Goal: Transaction & Acquisition: Subscribe to service/newsletter

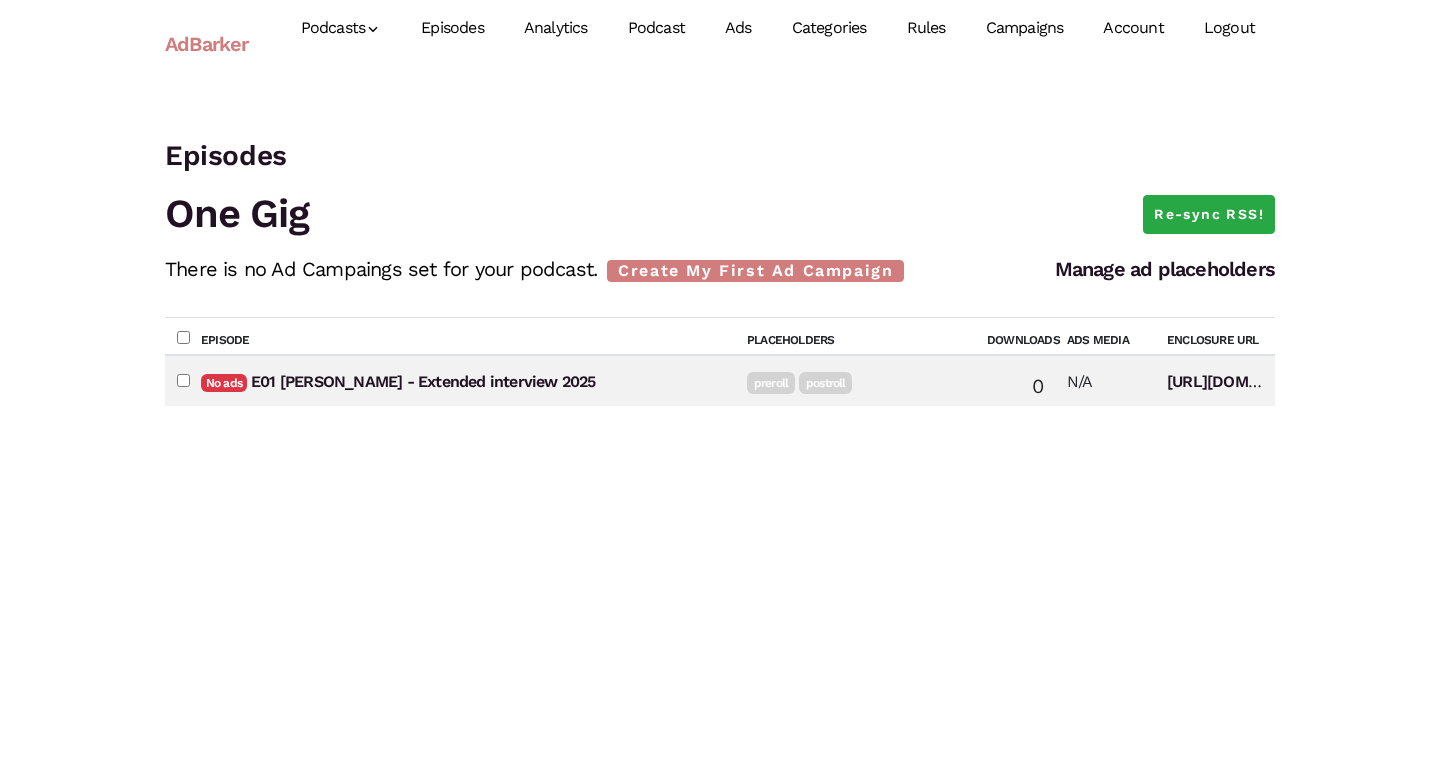
click at [1131, 40] on link "Account" at bounding box center [1133, 28] width 100 height 89
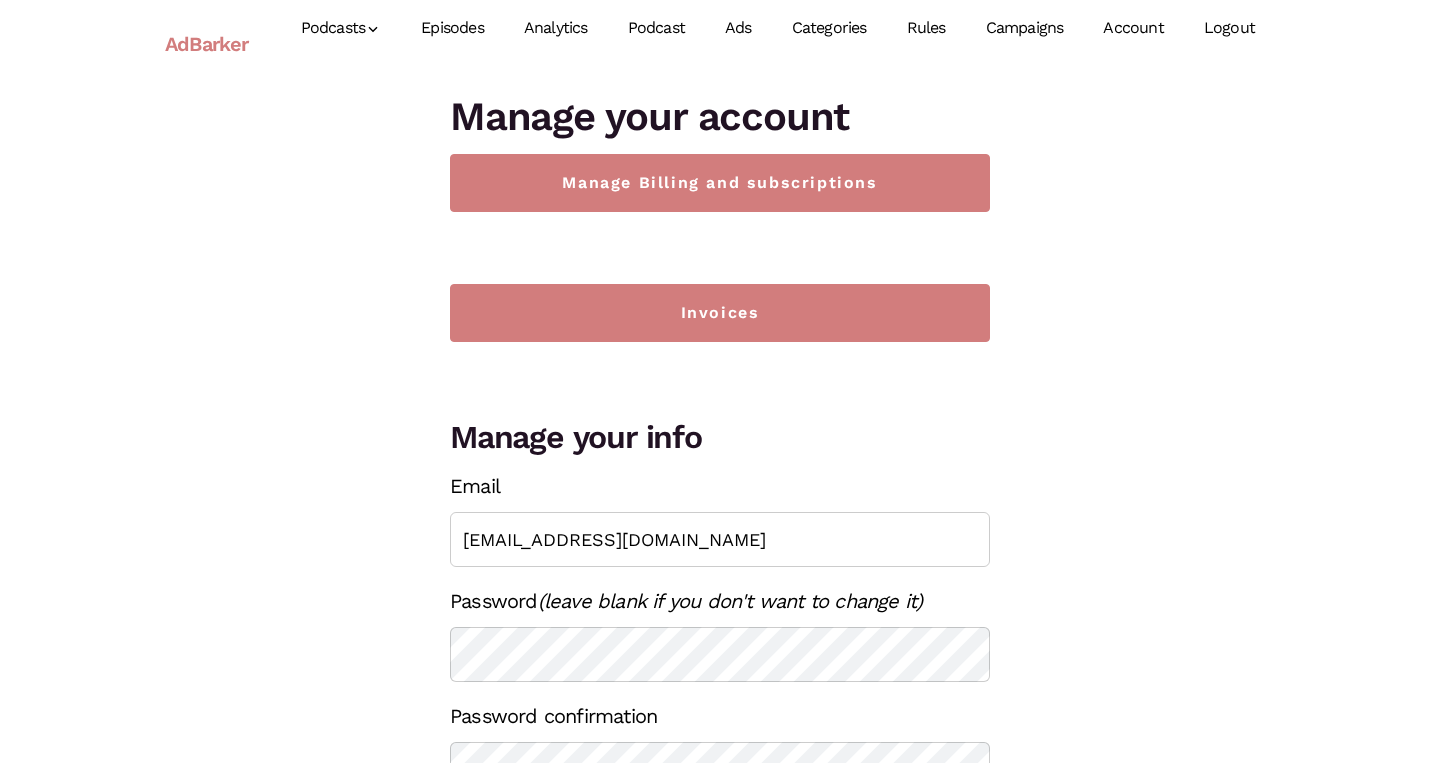
click at [1023, 18] on link "Campaigns" at bounding box center [1025, 28] width 118 height 89
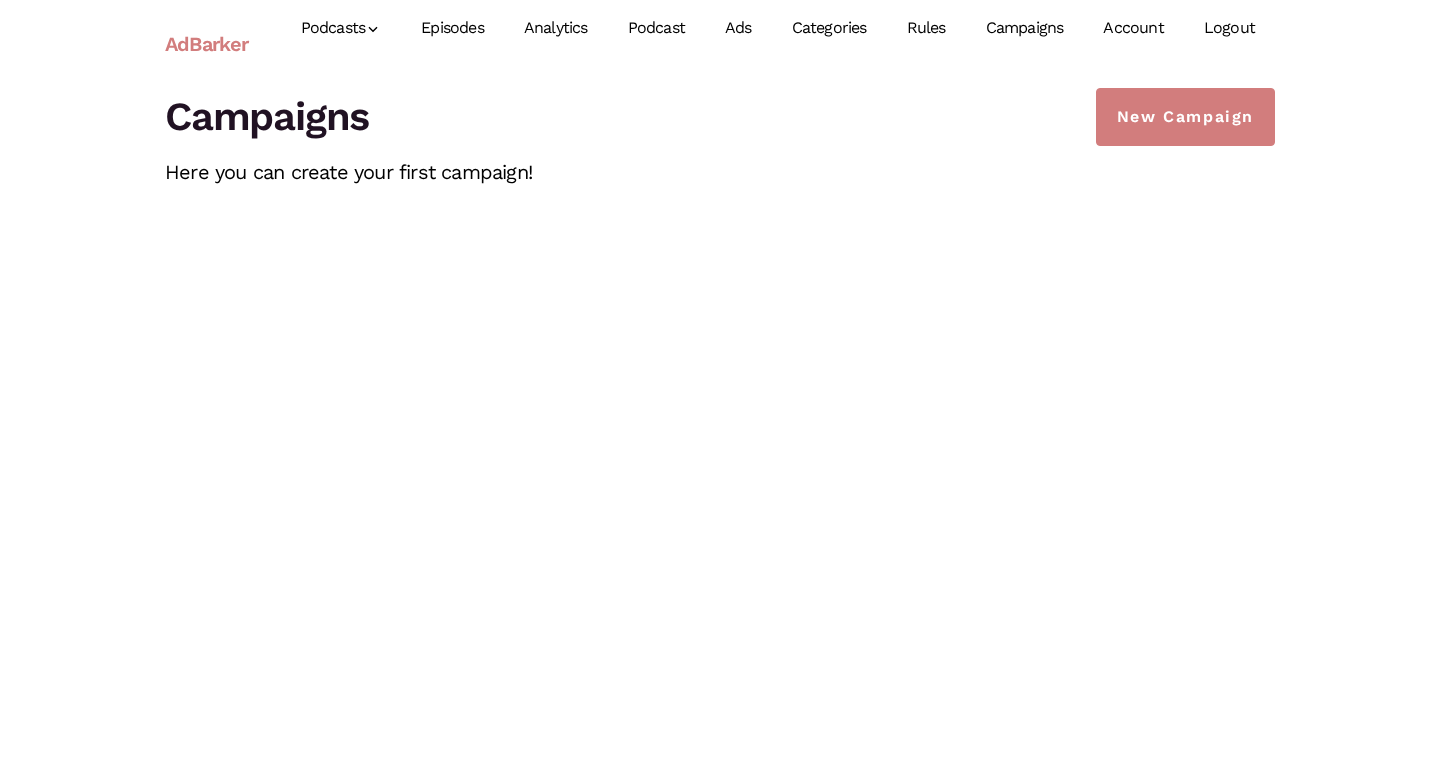
click at [935, 25] on link "Rules" at bounding box center [926, 28] width 79 height 89
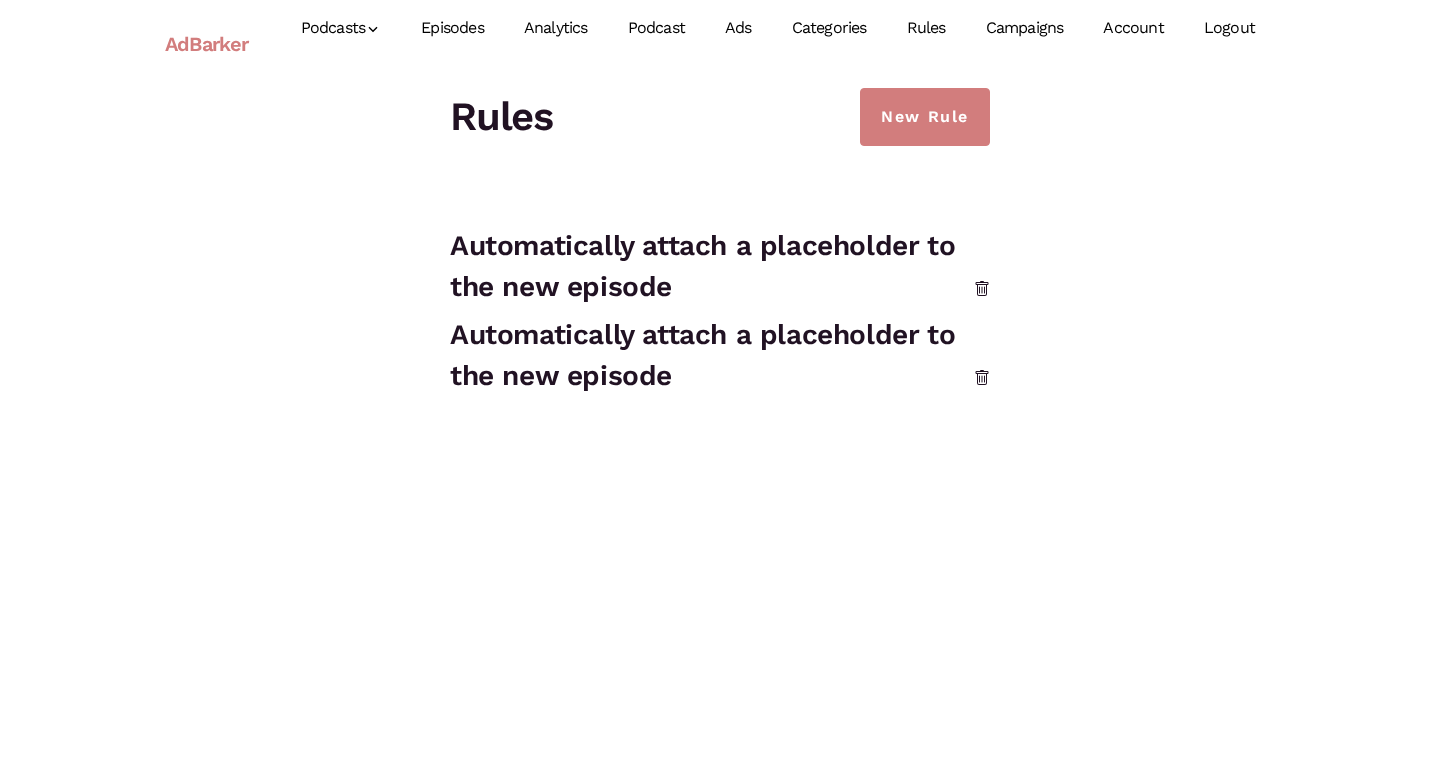
click at [854, 32] on link "Categories" at bounding box center [829, 28] width 115 height 89
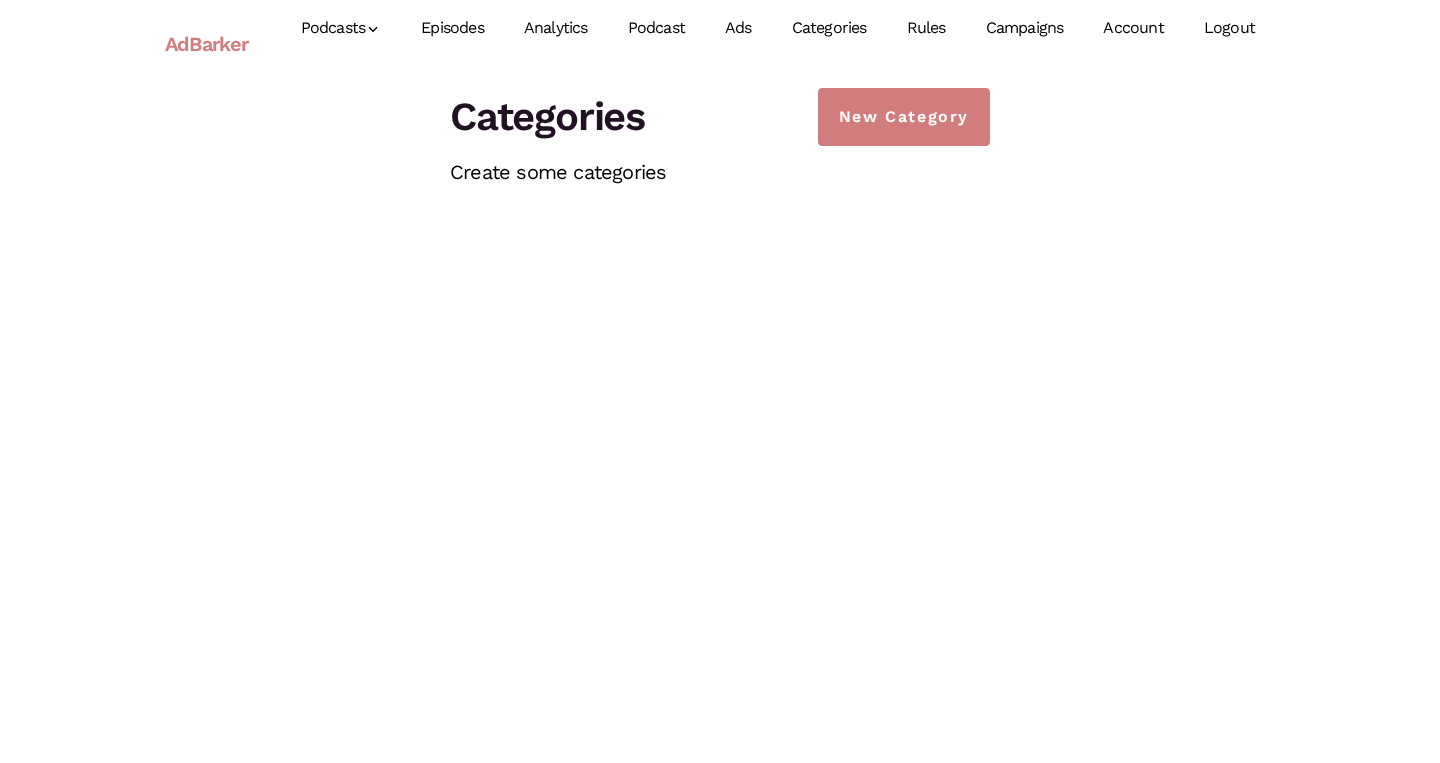
click at [749, 36] on link "Ads" at bounding box center [738, 28] width 67 height 89
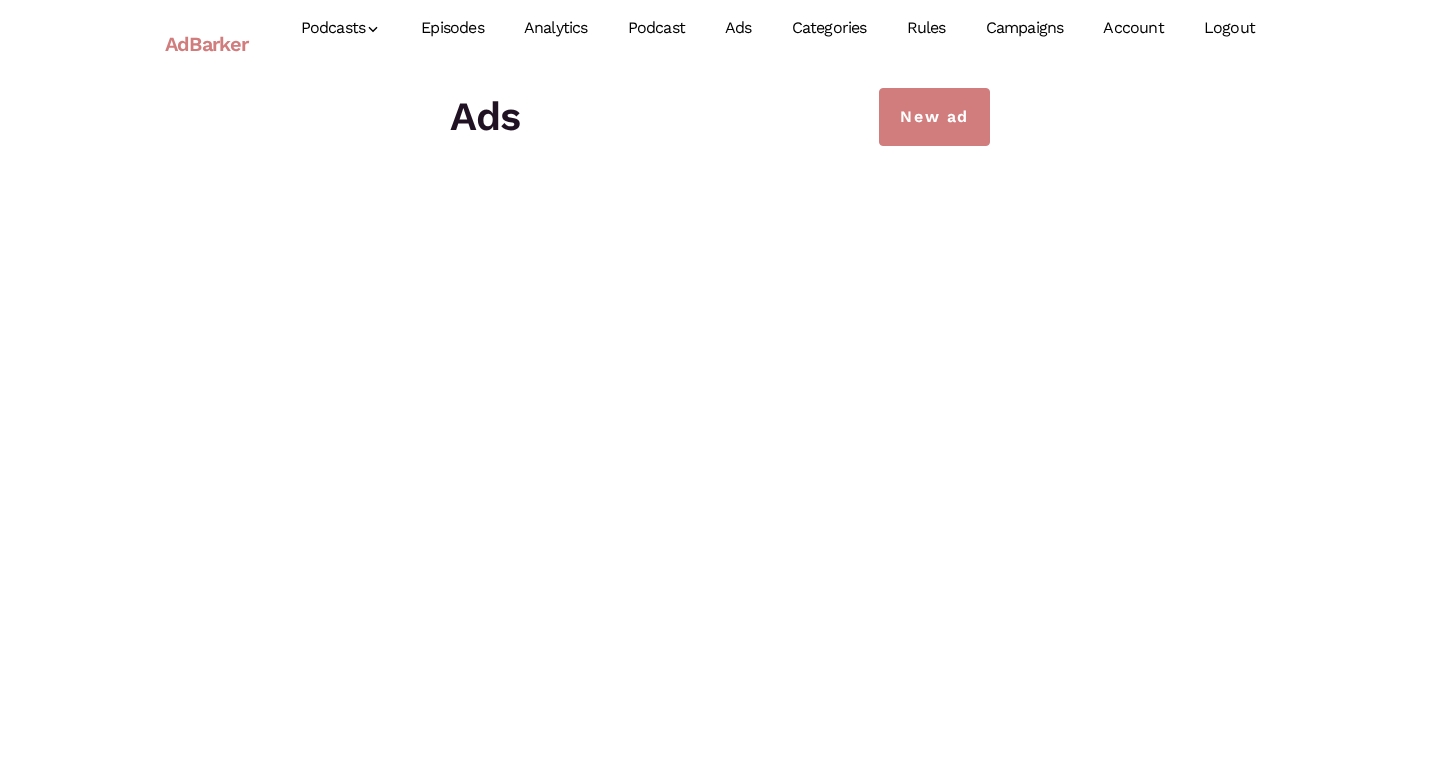
click at [671, 33] on link "Podcast" at bounding box center [656, 28] width 97 height 89
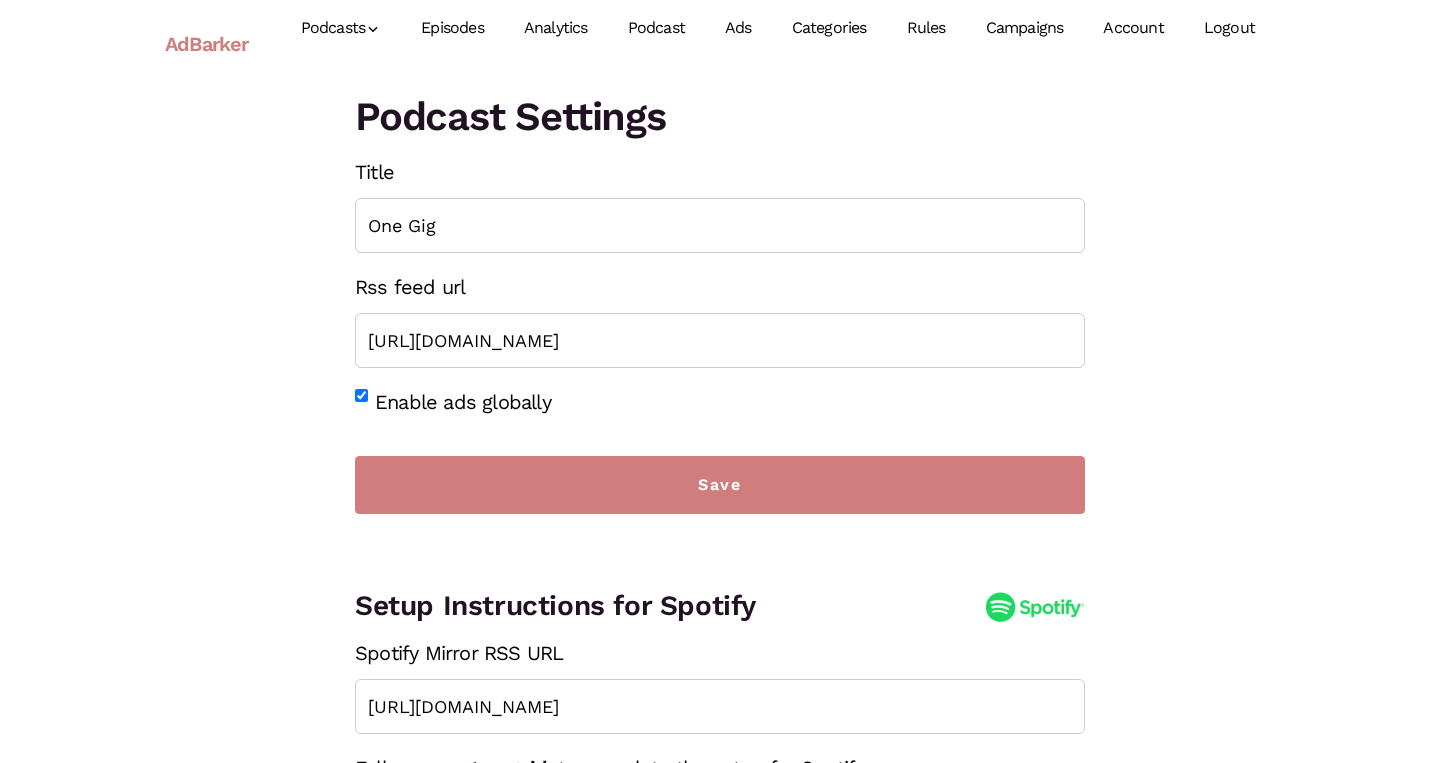
click at [578, 21] on link "Analytics" at bounding box center [556, 28] width 104 height 89
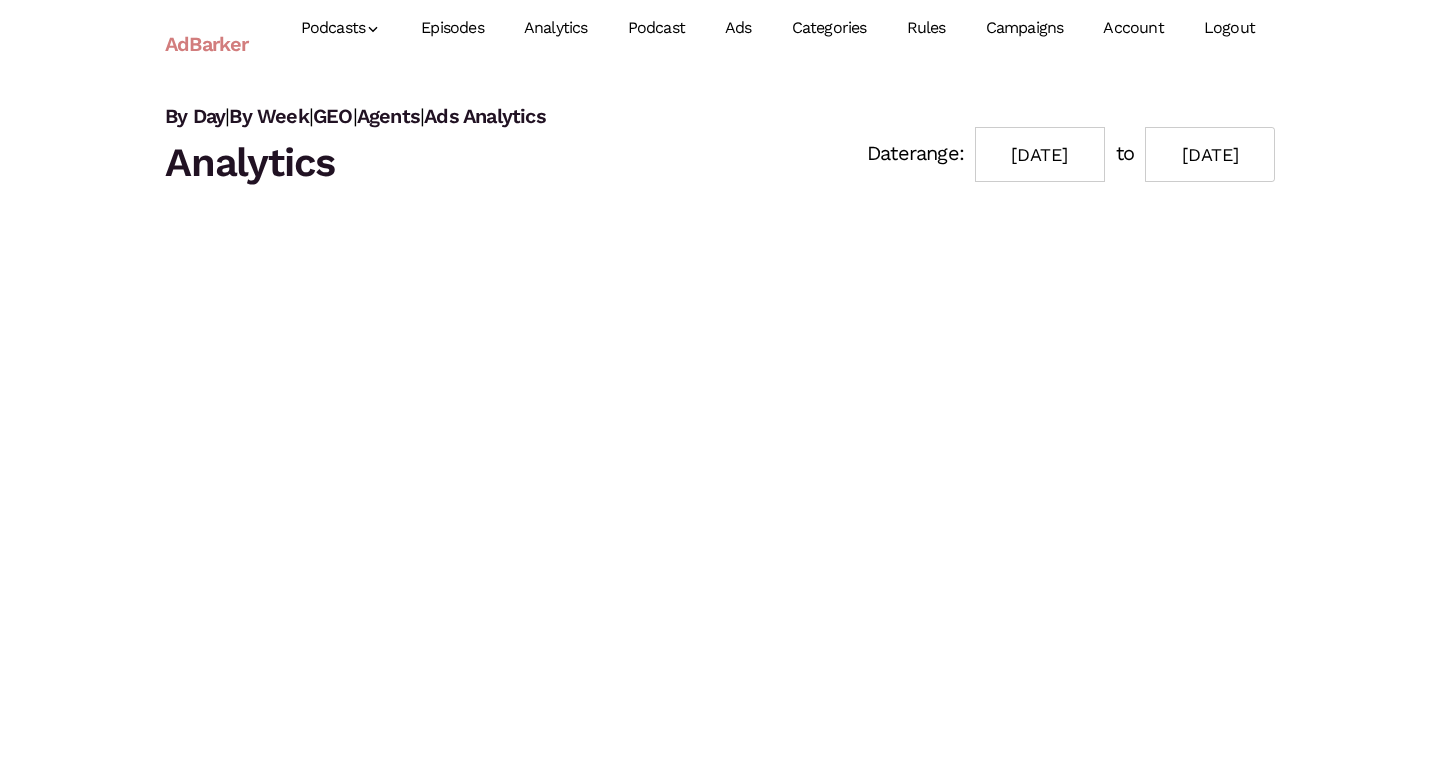
click at [457, 28] on link "Episodes" at bounding box center [452, 28] width 103 height 89
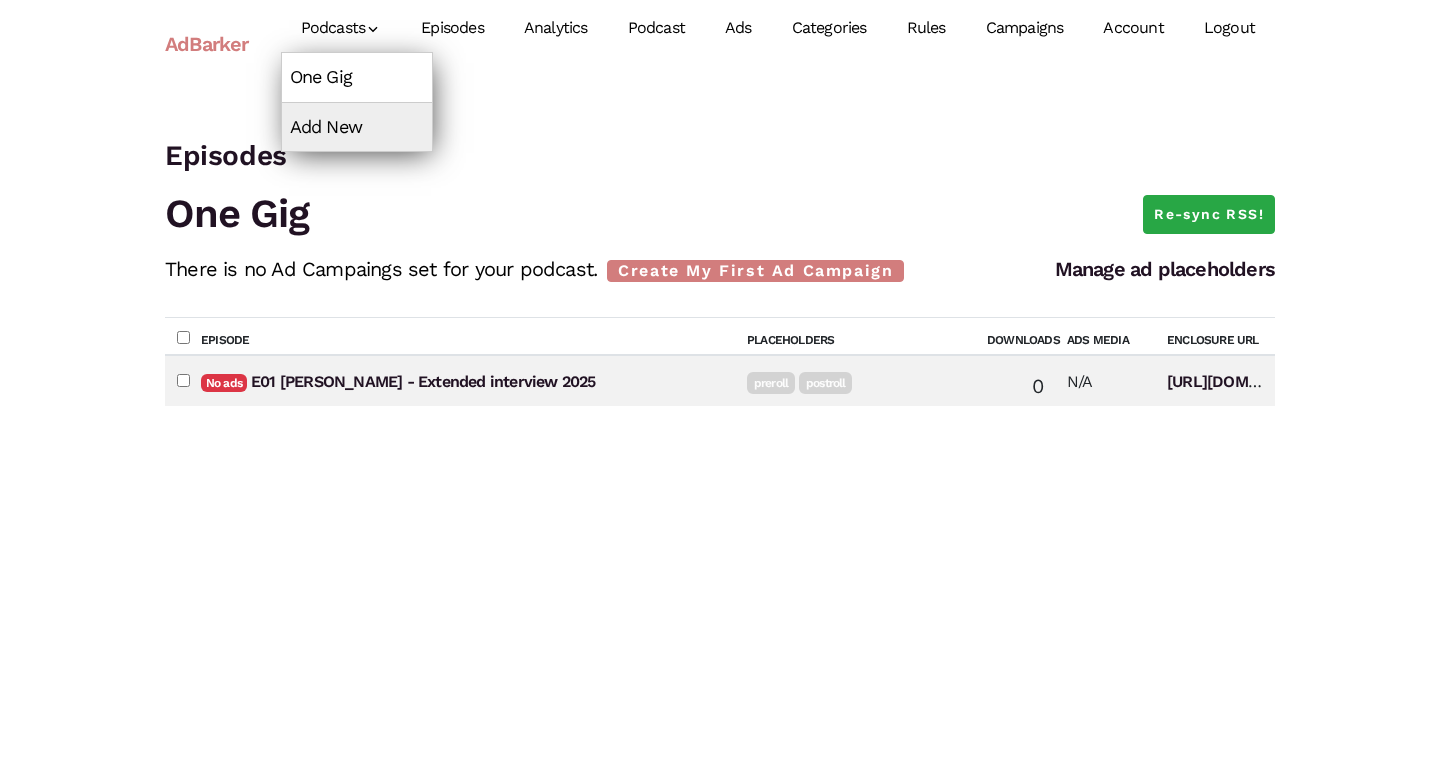
click at [342, 80] on link "One Gig" at bounding box center [357, 77] width 150 height 48
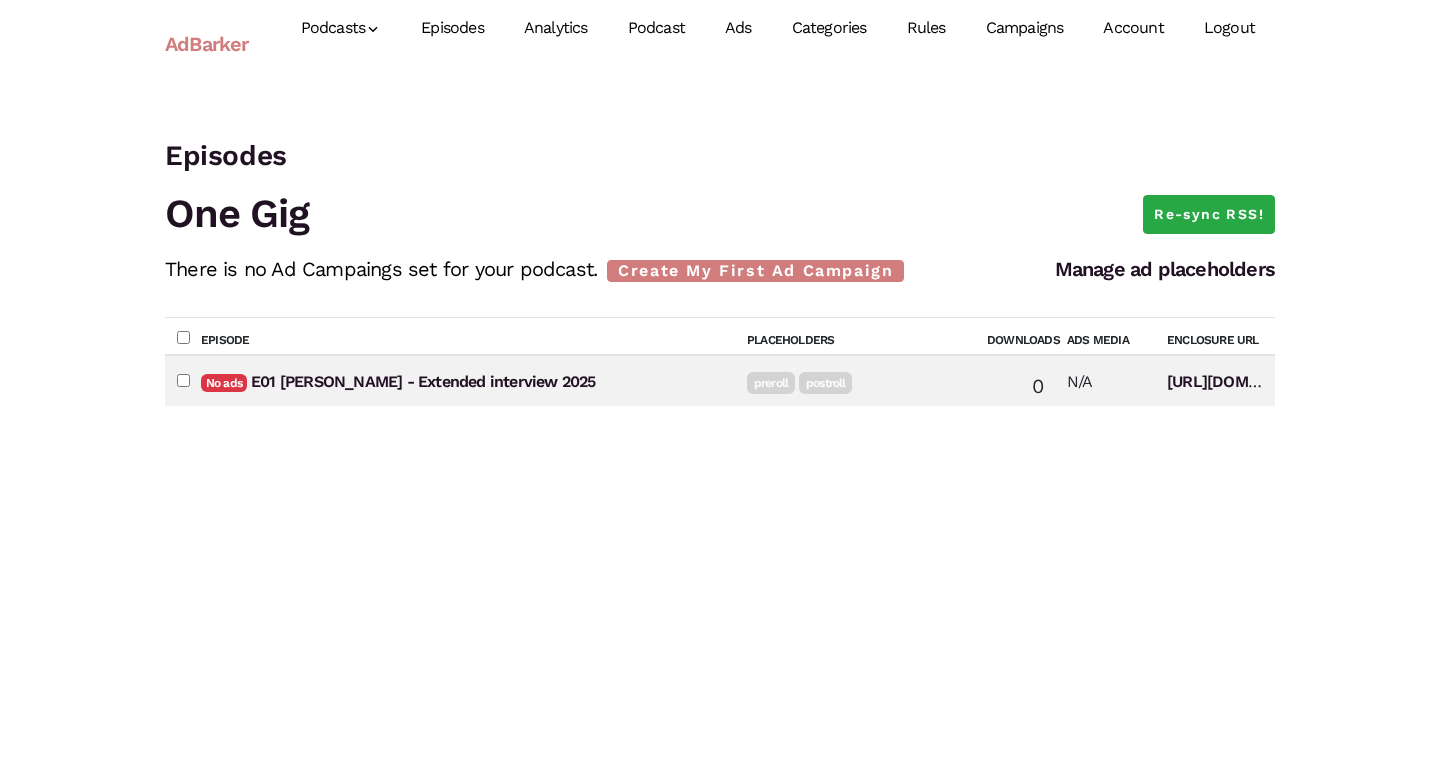
click at [207, 47] on link "AdBarker" at bounding box center [207, 44] width 84 height 46
click at [754, 23] on link "Ads" at bounding box center [738, 28] width 67 height 89
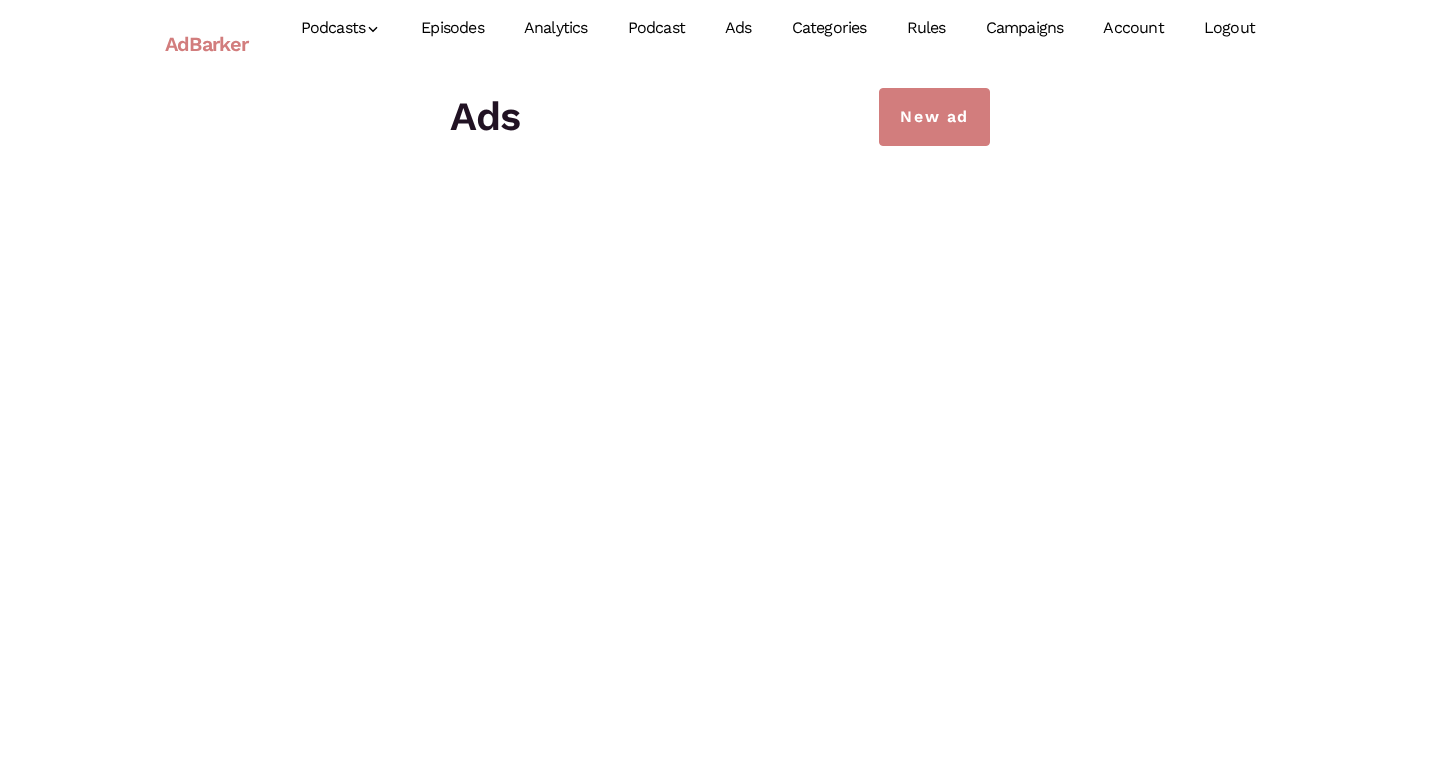
click at [829, 16] on link "Categories" at bounding box center [829, 28] width 115 height 89
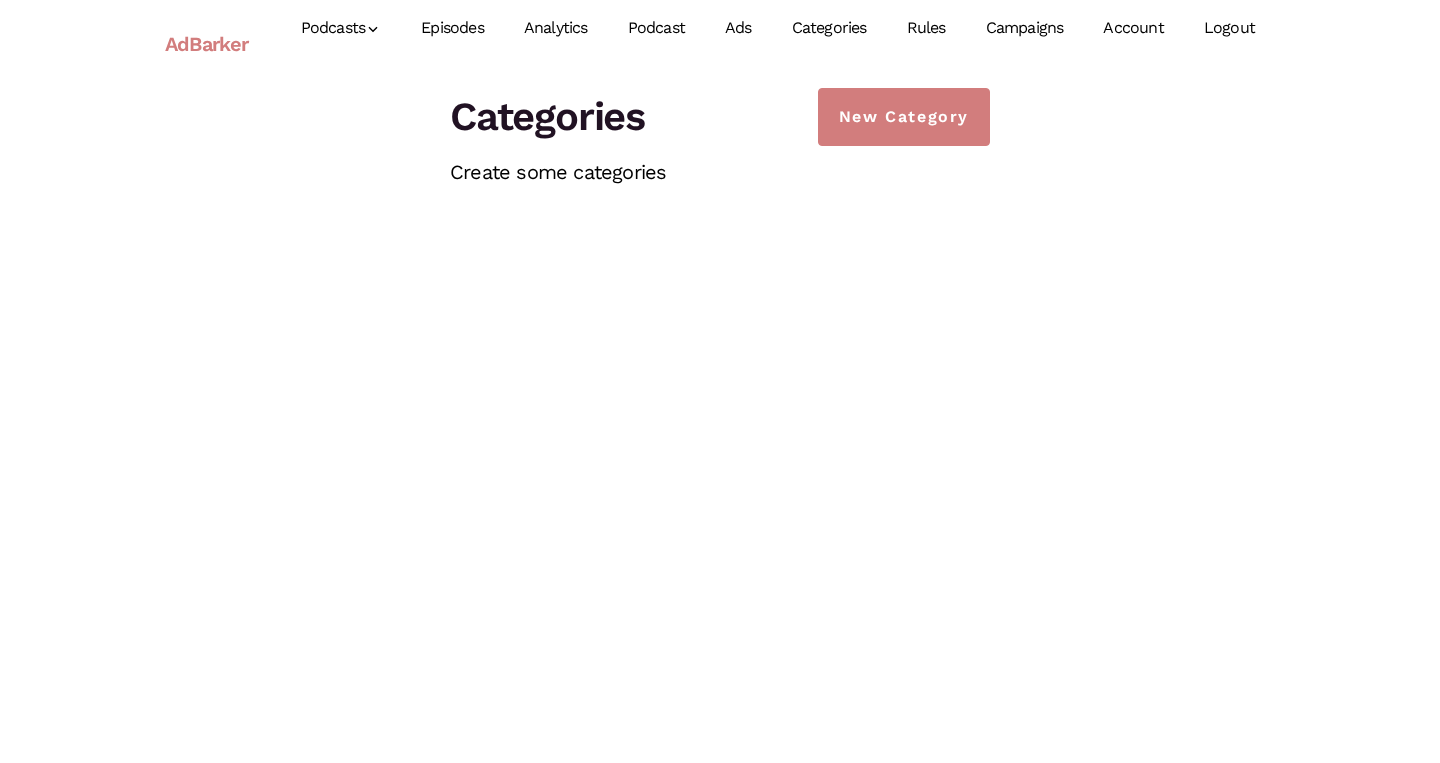
click at [908, 21] on link "Rules" at bounding box center [926, 28] width 79 height 89
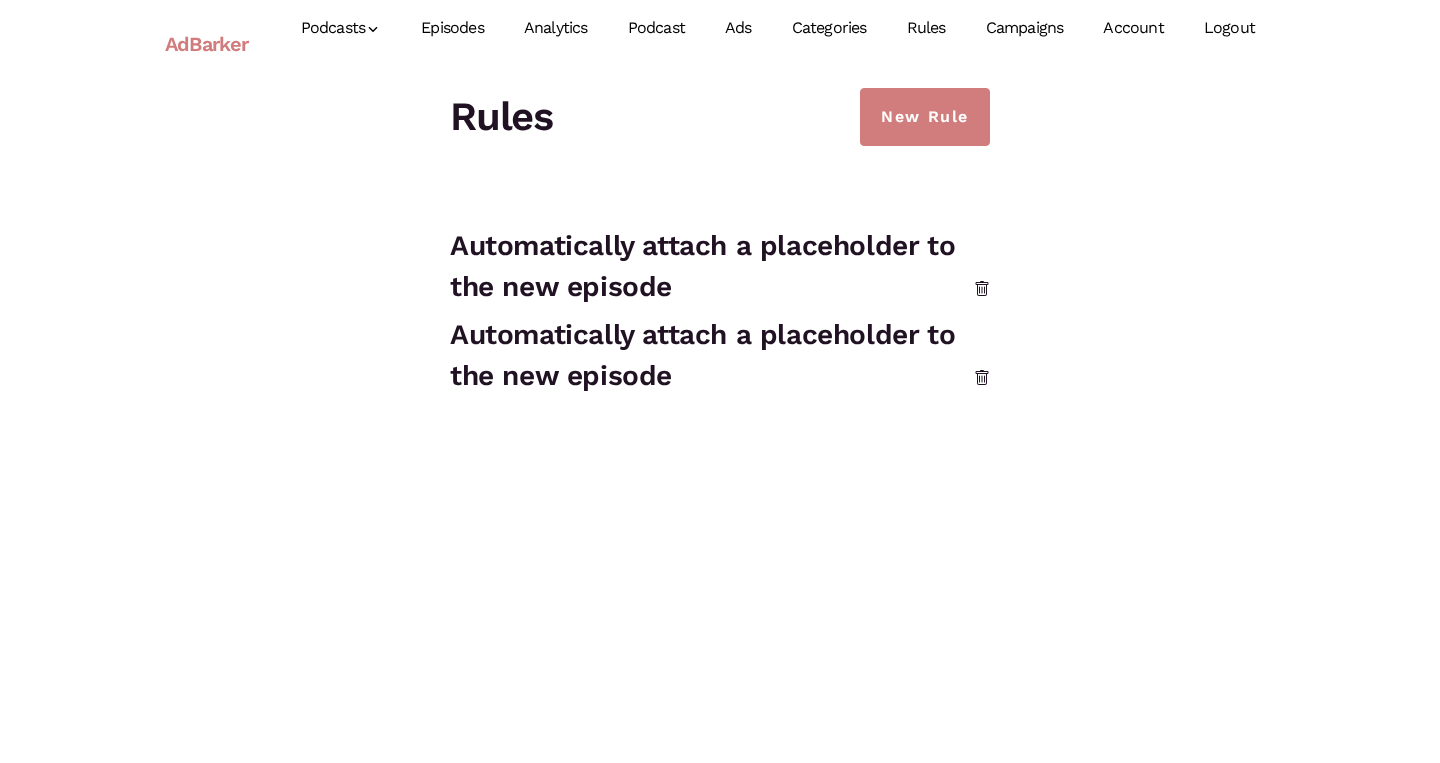
click at [1043, 35] on link "Campaigns" at bounding box center [1025, 28] width 118 height 89
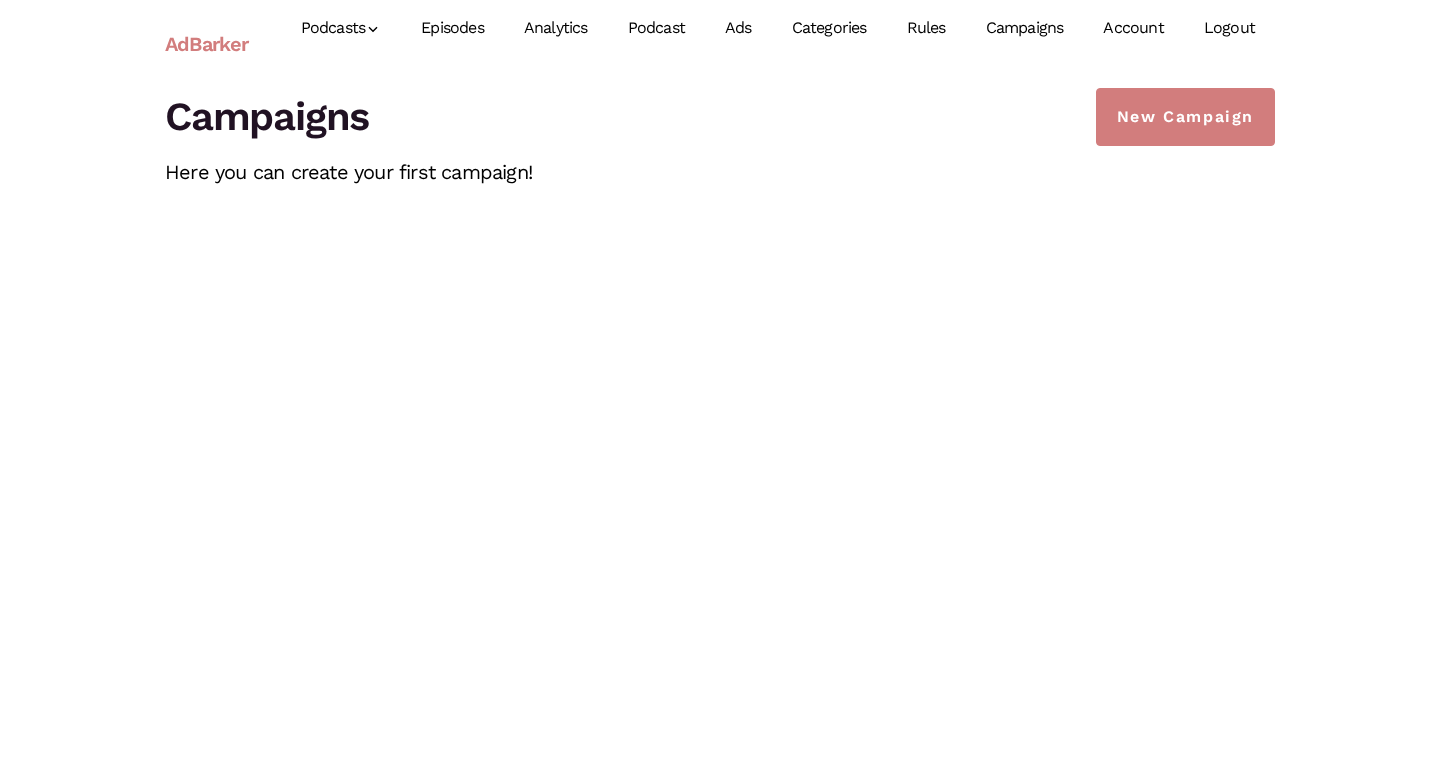
click at [1126, 25] on link "Account" at bounding box center [1133, 28] width 100 height 89
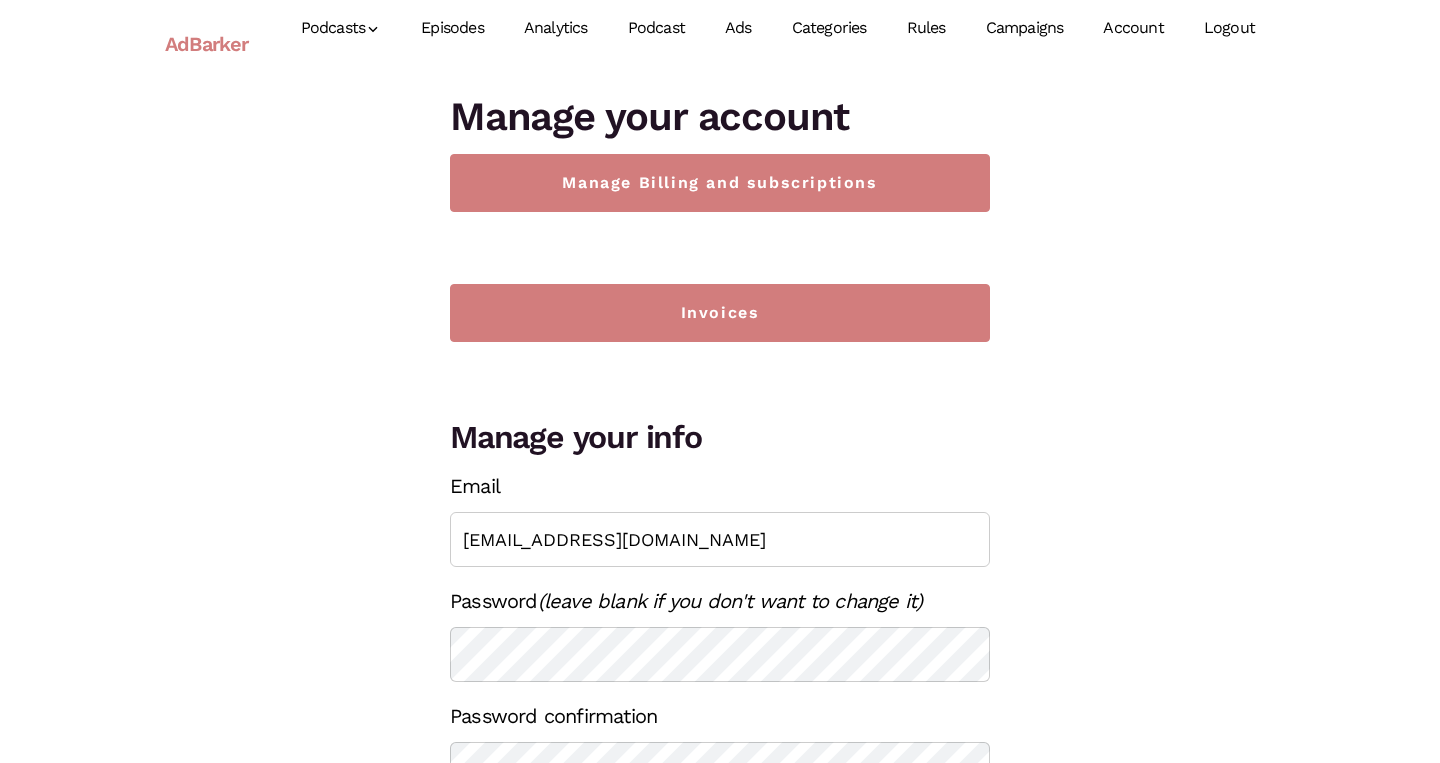
click at [460, 21] on link "Episodes" at bounding box center [452, 28] width 103 height 89
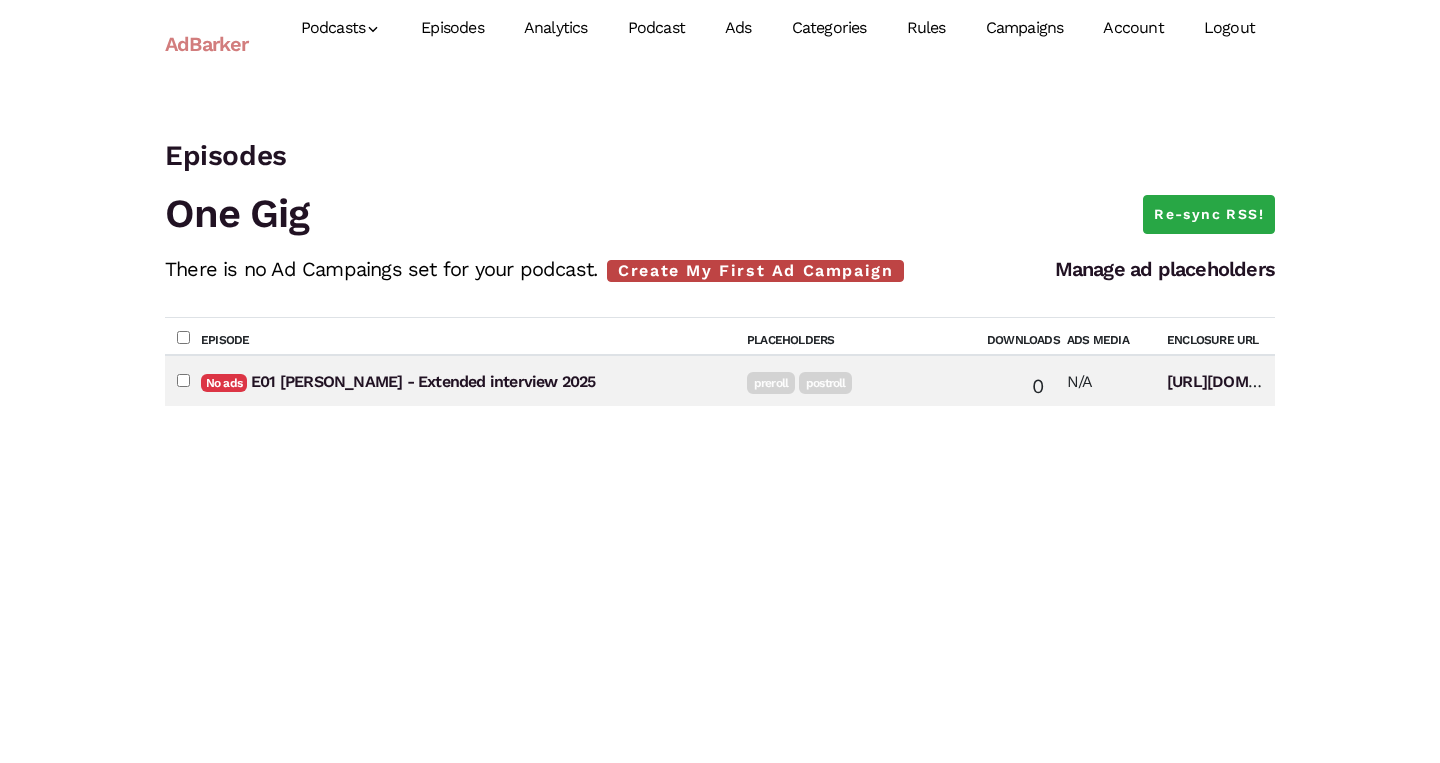
click at [641, 268] on link "Create My First Ad Campaign" at bounding box center [755, 271] width 297 height 22
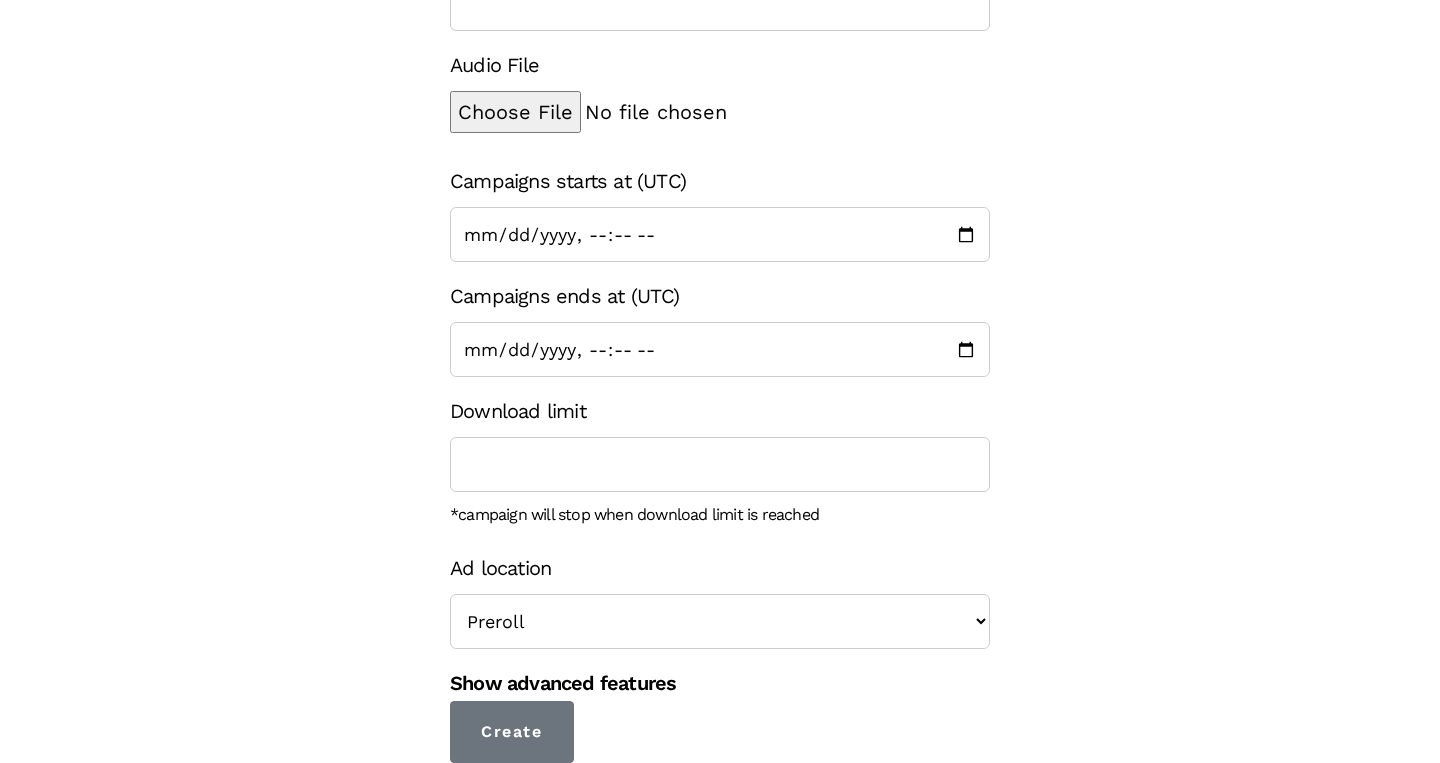
scroll to position [220, 0]
click at [613, 593] on div "Ad location Preroll Midroll Postroll" at bounding box center [720, 601] width 540 height 99
click at [500, 681] on link "Show advanced features" at bounding box center [563, 685] width 226 height 24
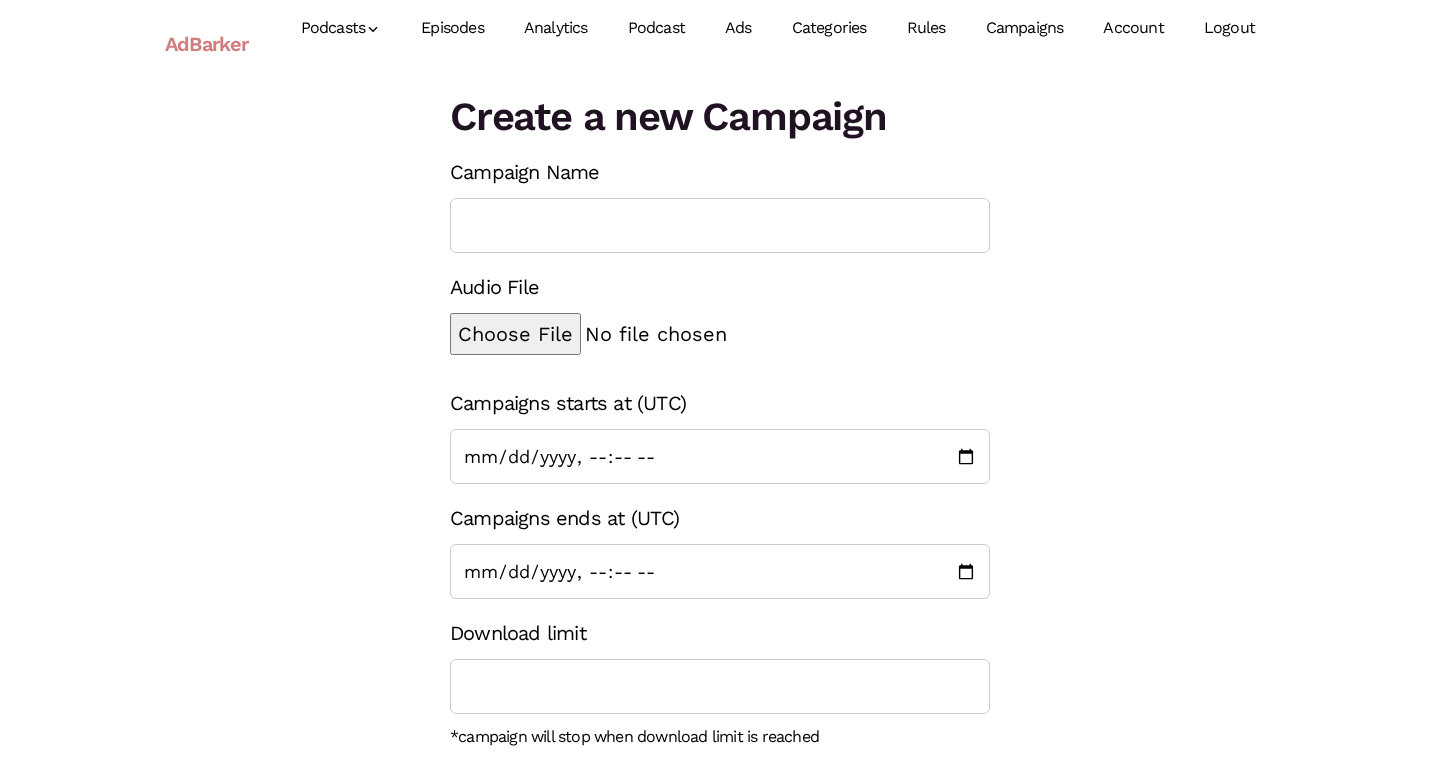
scroll to position [0, 0]
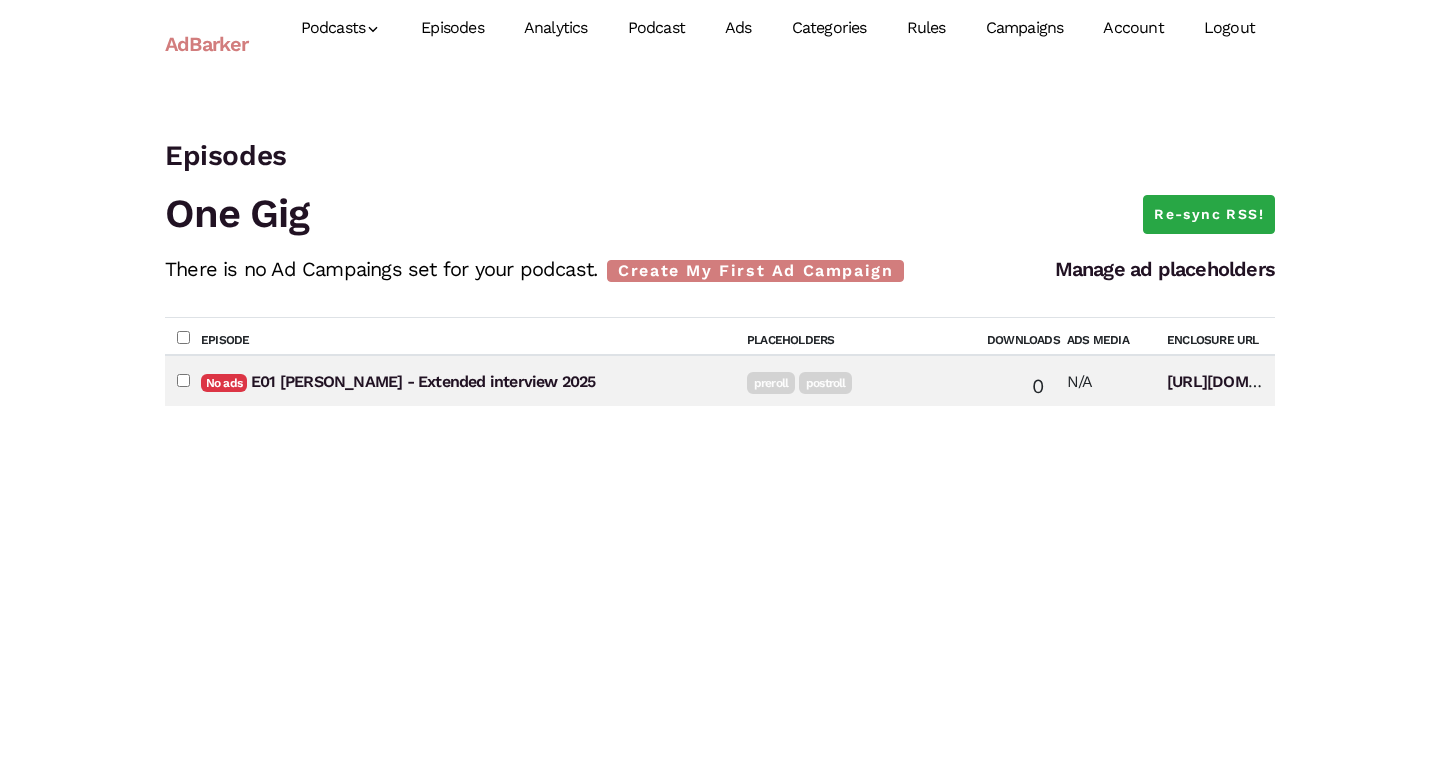
click at [741, 26] on link "Ads" at bounding box center [738, 28] width 67 height 89
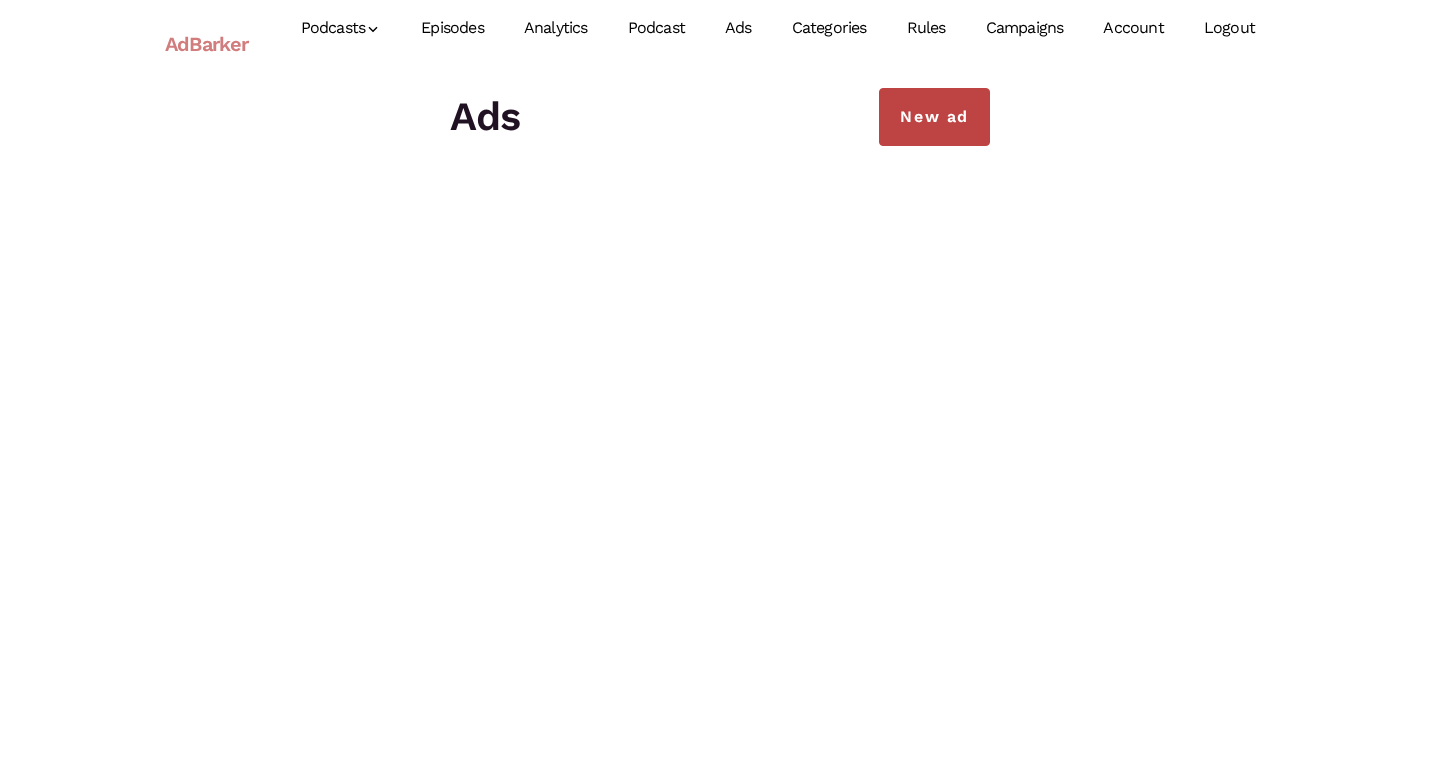
click at [938, 127] on link "New ad" at bounding box center [934, 117] width 111 height 58
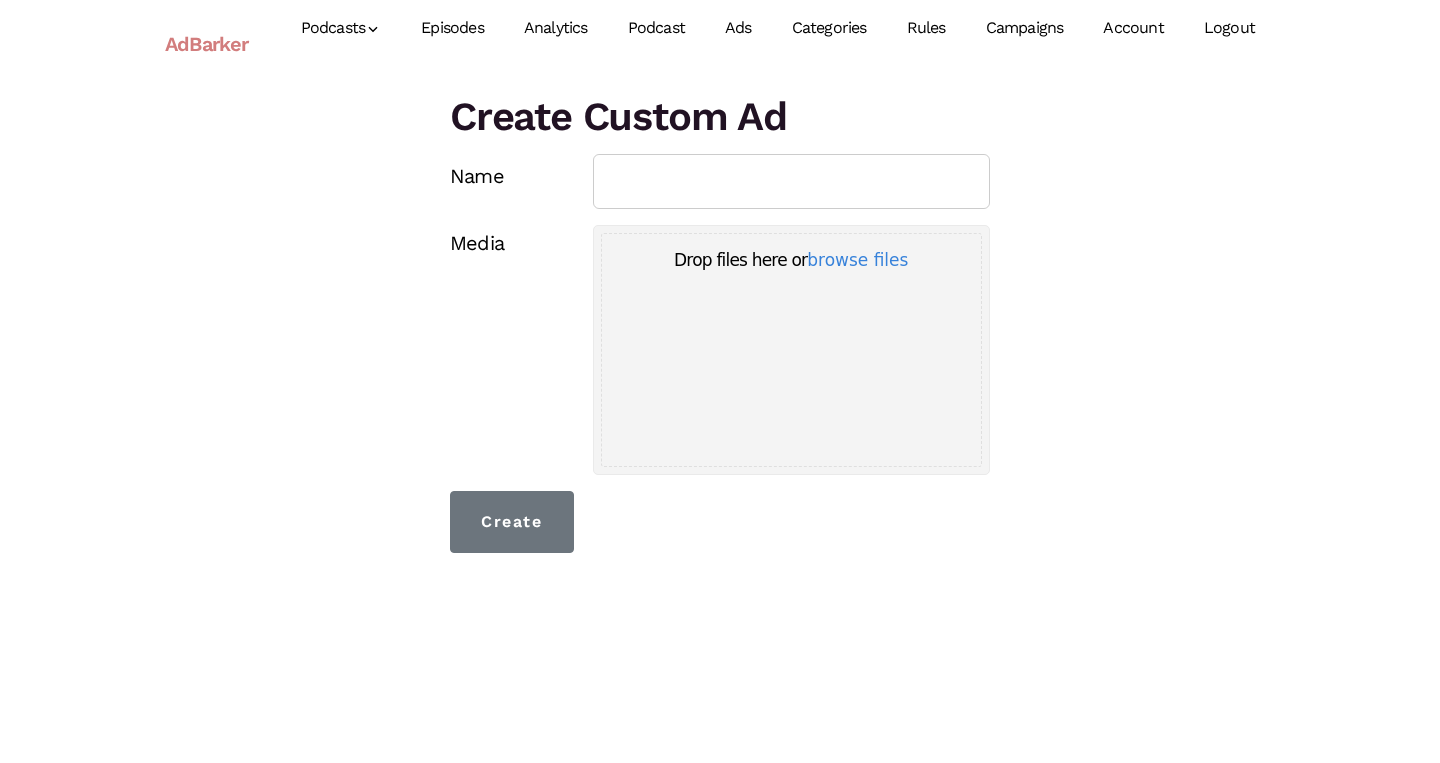
click at [834, 23] on link "Categories" at bounding box center [829, 28] width 115 height 89
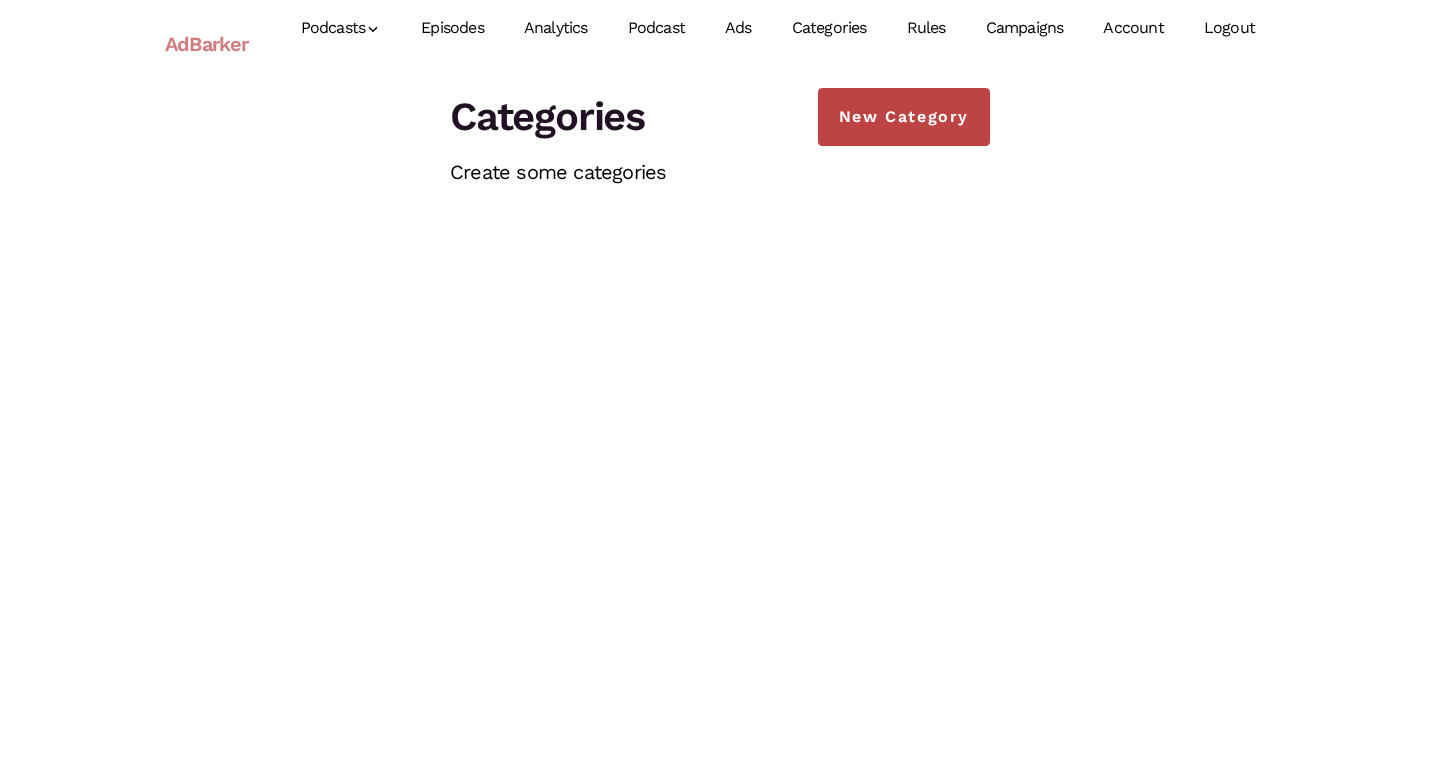
click at [910, 137] on link "New Category" at bounding box center [904, 117] width 172 height 58
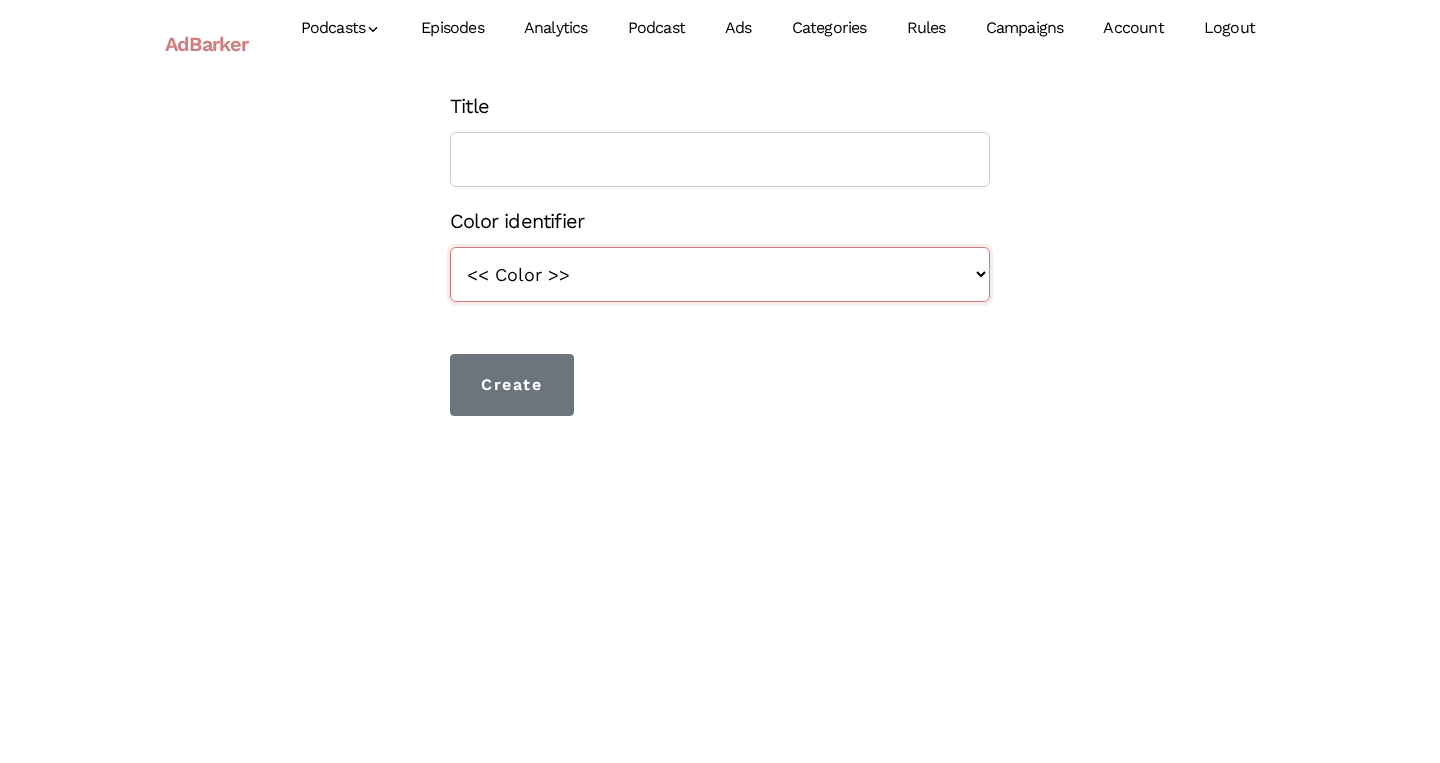
select select "blue"
click at [612, 165] on input "Title" at bounding box center [720, 159] width 540 height 55
type input "mmm"
click at [499, 396] on input "Create" at bounding box center [512, 385] width 124 height 62
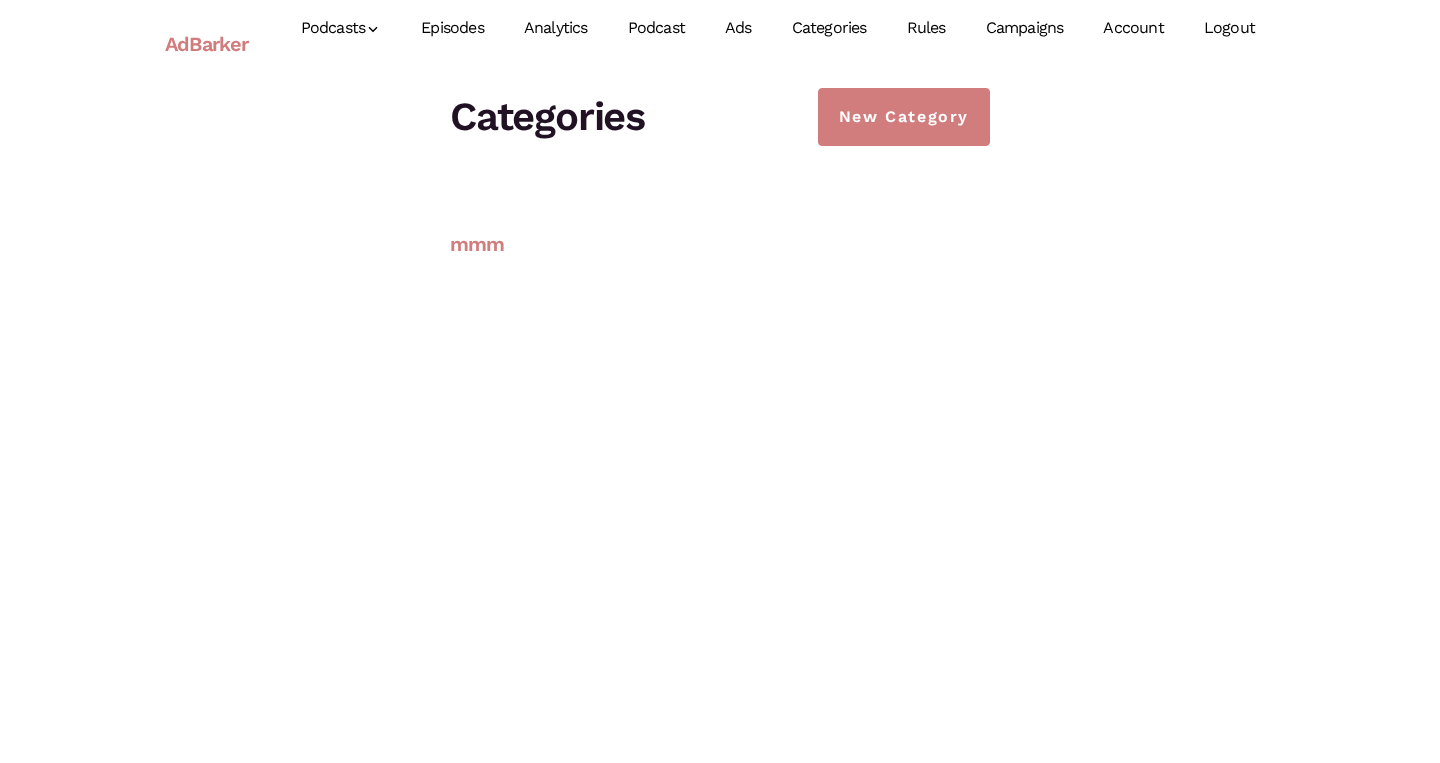
click at [487, 247] on link "mmm" at bounding box center [477, 244] width 55 height 24
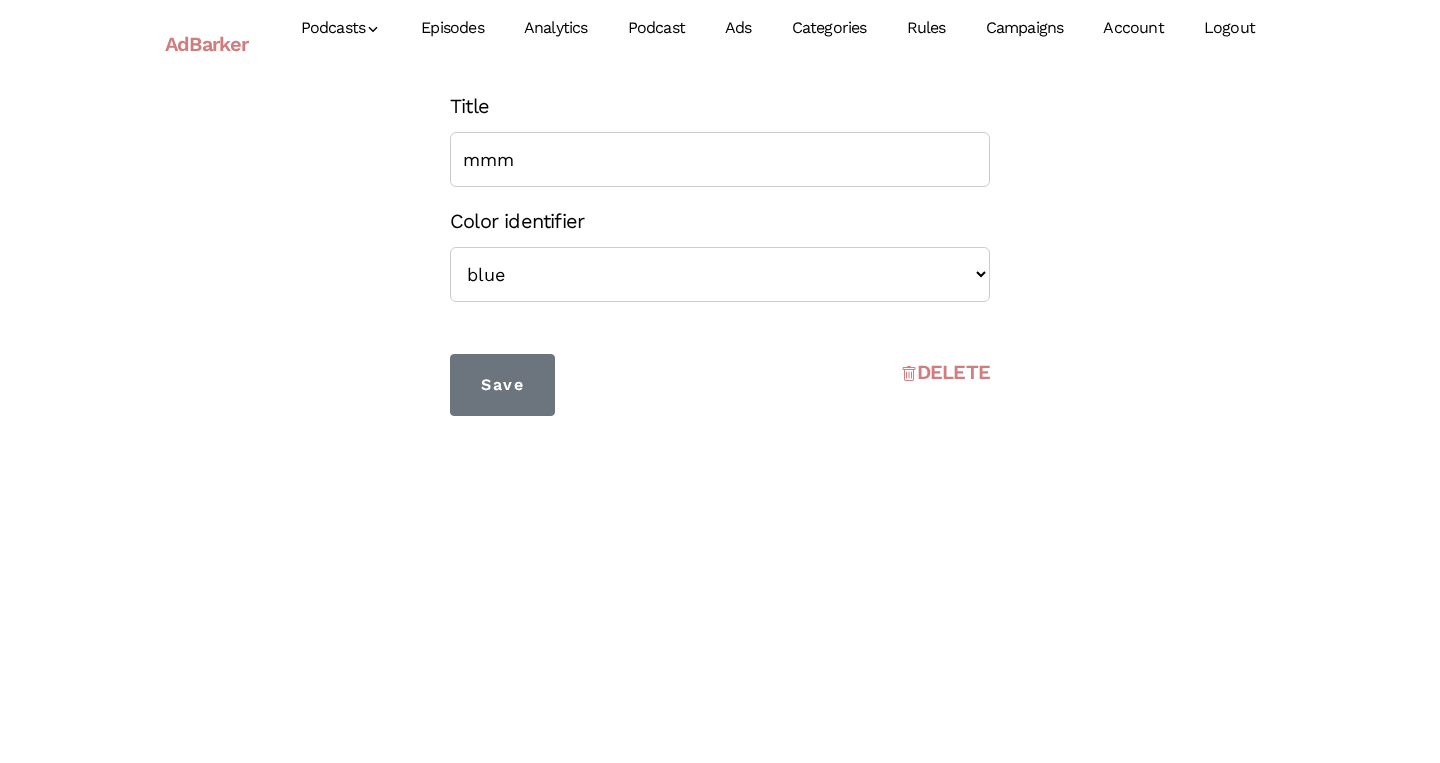
click at [959, 380] on link "DELETE" at bounding box center [945, 372] width 89 height 36
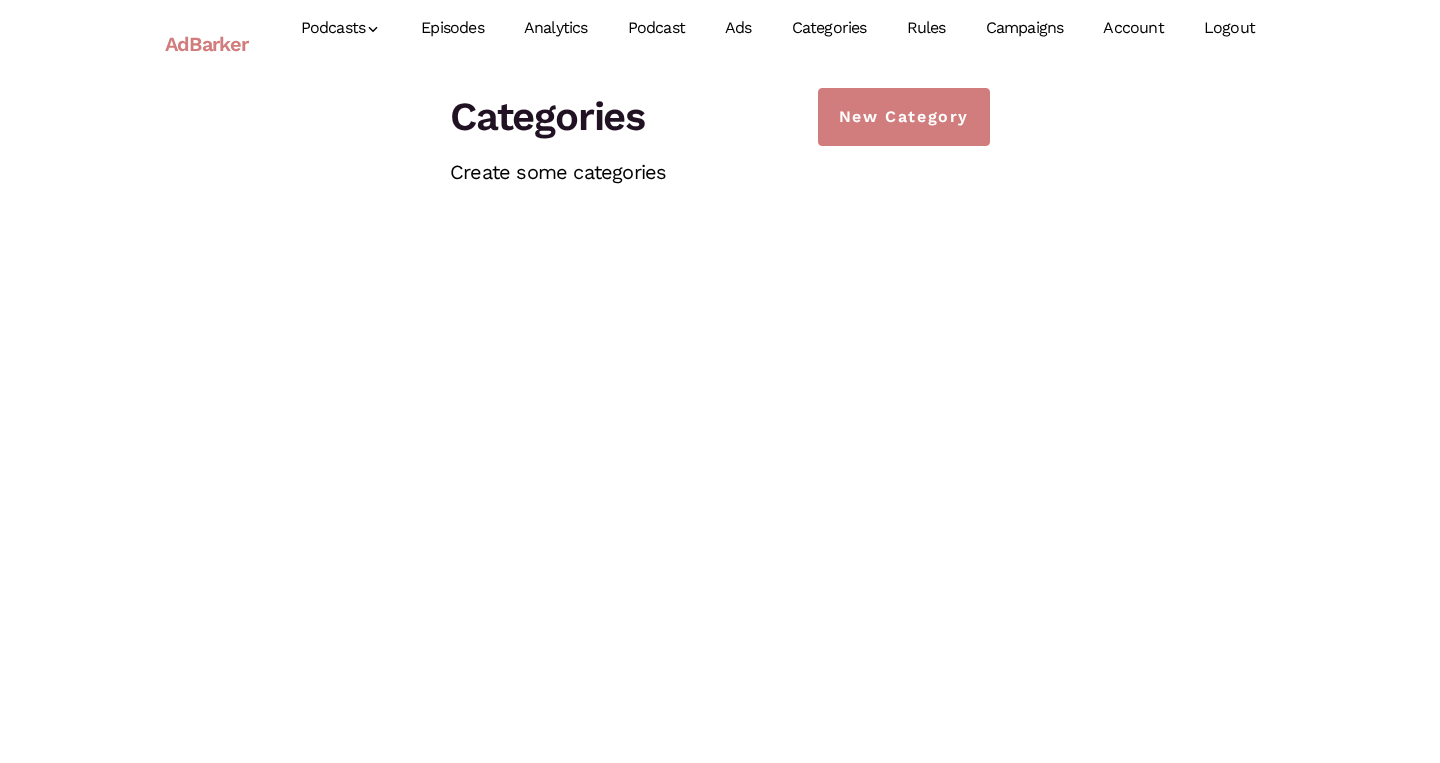
click at [935, 28] on link "Rules" at bounding box center [926, 28] width 79 height 89
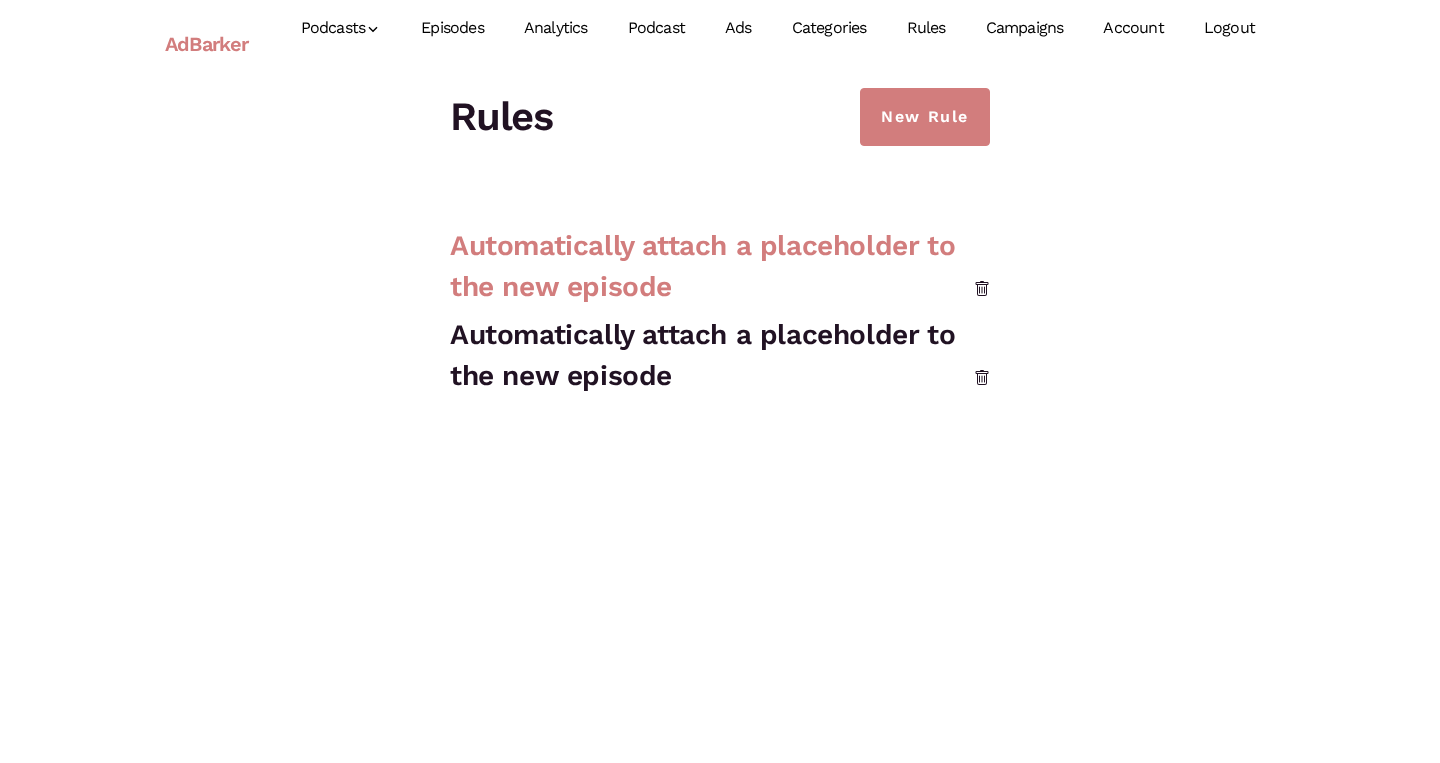
click at [840, 255] on link "Automatically attach a placeholder to the new episode" at bounding box center [702, 266] width 505 height 74
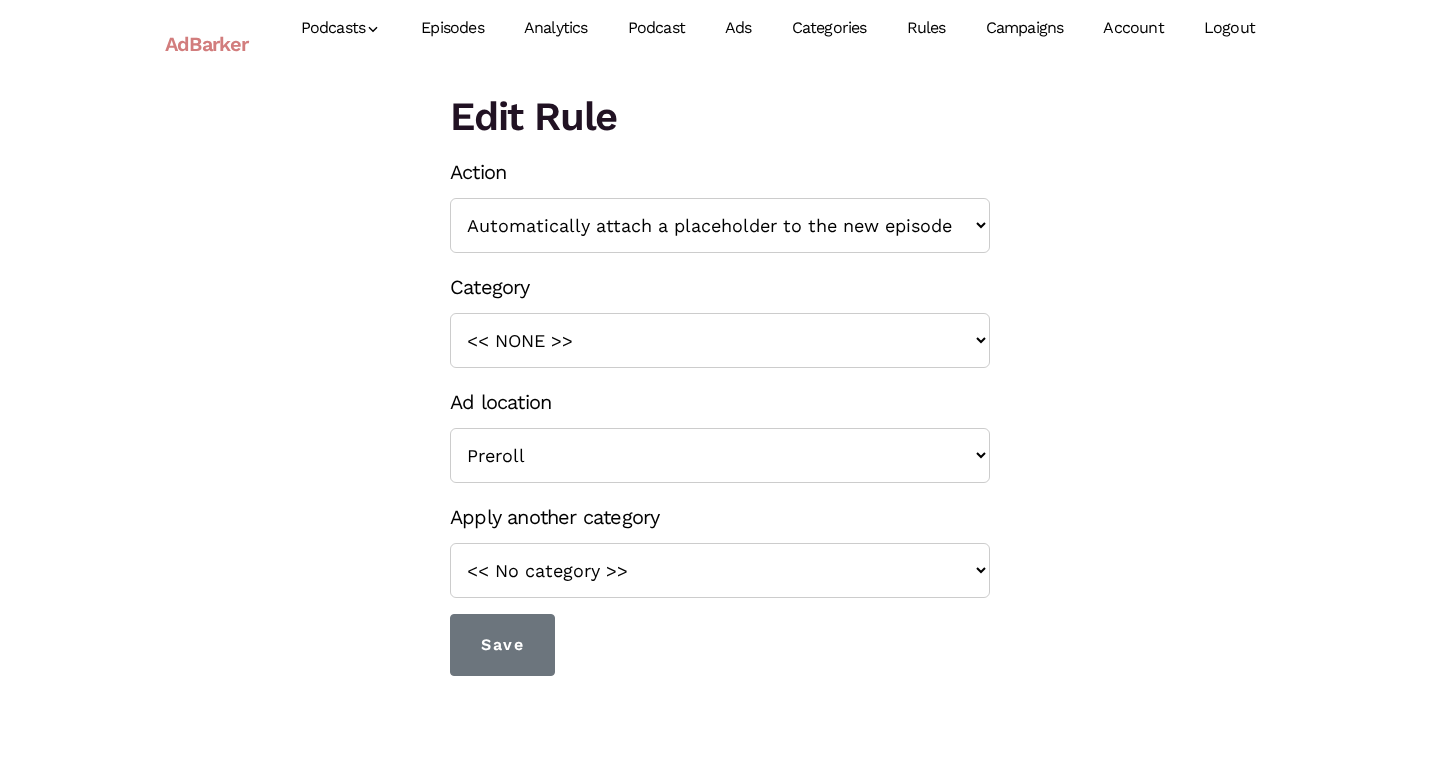
click at [1043, 22] on link "Campaigns" at bounding box center [1025, 28] width 118 height 89
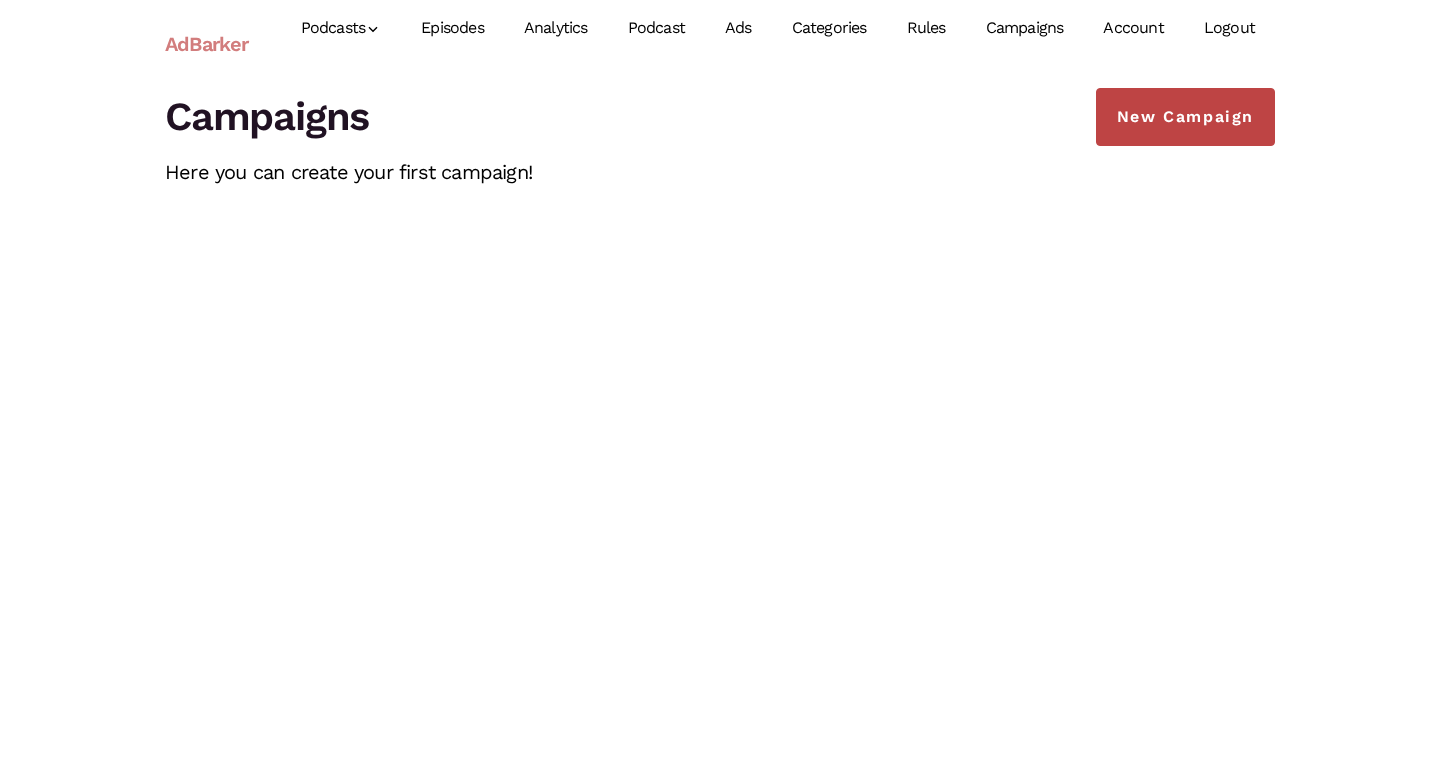
click at [1142, 129] on link "New Campaign" at bounding box center [1185, 117] width 179 height 58
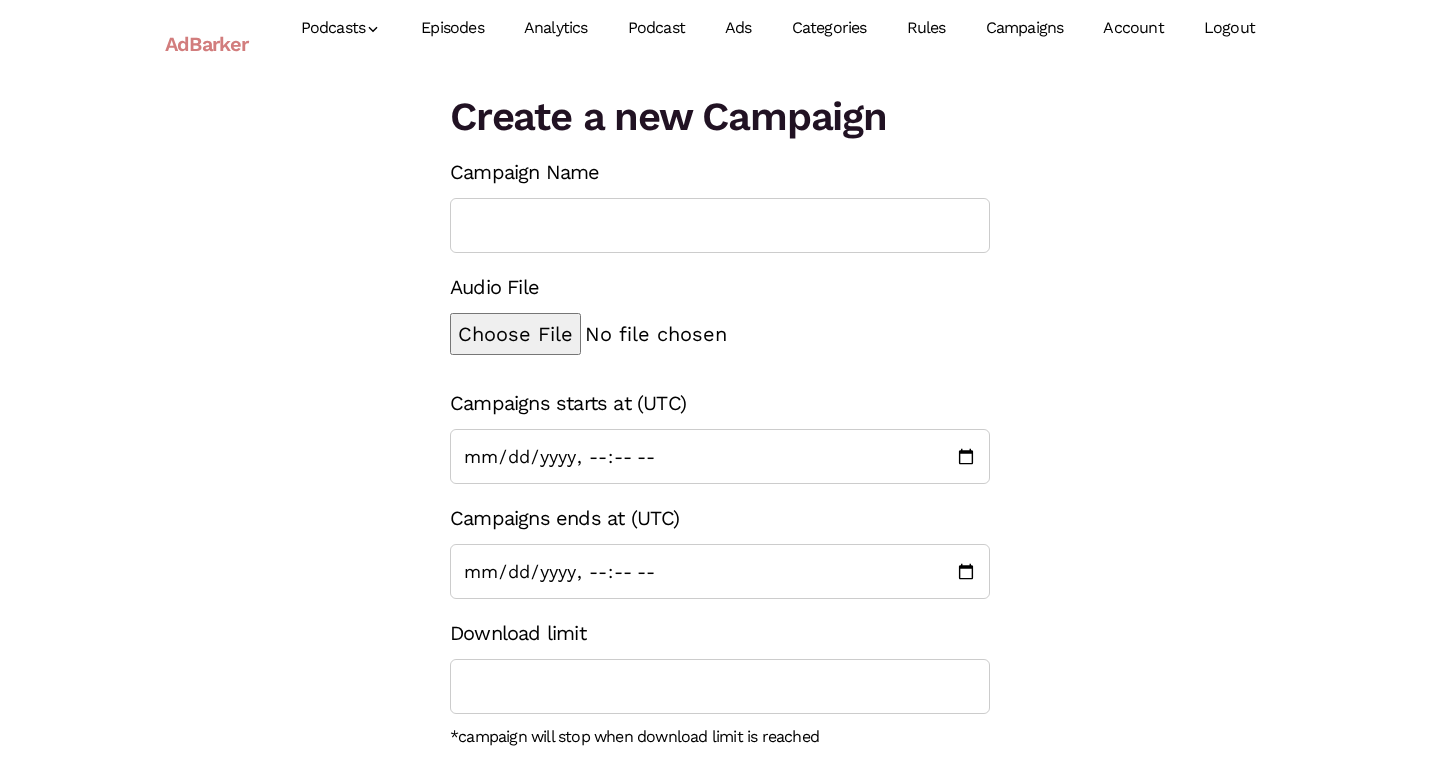
click at [679, 26] on link "Podcast" at bounding box center [656, 28] width 97 height 89
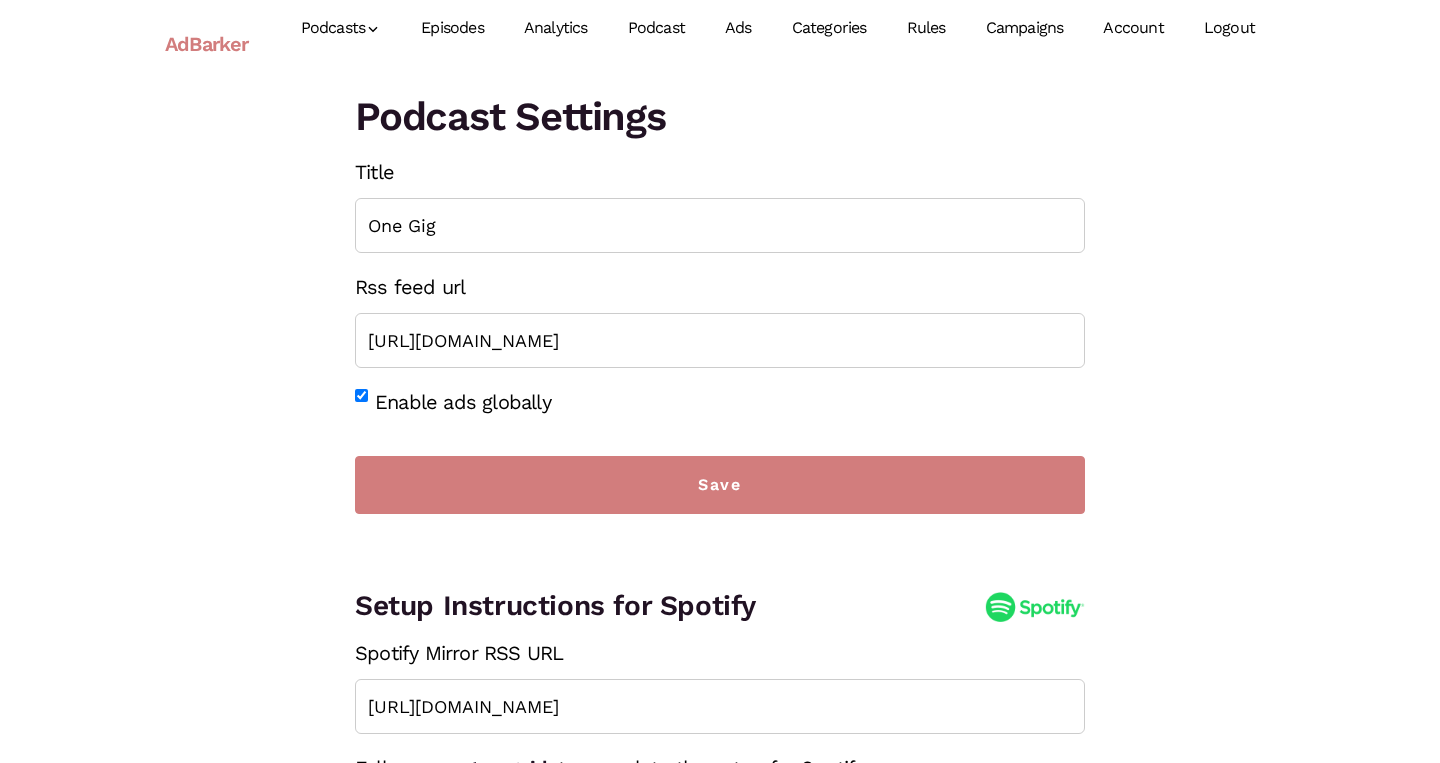
click at [581, 26] on link "Analytics" at bounding box center [556, 28] width 104 height 89
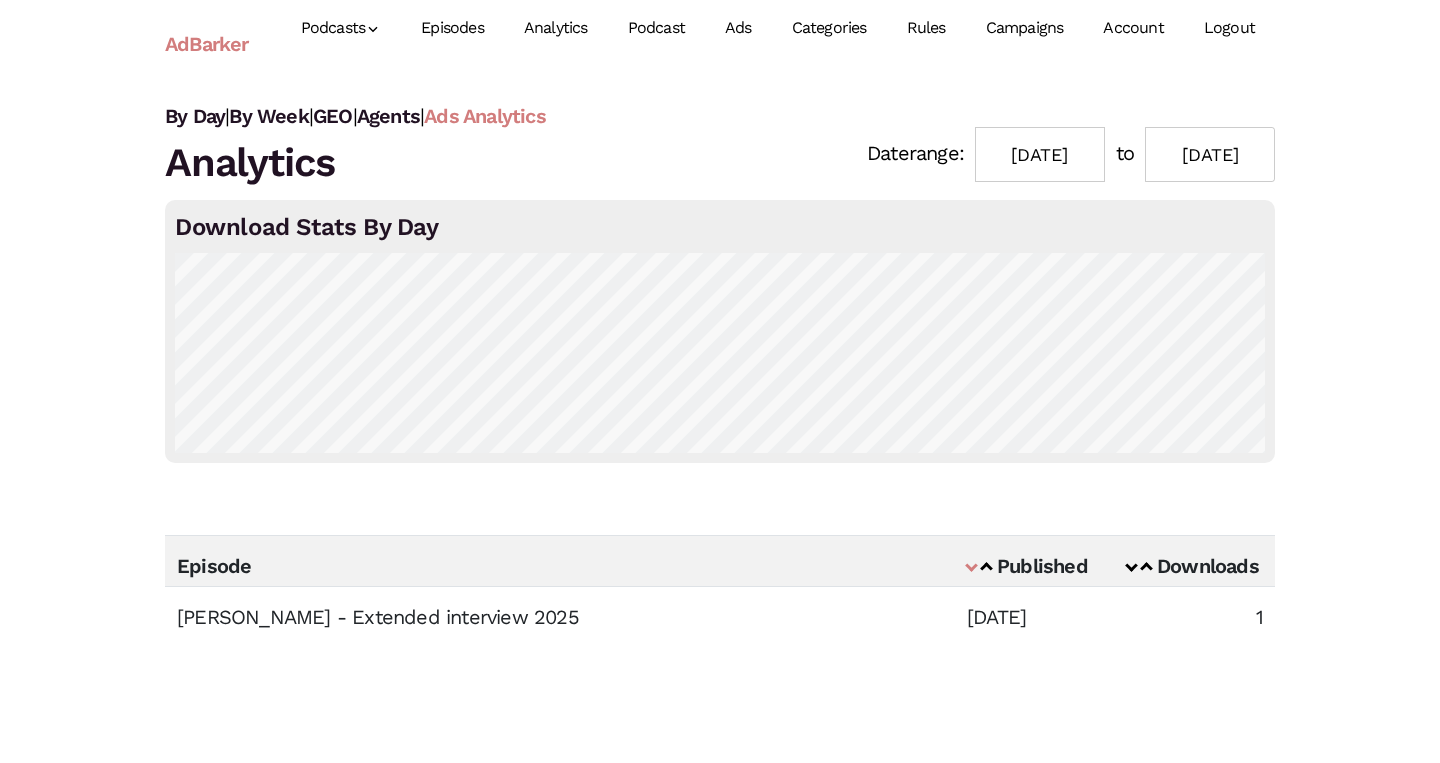
click at [533, 117] on link "Ads Analytics" at bounding box center [485, 116] width 122 height 24
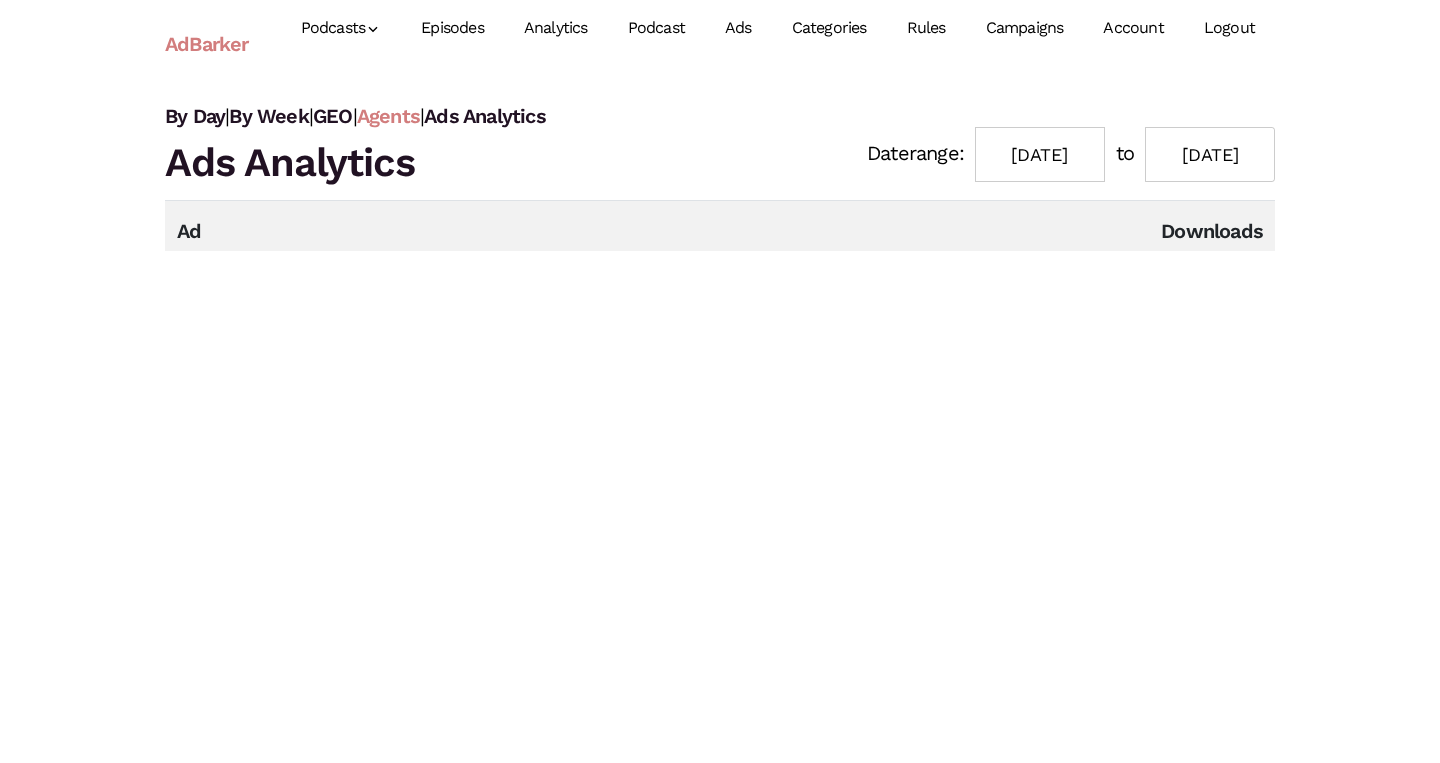
click at [398, 123] on link "Agents" at bounding box center [388, 116] width 63 height 24
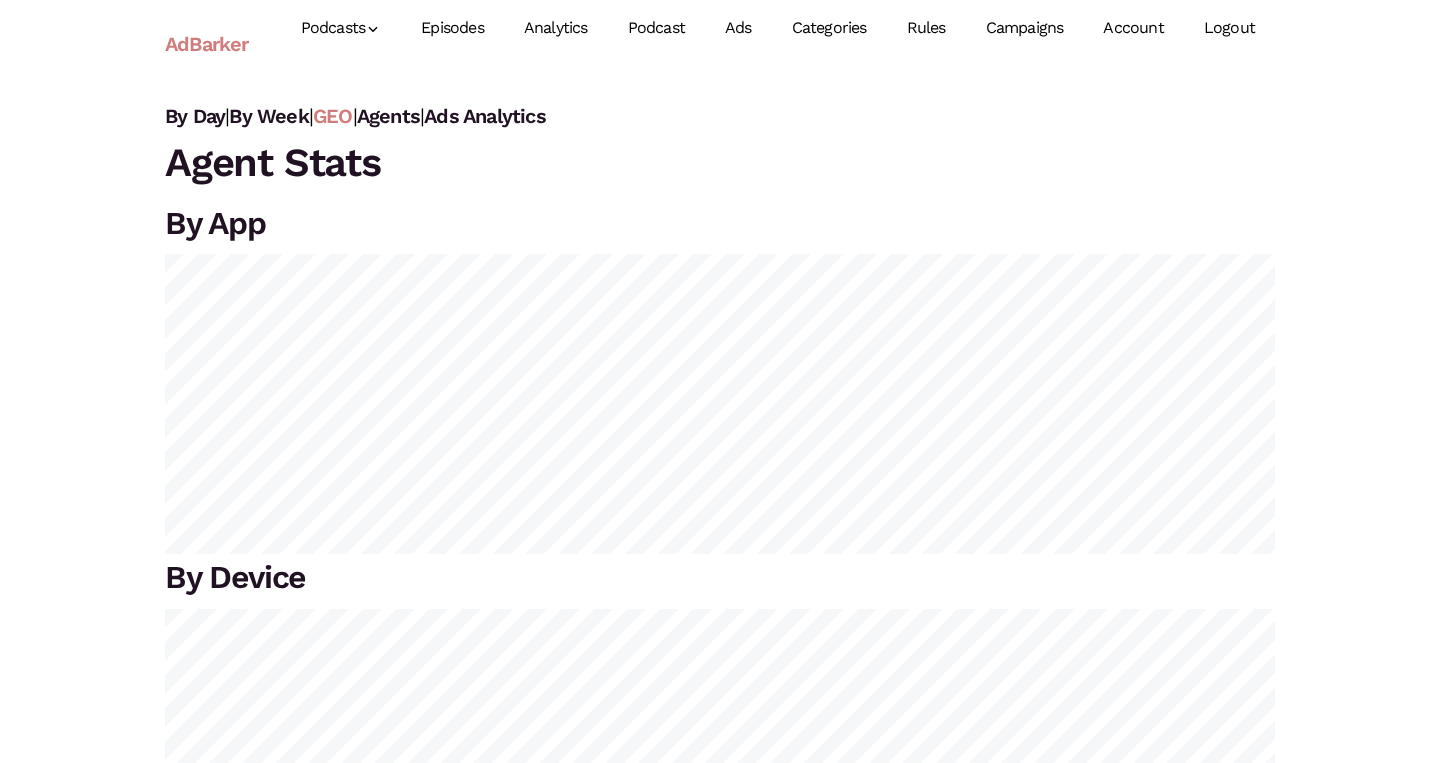
click at [346, 123] on link "GEO" at bounding box center [333, 116] width 40 height 24
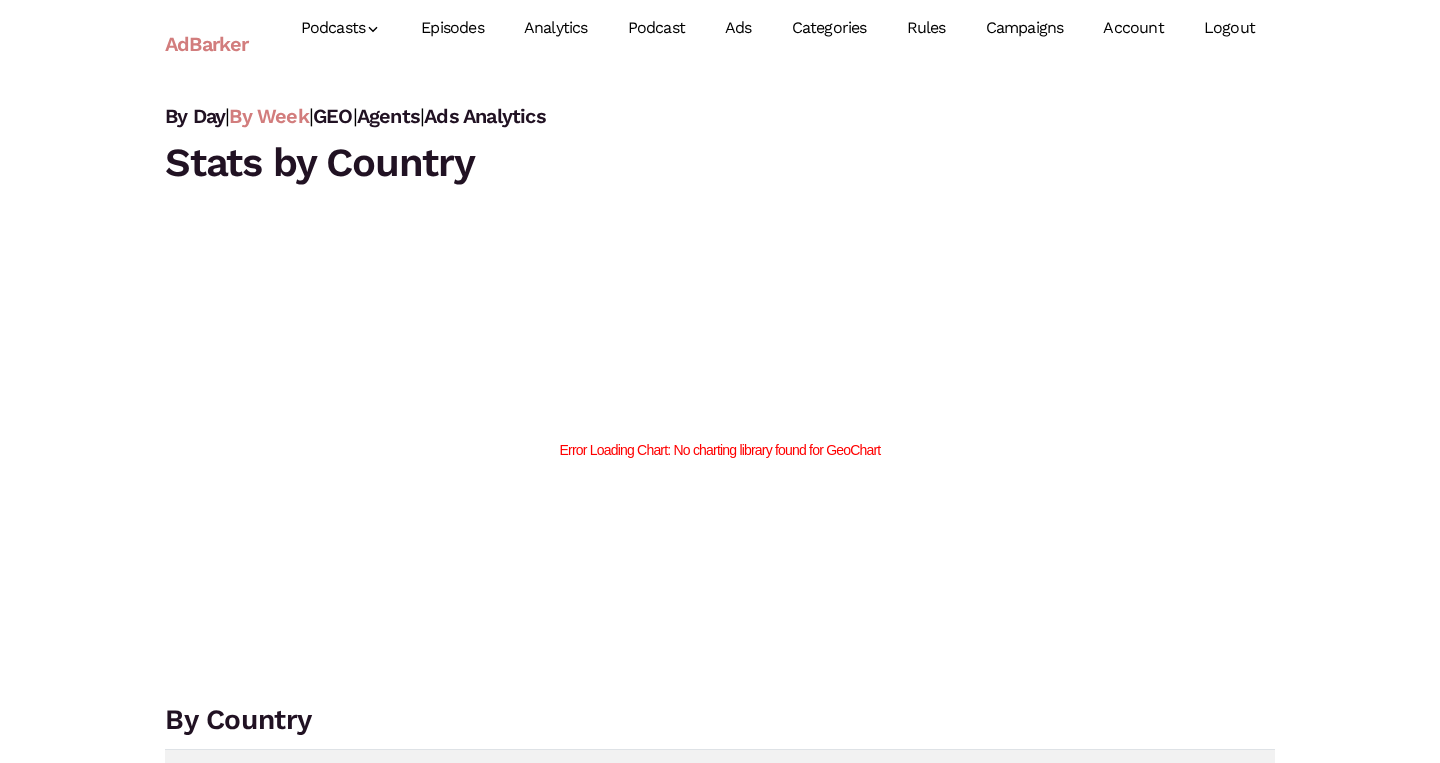
click at [281, 112] on link "By Week" at bounding box center [268, 116] width 79 height 24
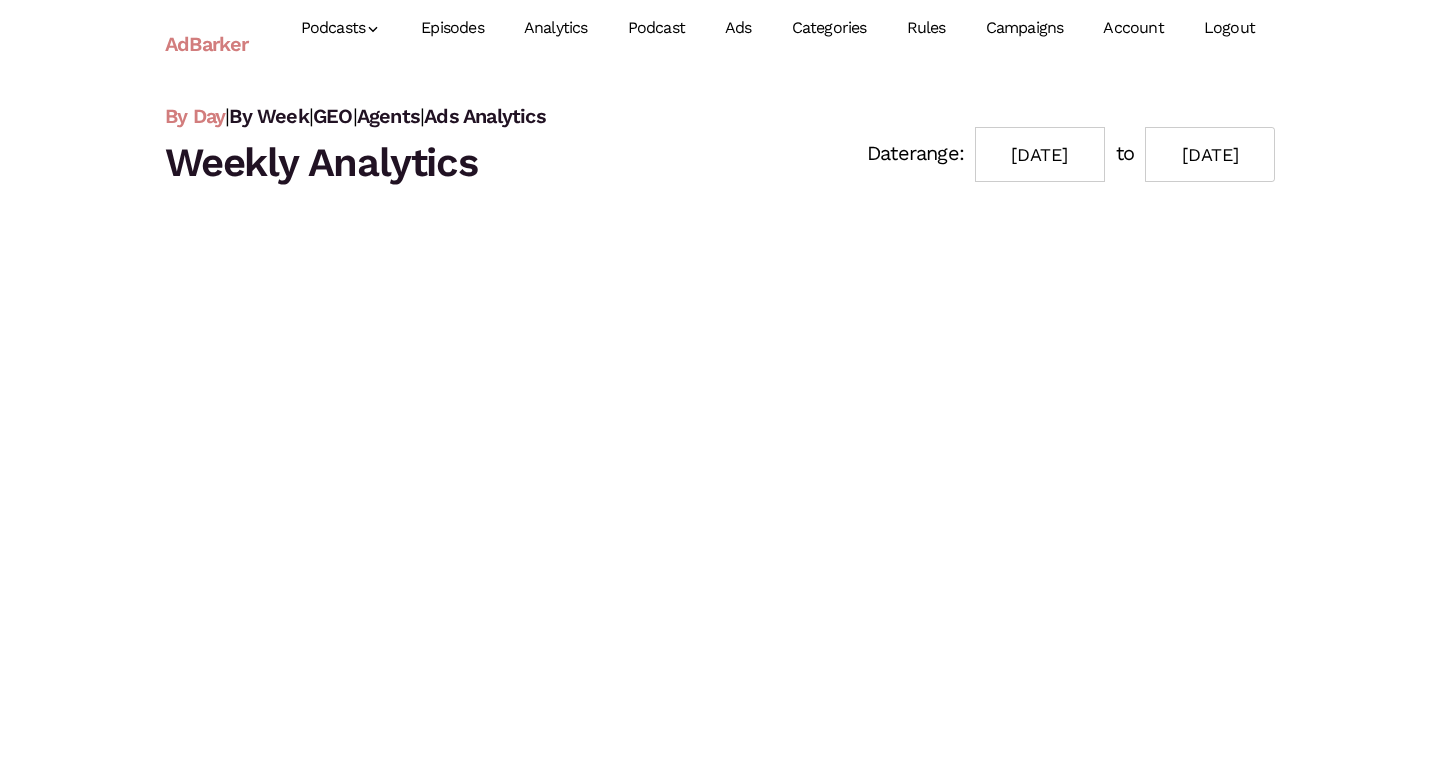
click at [204, 121] on link "By Day" at bounding box center [195, 116] width 60 height 24
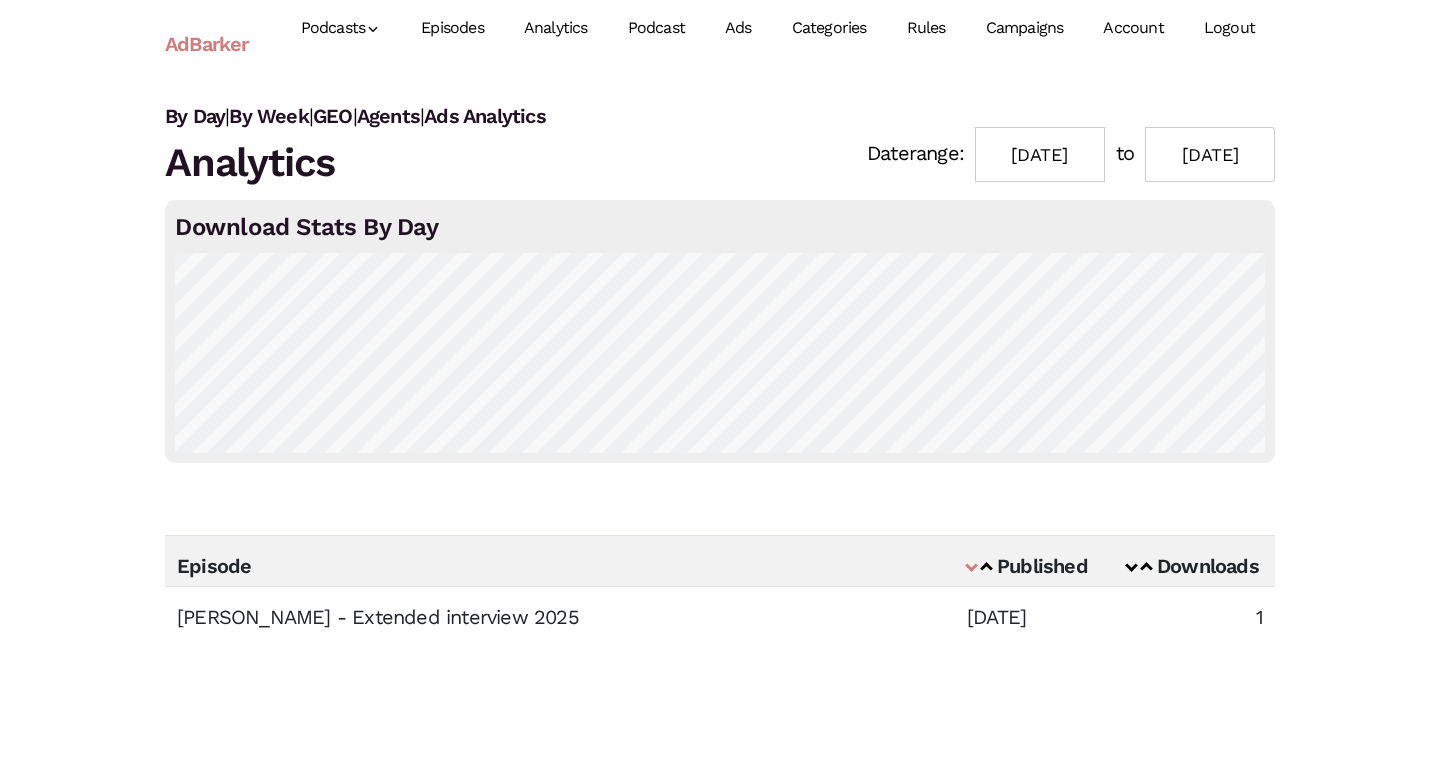
click at [448, 21] on link "Episodes" at bounding box center [452, 28] width 103 height 89
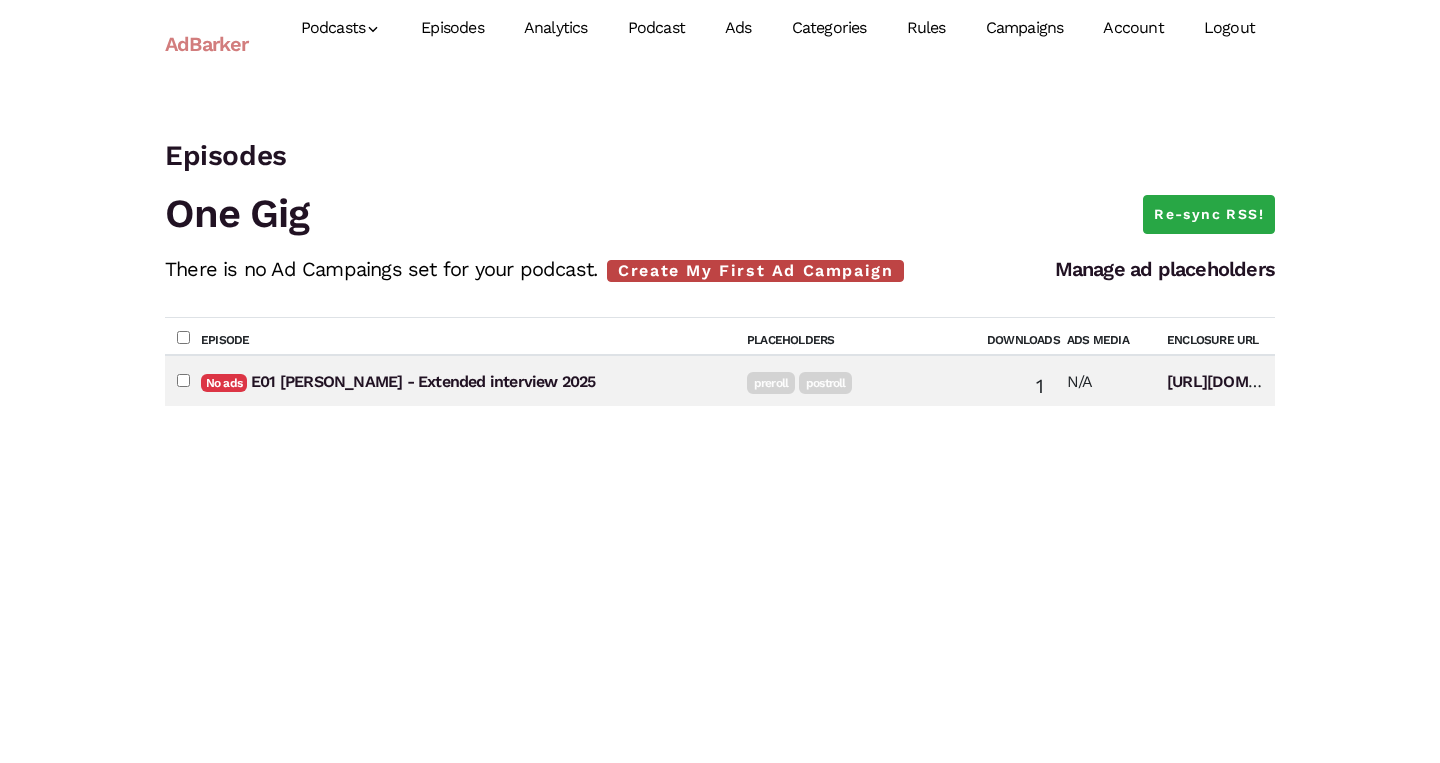
click at [723, 262] on link "Create My First Ad Campaign" at bounding box center [755, 271] width 297 height 22
click at [1157, 274] on link "Manage ad placeholders" at bounding box center [1165, 269] width 220 height 24
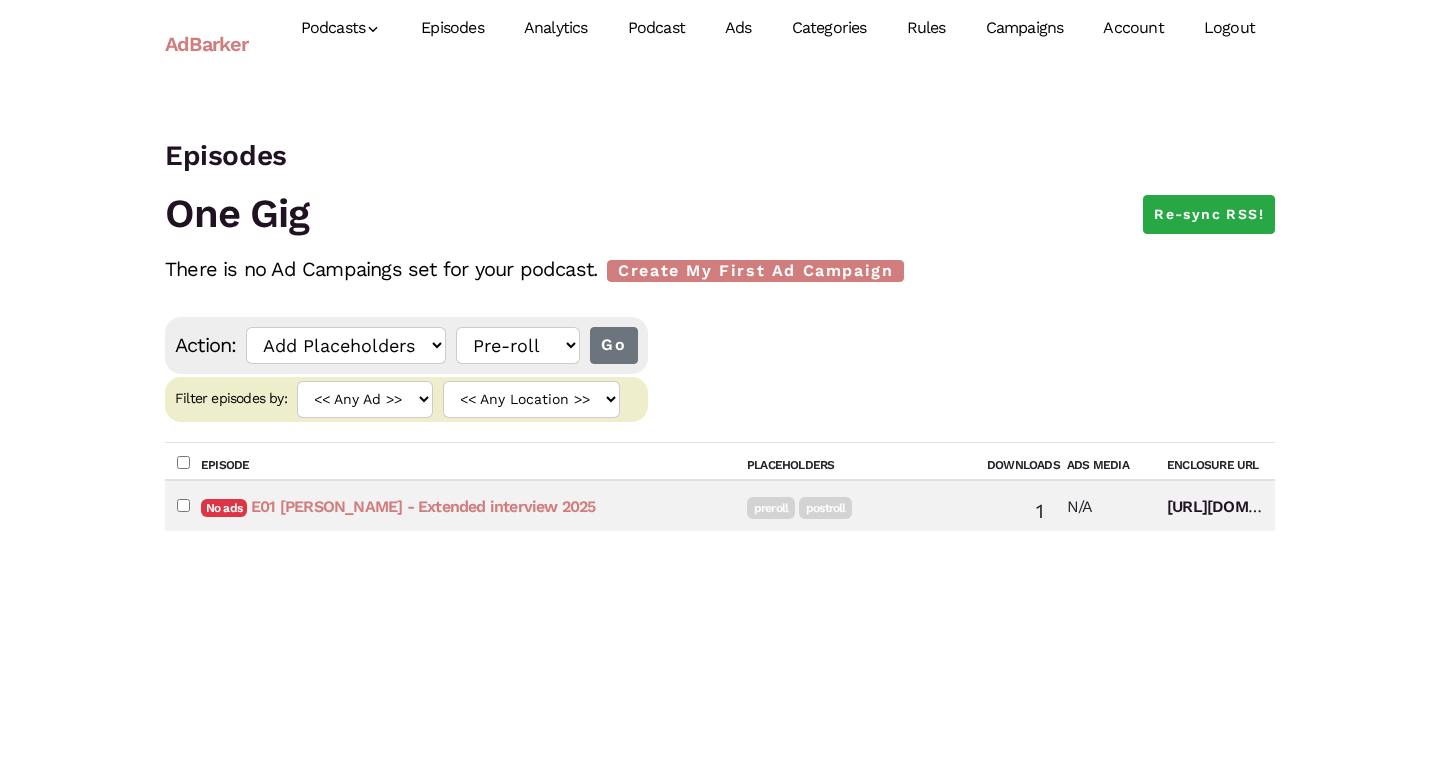
click at [411, 501] on link "E01 Billie Eilish - Extended interview 2025" at bounding box center [423, 506] width 345 height 19
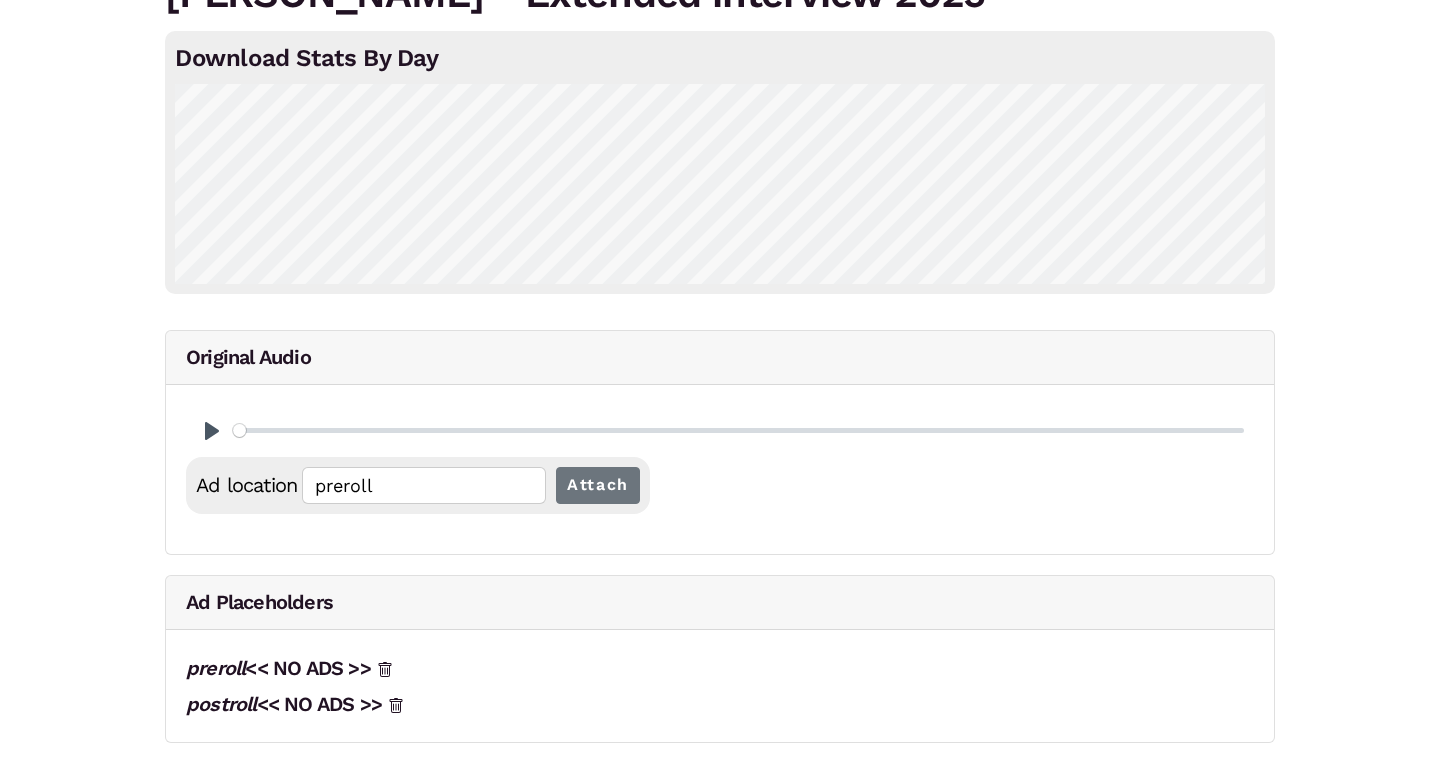
scroll to position [122, 0]
click at [288, 668] on link "preroll << NO ADS >>" at bounding box center [278, 669] width 185 height 24
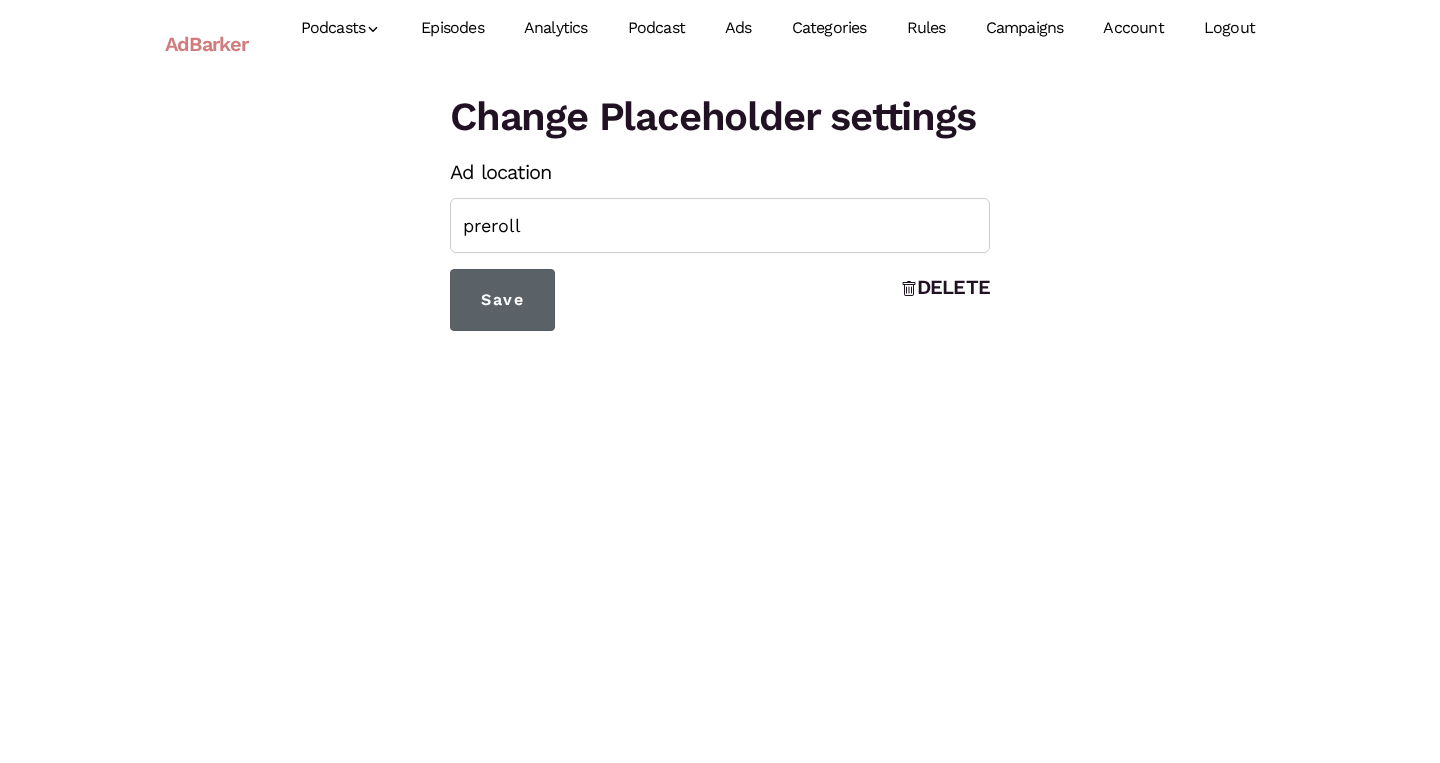
click at [529, 295] on input "Save" at bounding box center [502, 300] width 105 height 62
click at [524, 299] on input "Save" at bounding box center [502, 300] width 105 height 62
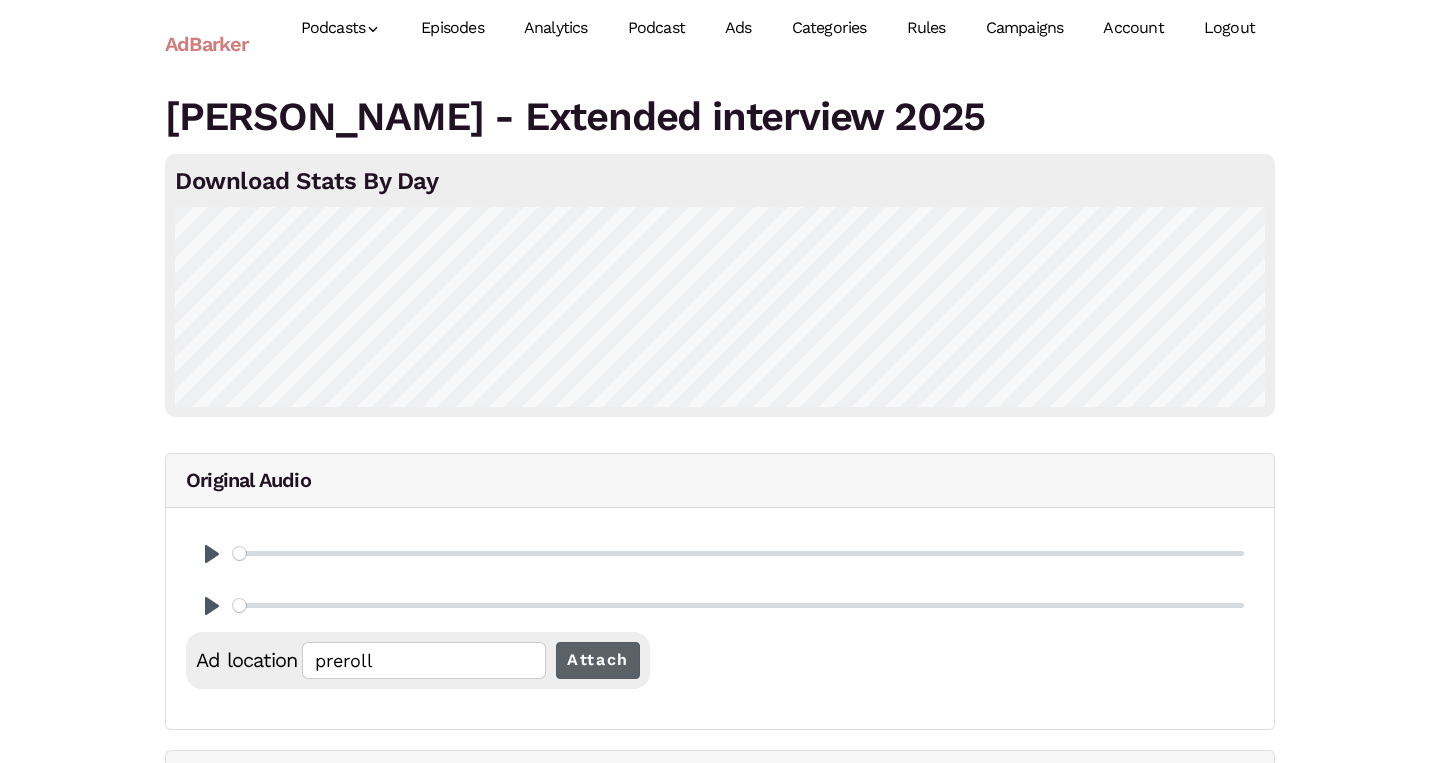
click at [617, 653] on input "Attach" at bounding box center [598, 660] width 84 height 37
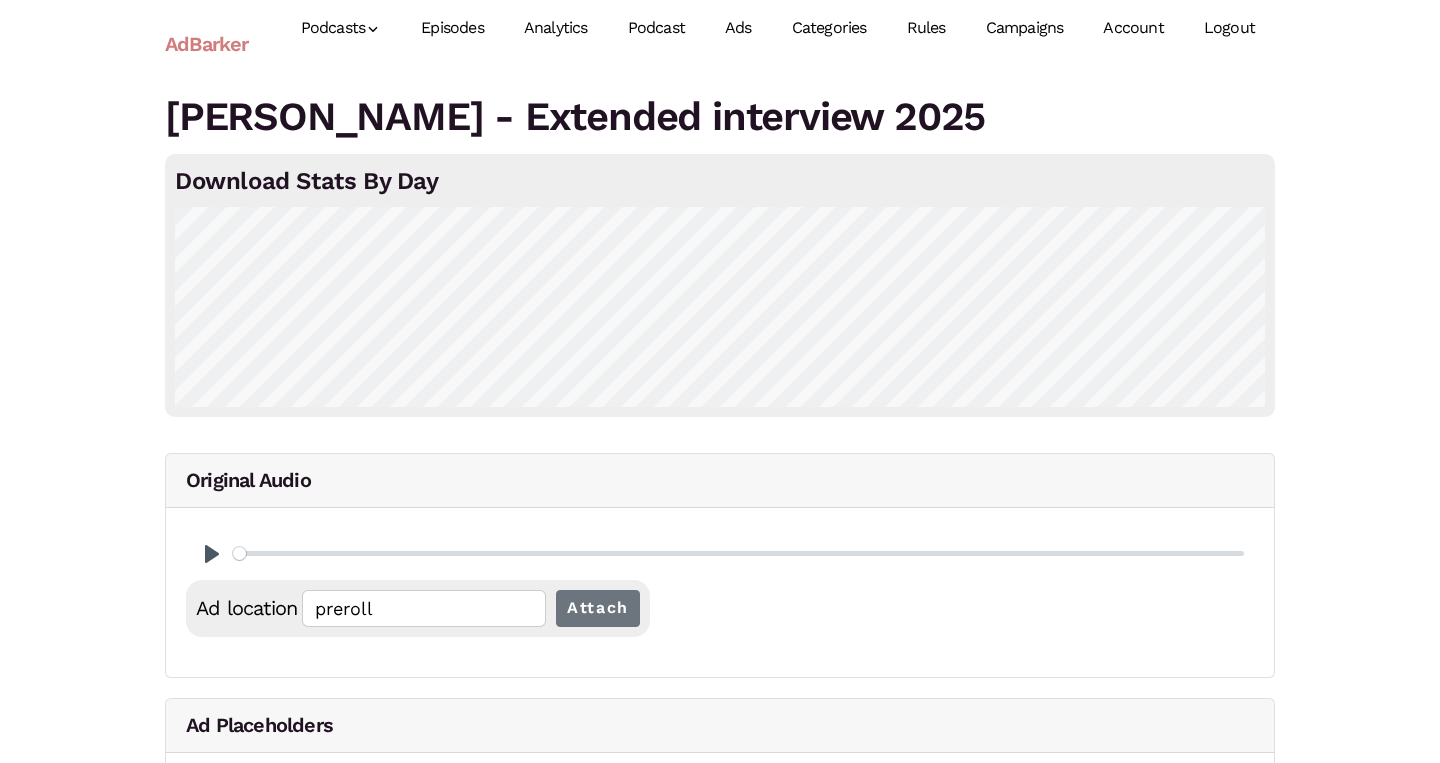
click at [451, 33] on link "Episodes" at bounding box center [452, 28] width 103 height 89
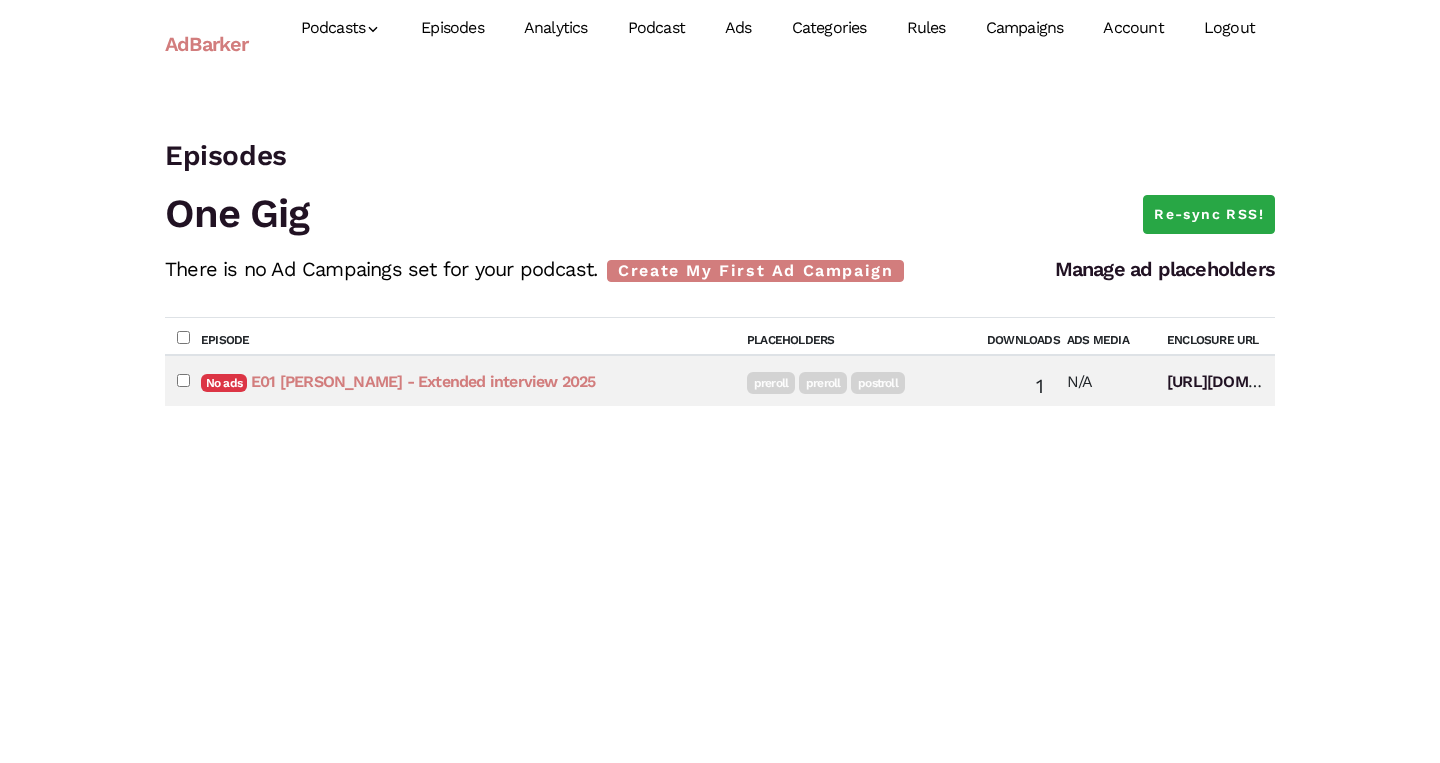
click at [531, 385] on link "E01 Billie Eilish - Extended interview 2025" at bounding box center [423, 381] width 345 height 19
click at [768, 372] on link "preroll" at bounding box center [771, 383] width 48 height 22
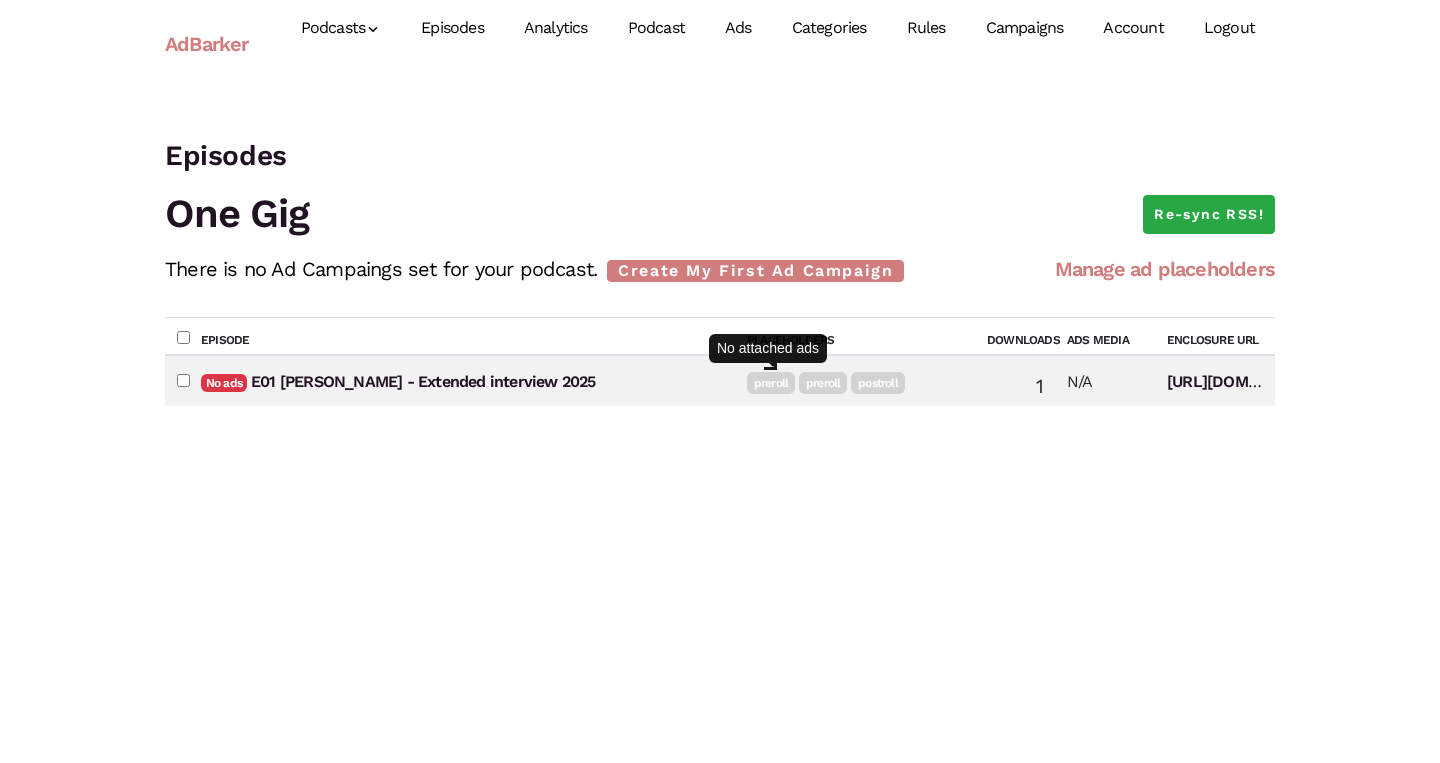
click at [1140, 270] on link "Manage ad placeholders" at bounding box center [1165, 269] width 220 height 24
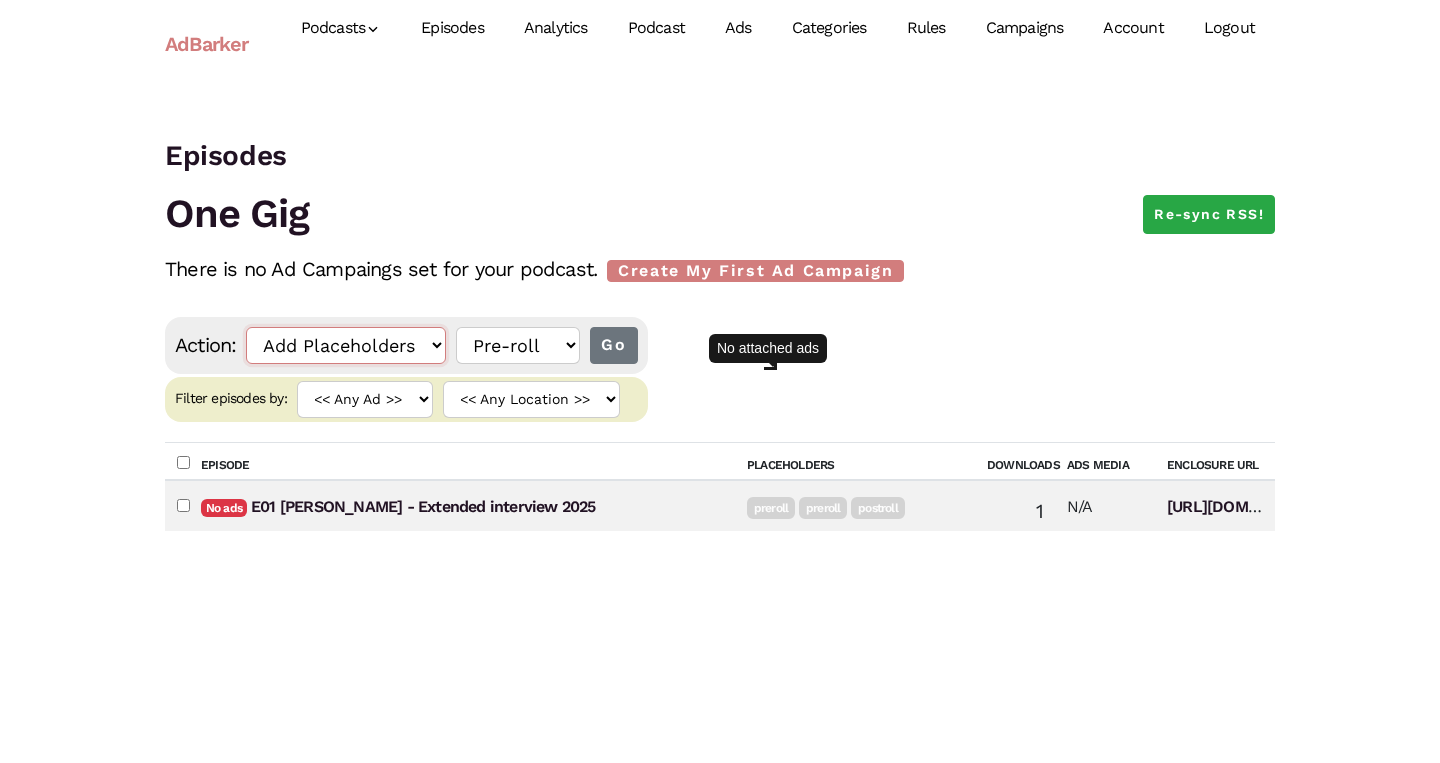
select select "enable_ads"
click at [583, 351] on input "Go" at bounding box center [581, 345] width 47 height 37
click at [190, 504] on td "No ads E01 Billie Eilish - Extended interview 2025" at bounding box center [462, 505] width 546 height 51
click at [183, 502] on input"] "checkbox" at bounding box center [183, 505] width 13 height 13
checkbox input"] "true"
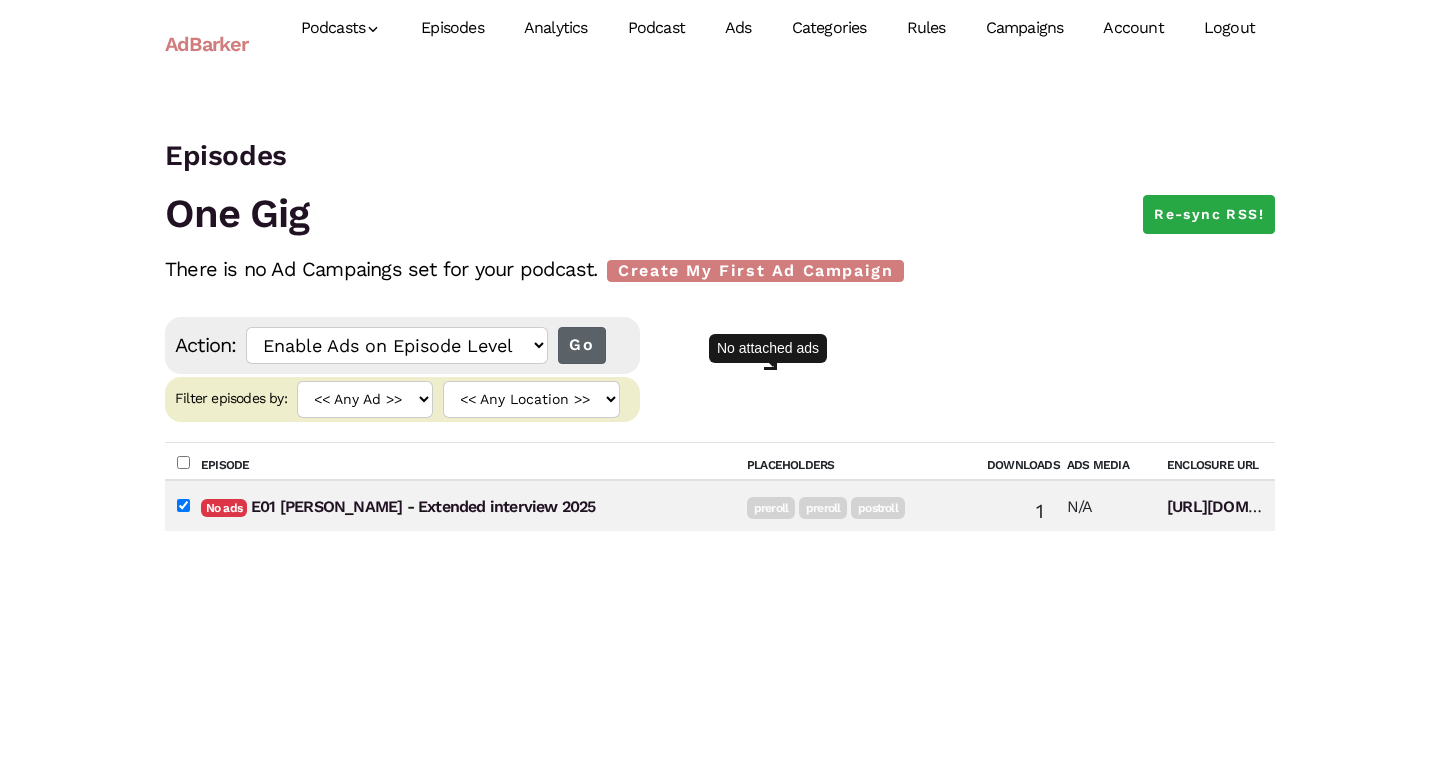
click at [583, 347] on input "Go" at bounding box center [581, 345] width 47 height 37
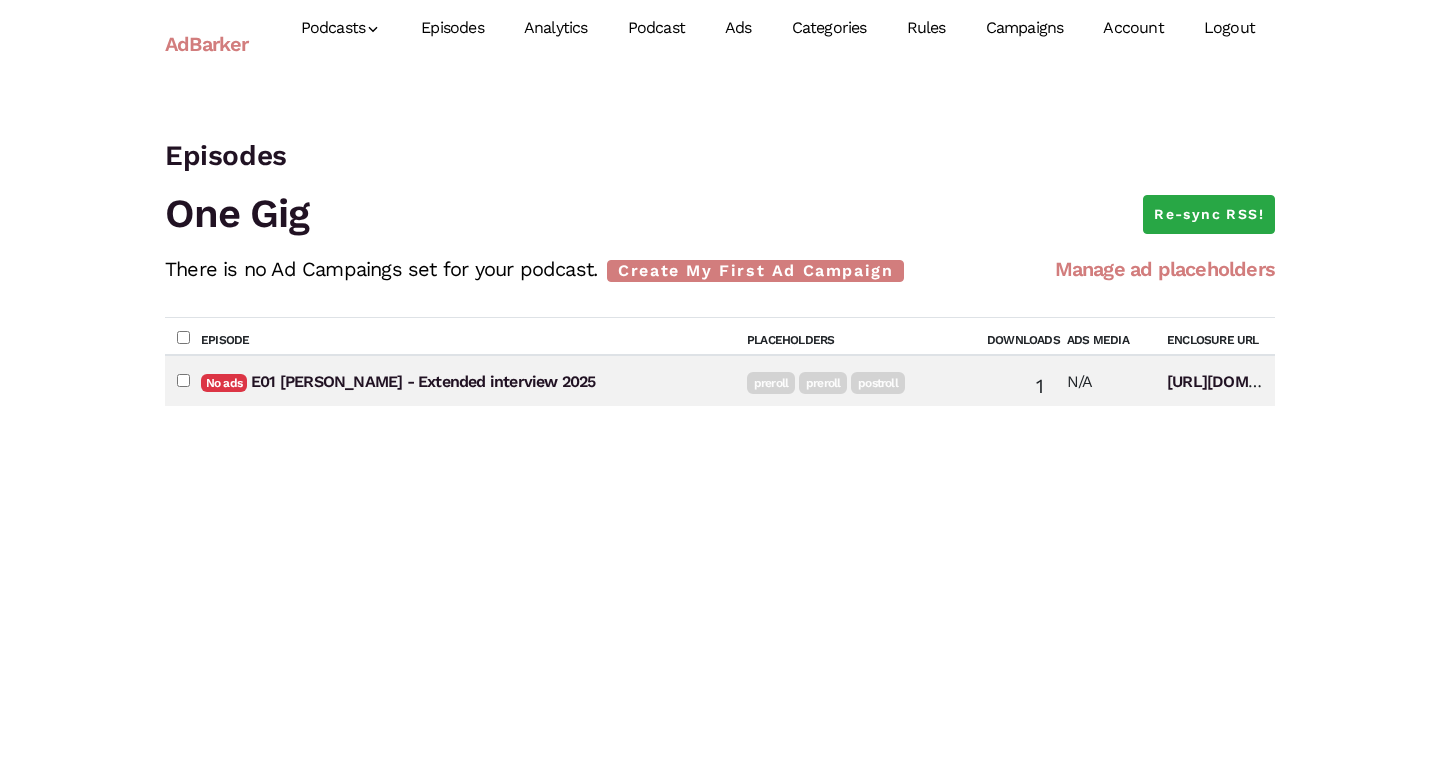
click at [1169, 260] on link "Manage ad placeholders" at bounding box center [1165, 269] width 220 height 24
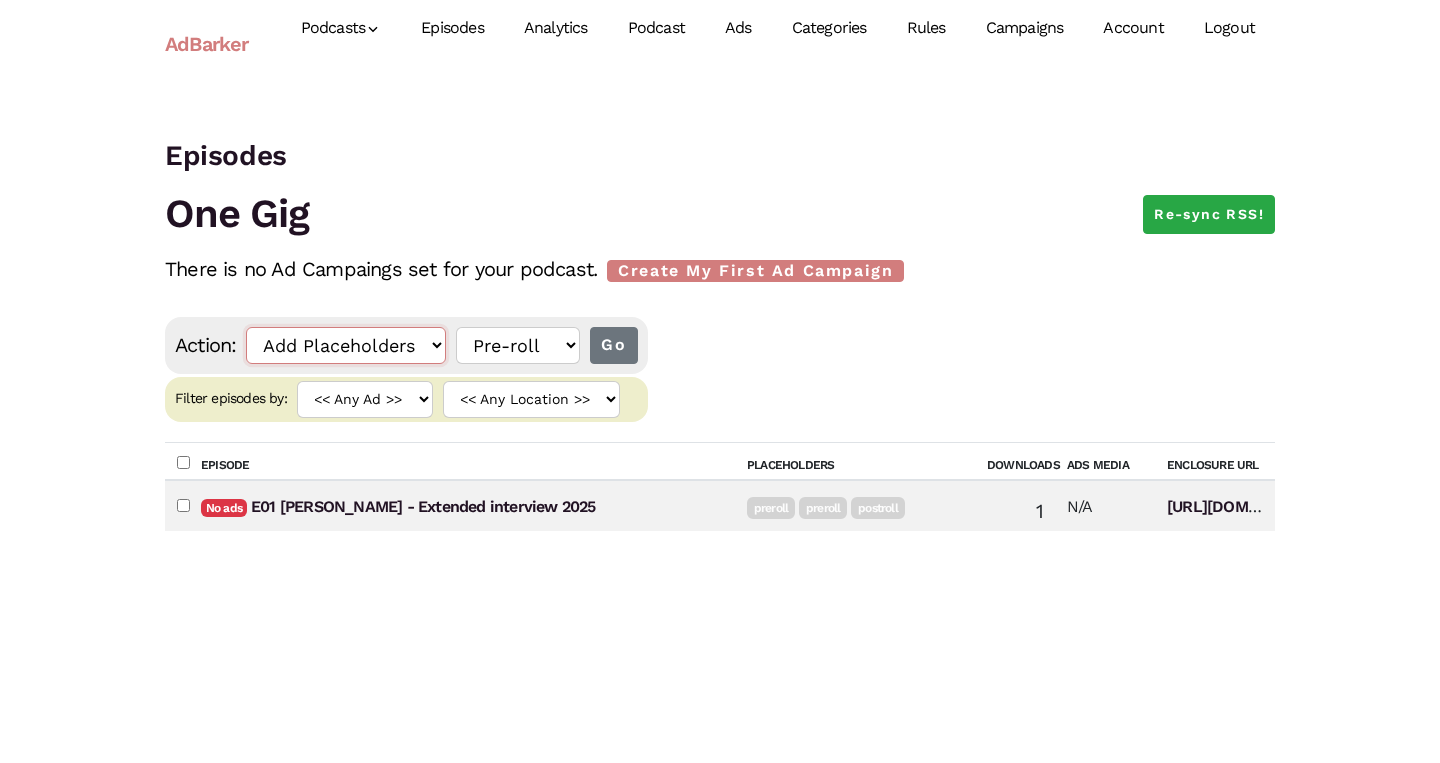
select select "enable_ads"
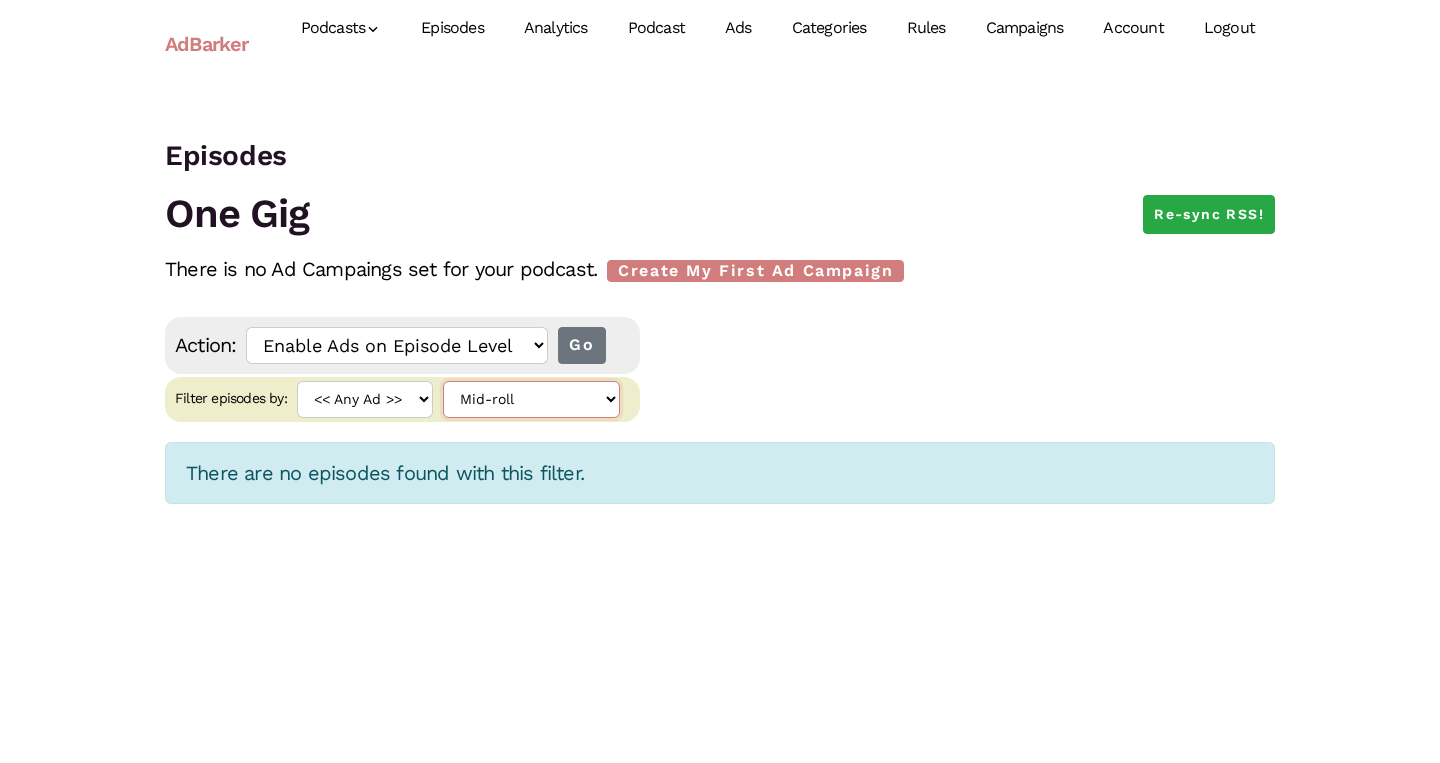
select select "postroll"
checkbox input "true"
checkbox input"] "true"
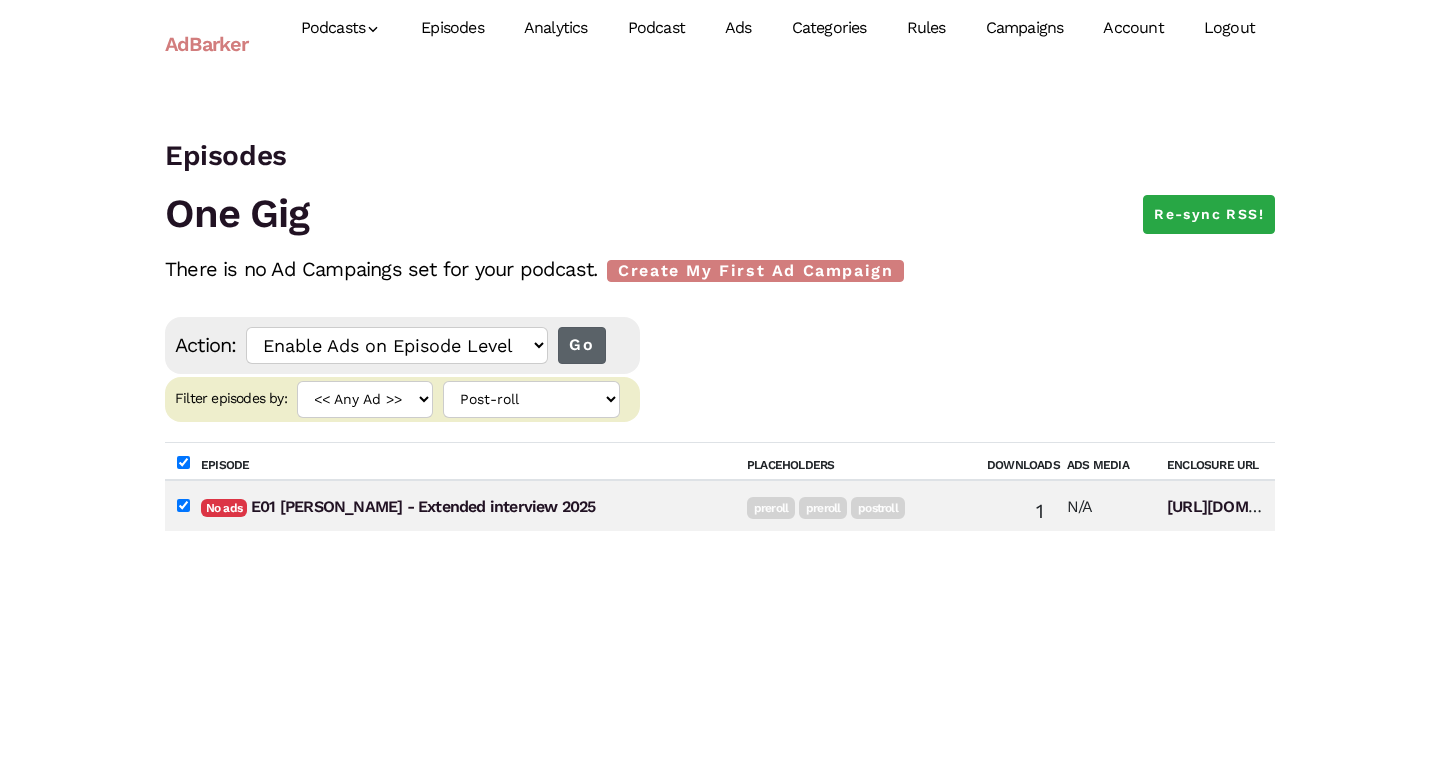
click at [563, 348] on input "Go" at bounding box center [581, 345] width 47 height 37
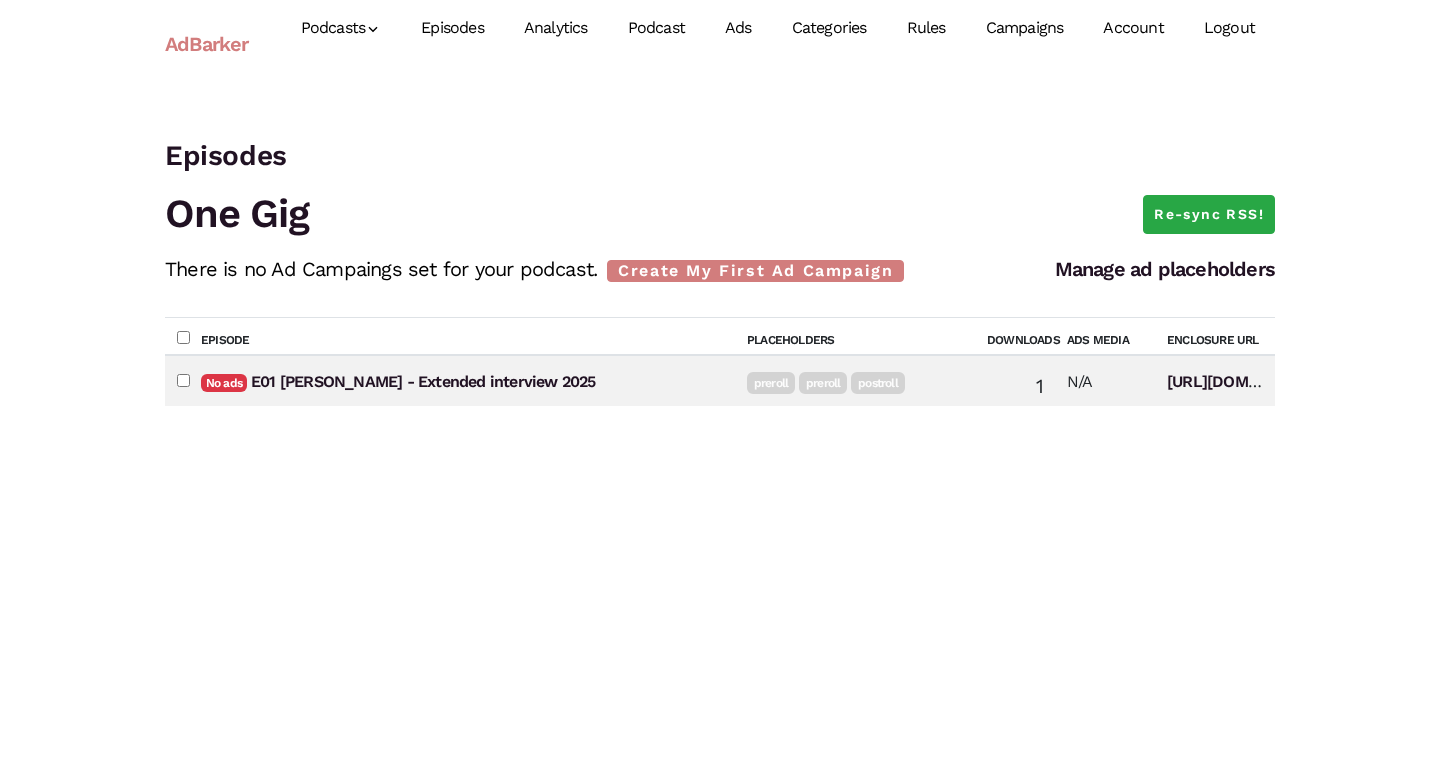
click at [1133, 34] on link "Account" at bounding box center [1133, 28] width 100 height 89
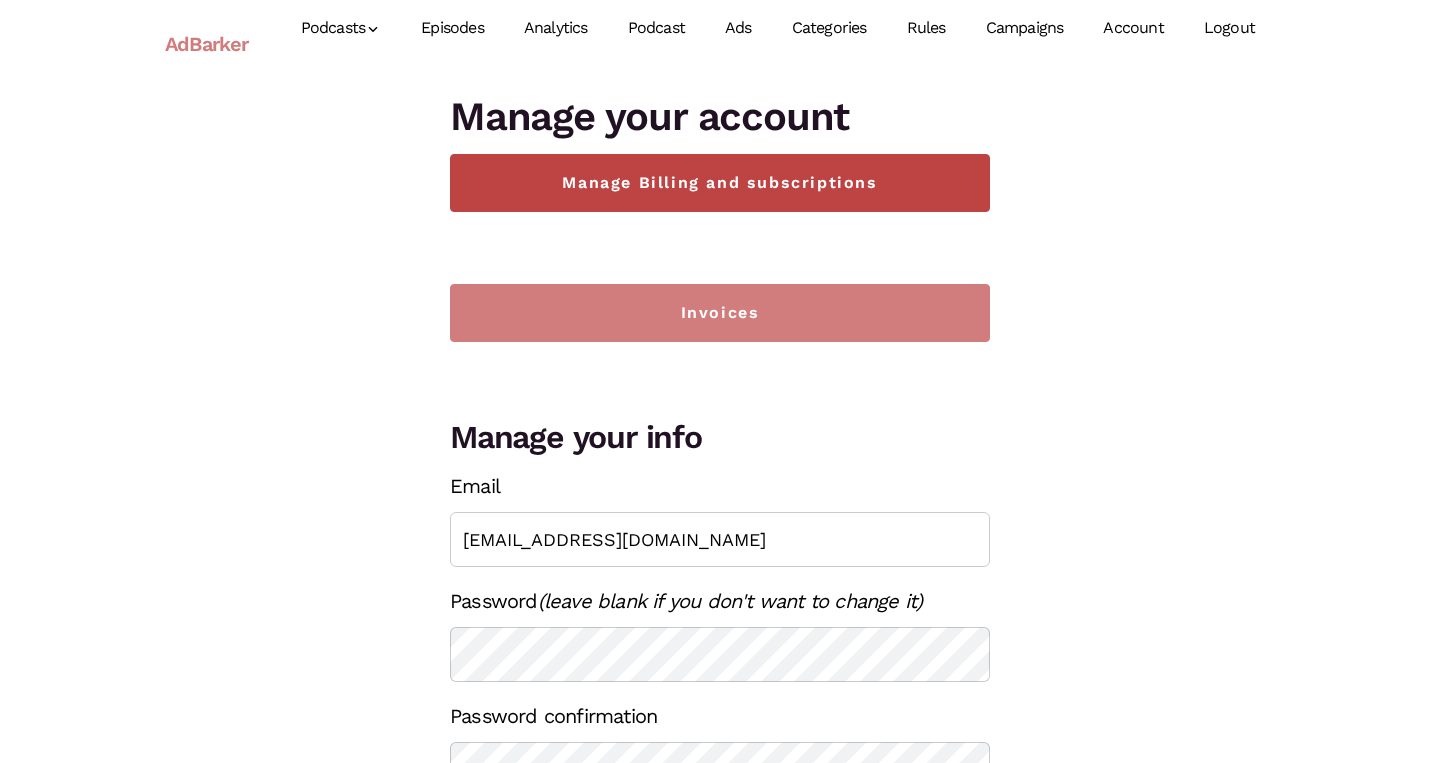
click at [732, 186] on link "Manage Billing and subscriptions" at bounding box center [720, 183] width 540 height 58
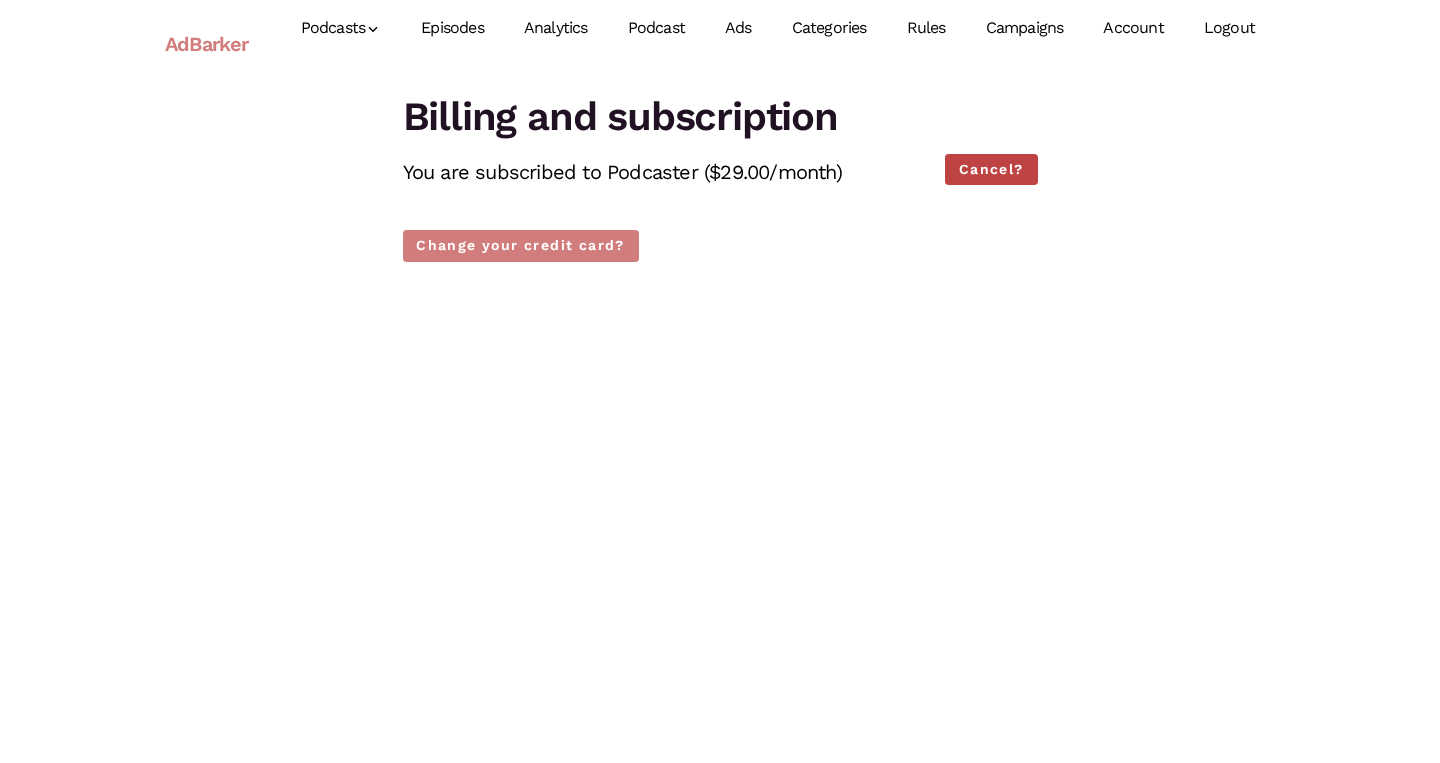
click at [974, 170] on link "Cancel?" at bounding box center [991, 169] width 92 height 31
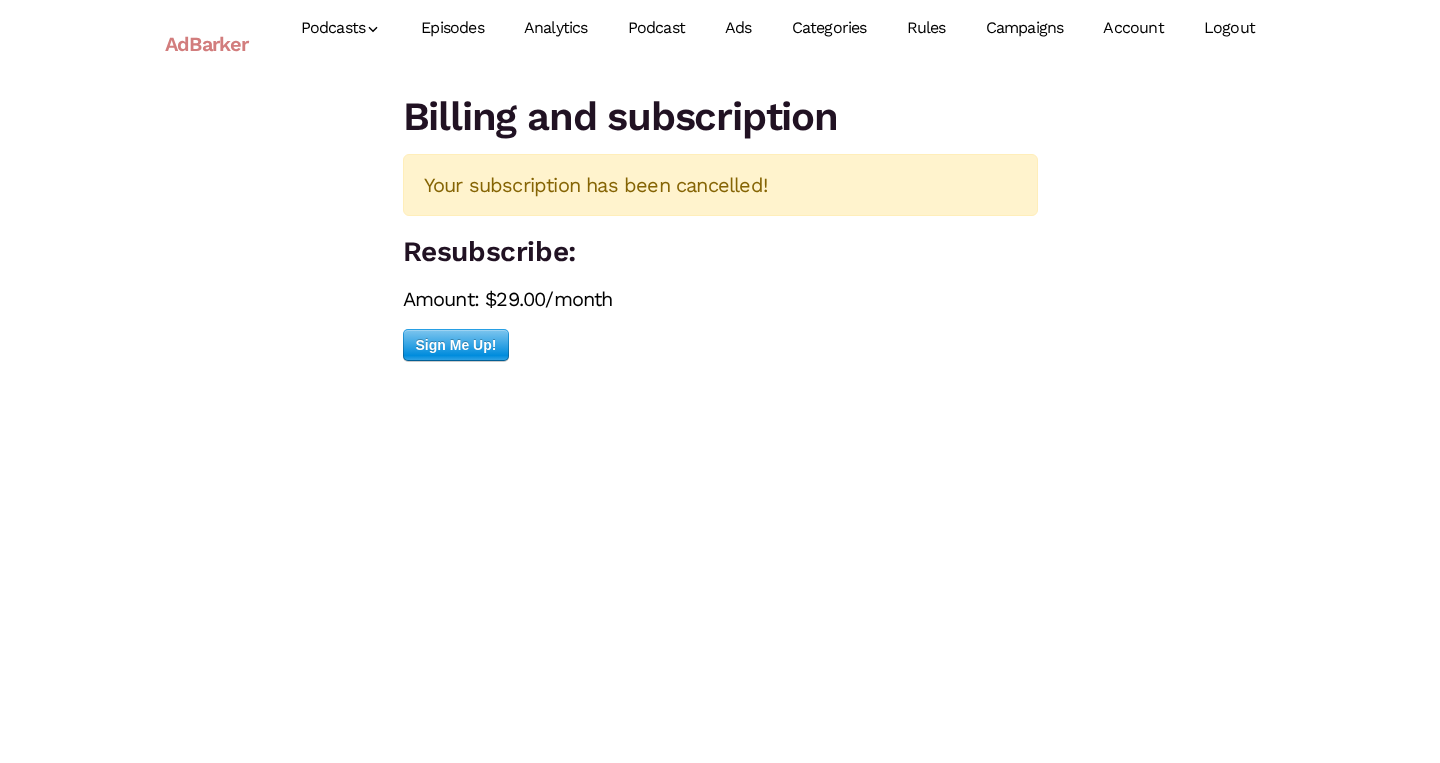
click at [450, 29] on link "Episodes" at bounding box center [452, 28] width 103 height 89
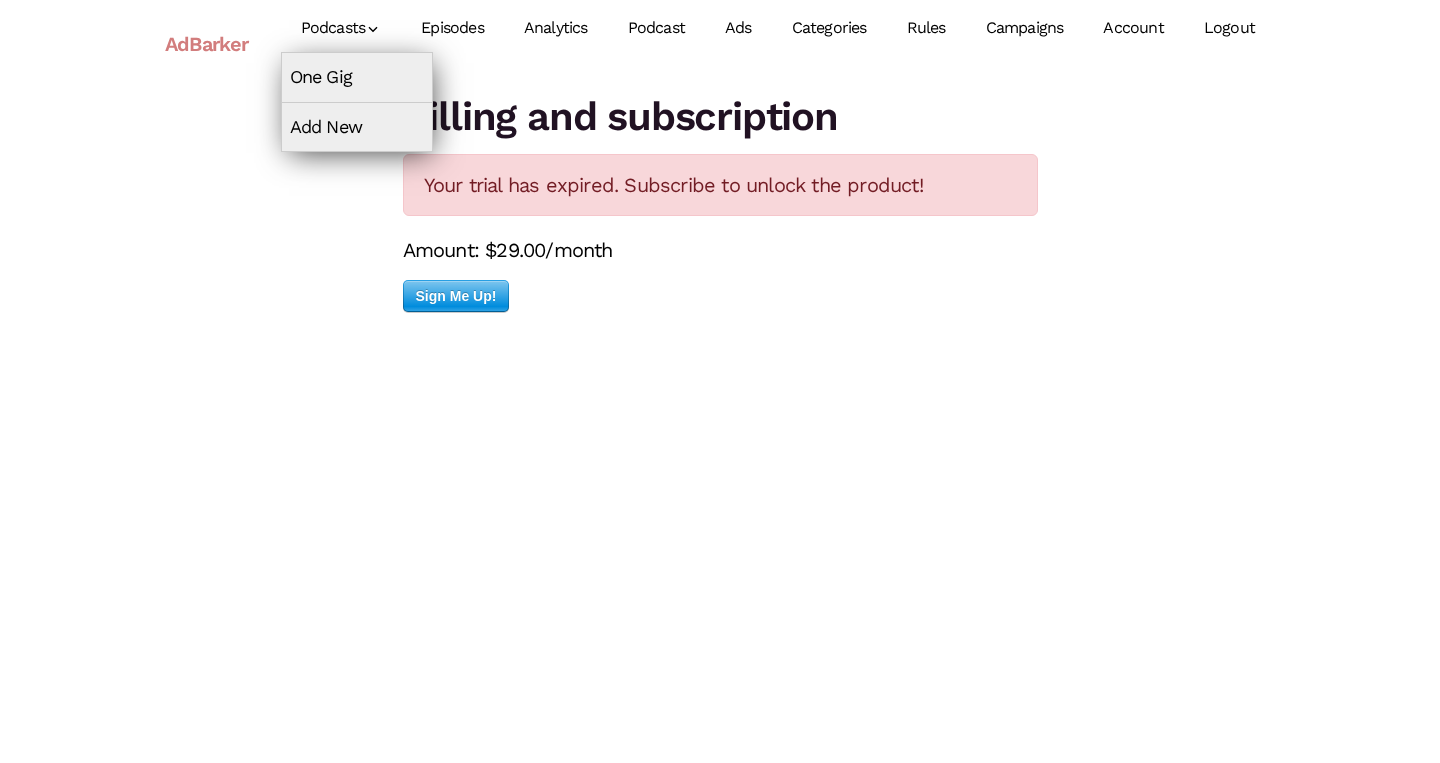
click at [338, 24] on link "Podcasts" at bounding box center [341, 28] width 121 height 89
click at [337, 62] on link "One Gig" at bounding box center [357, 77] width 150 height 48
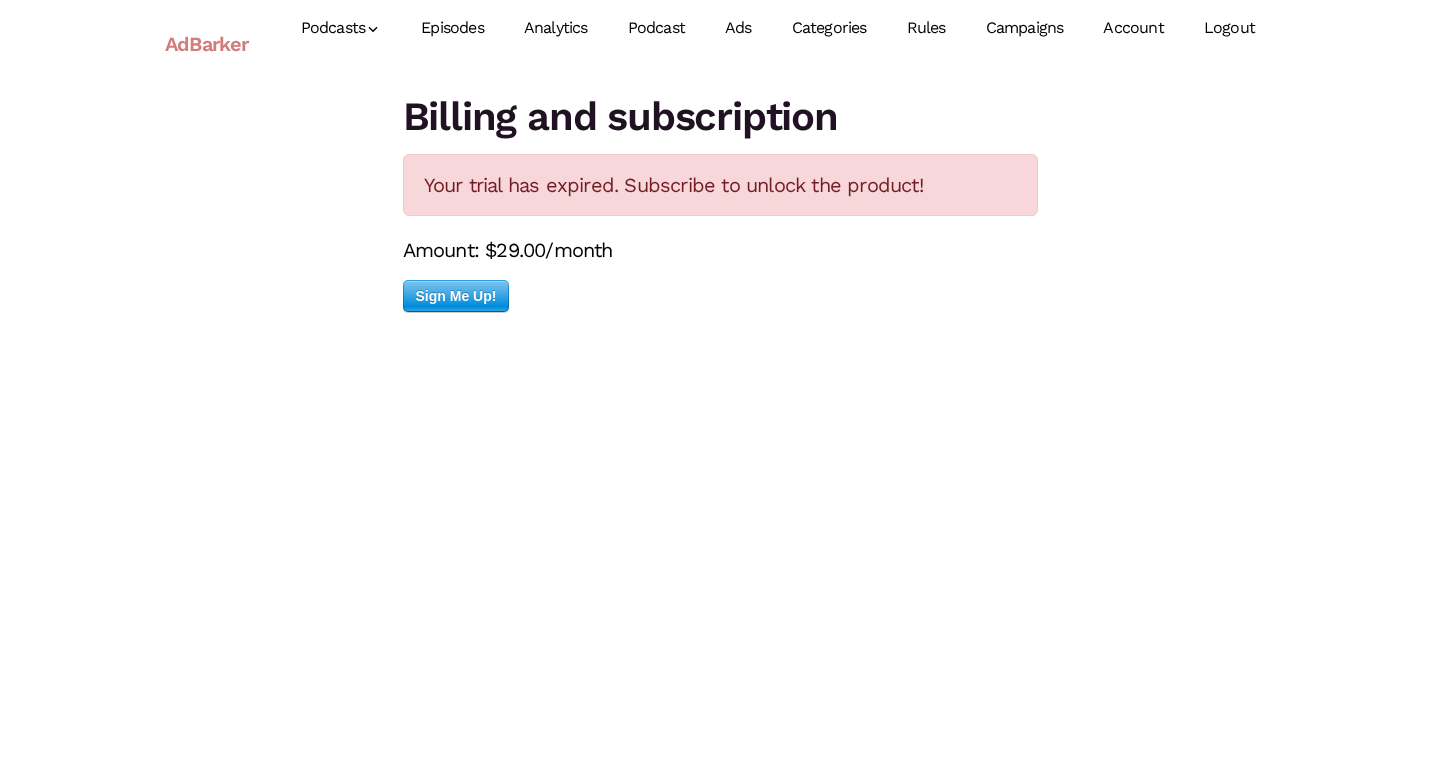
click at [565, 29] on link "Analytics" at bounding box center [556, 28] width 104 height 89
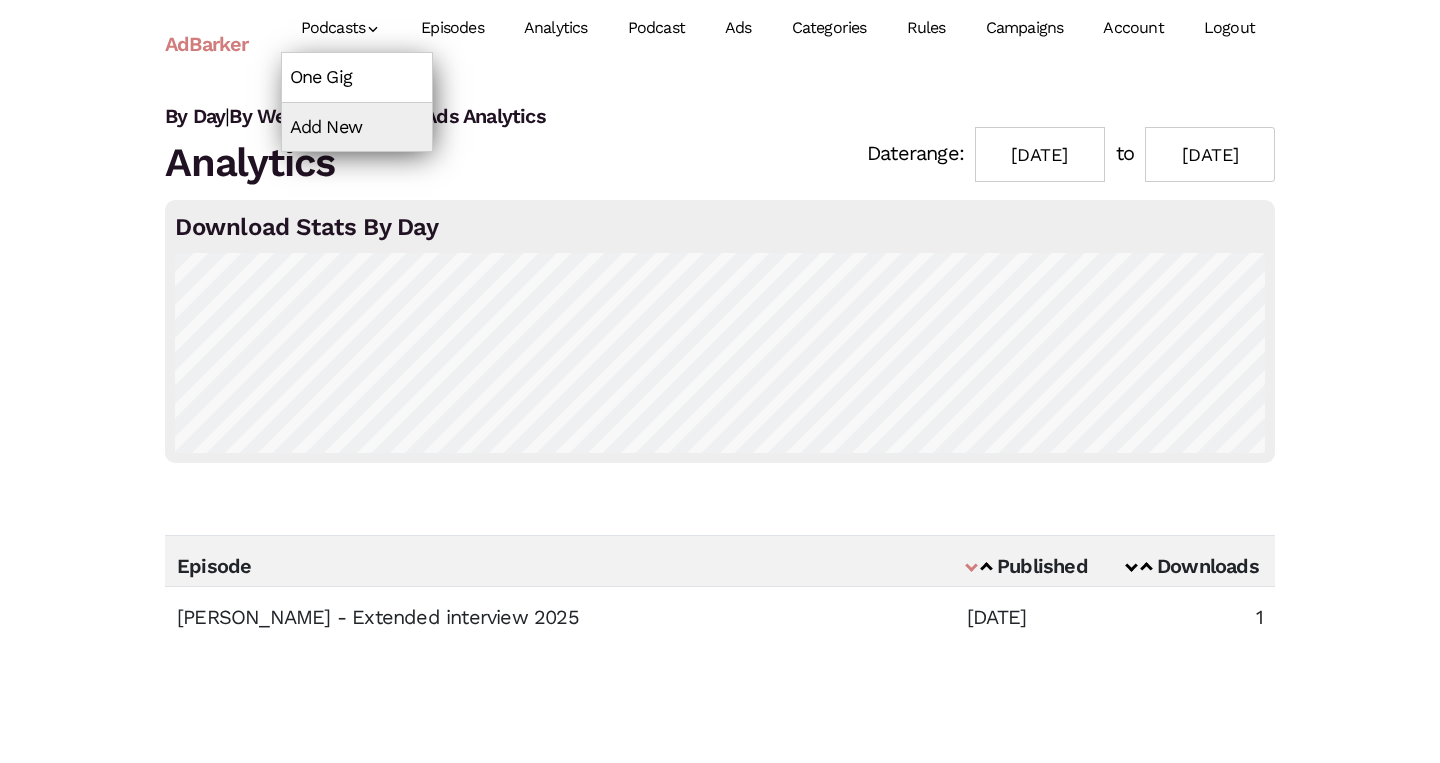
click at [341, 84] on link "One Gig" at bounding box center [357, 77] width 150 height 48
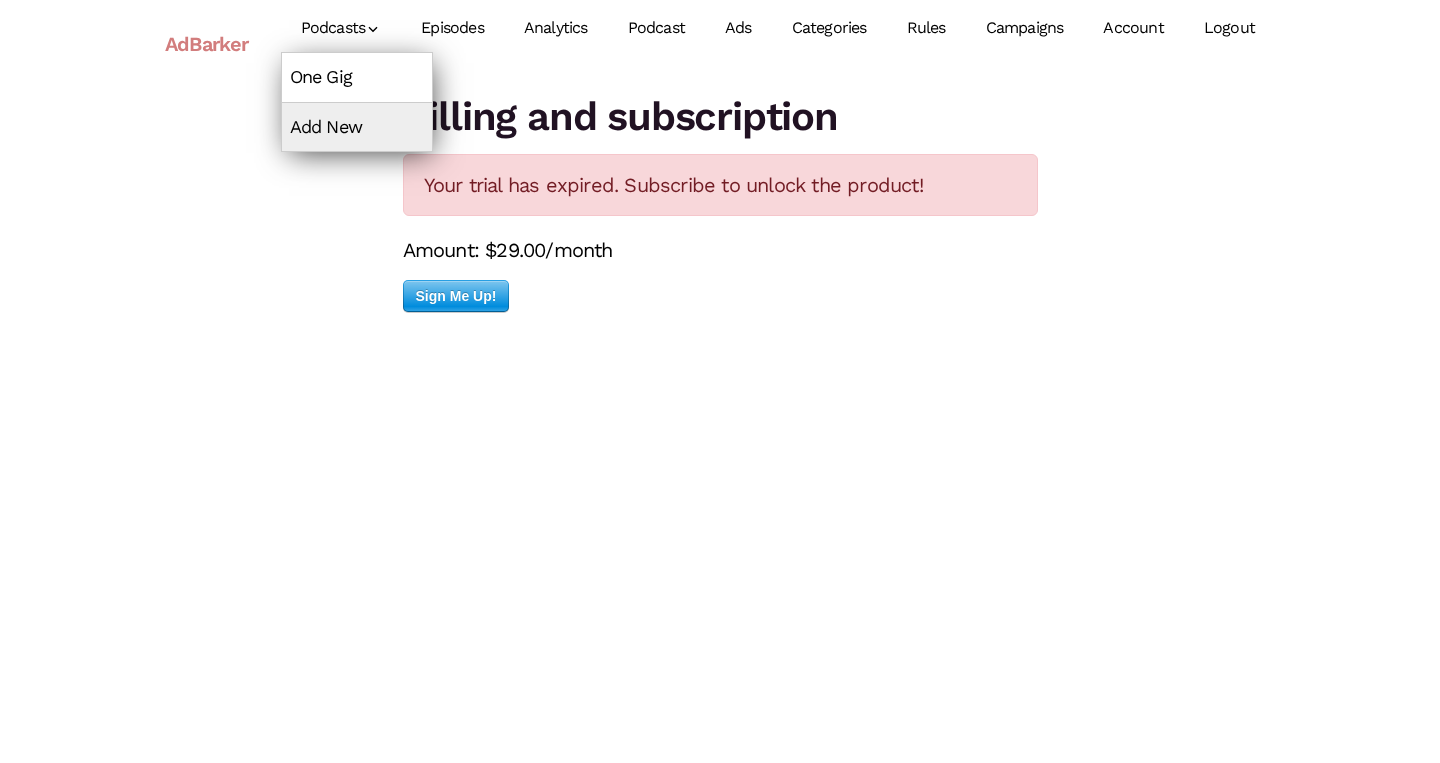
click at [329, 79] on link "One Gig" at bounding box center [357, 77] width 150 height 48
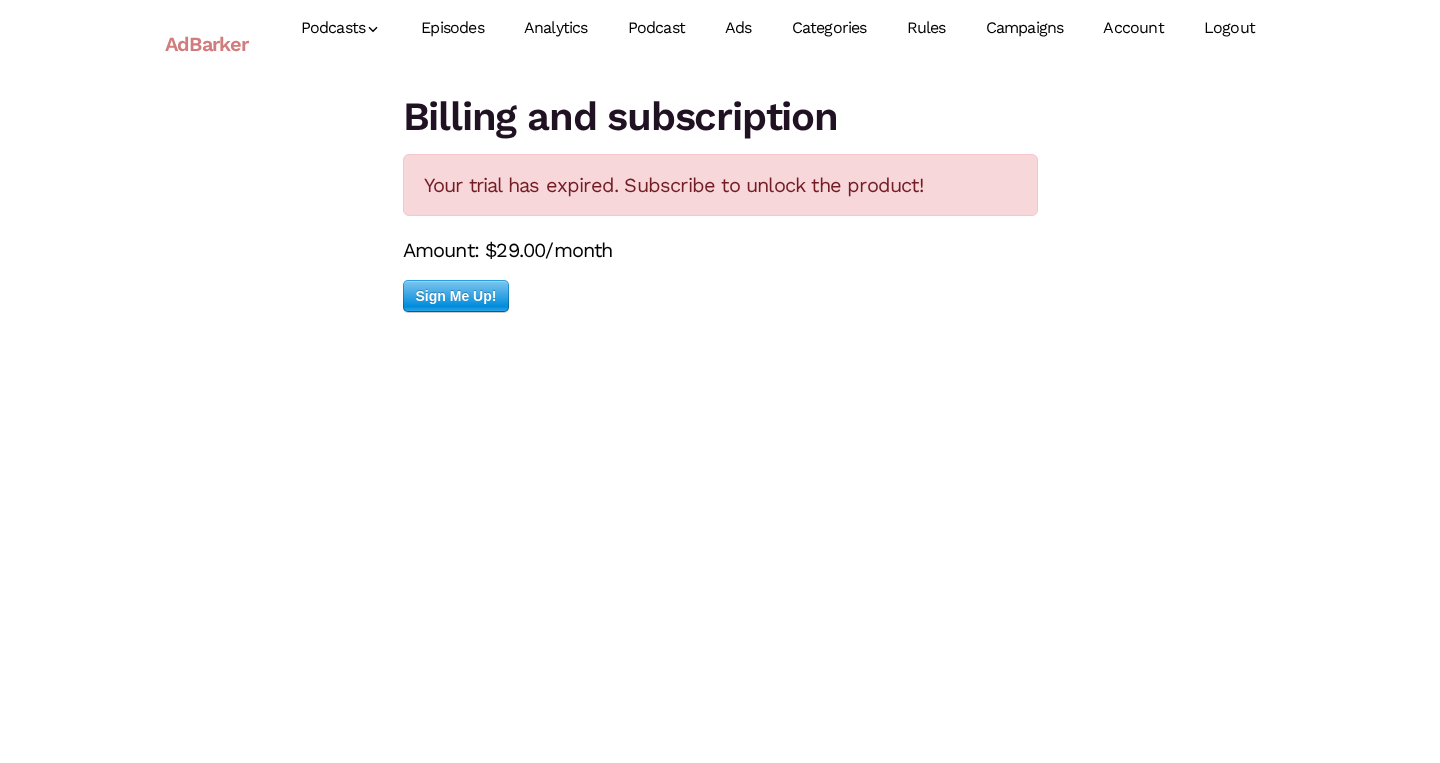
click at [459, 14] on link "Episodes" at bounding box center [452, 28] width 103 height 89
click at [573, 12] on link "Analytics" at bounding box center [556, 28] width 104 height 89
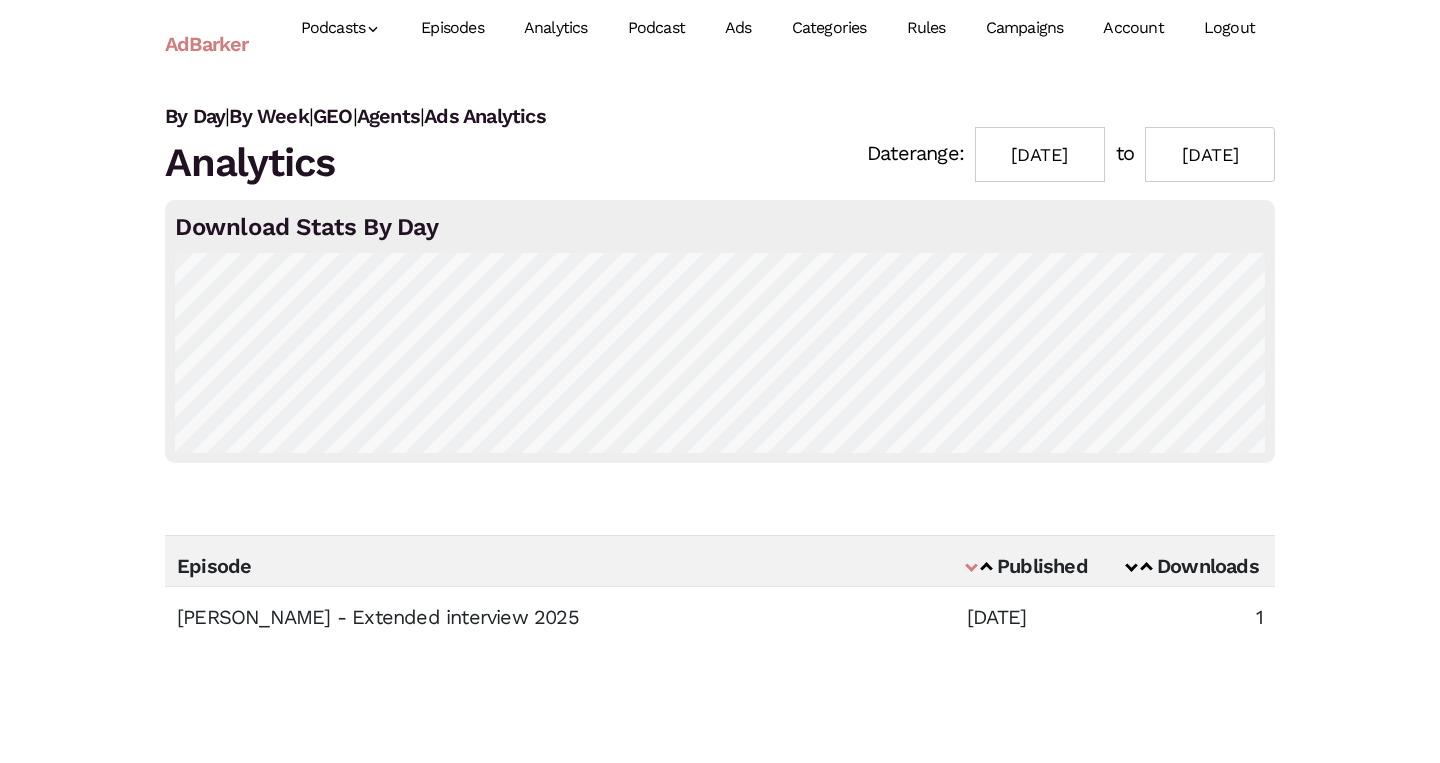
click at [1117, 40] on link "Account" at bounding box center [1133, 28] width 100 height 89
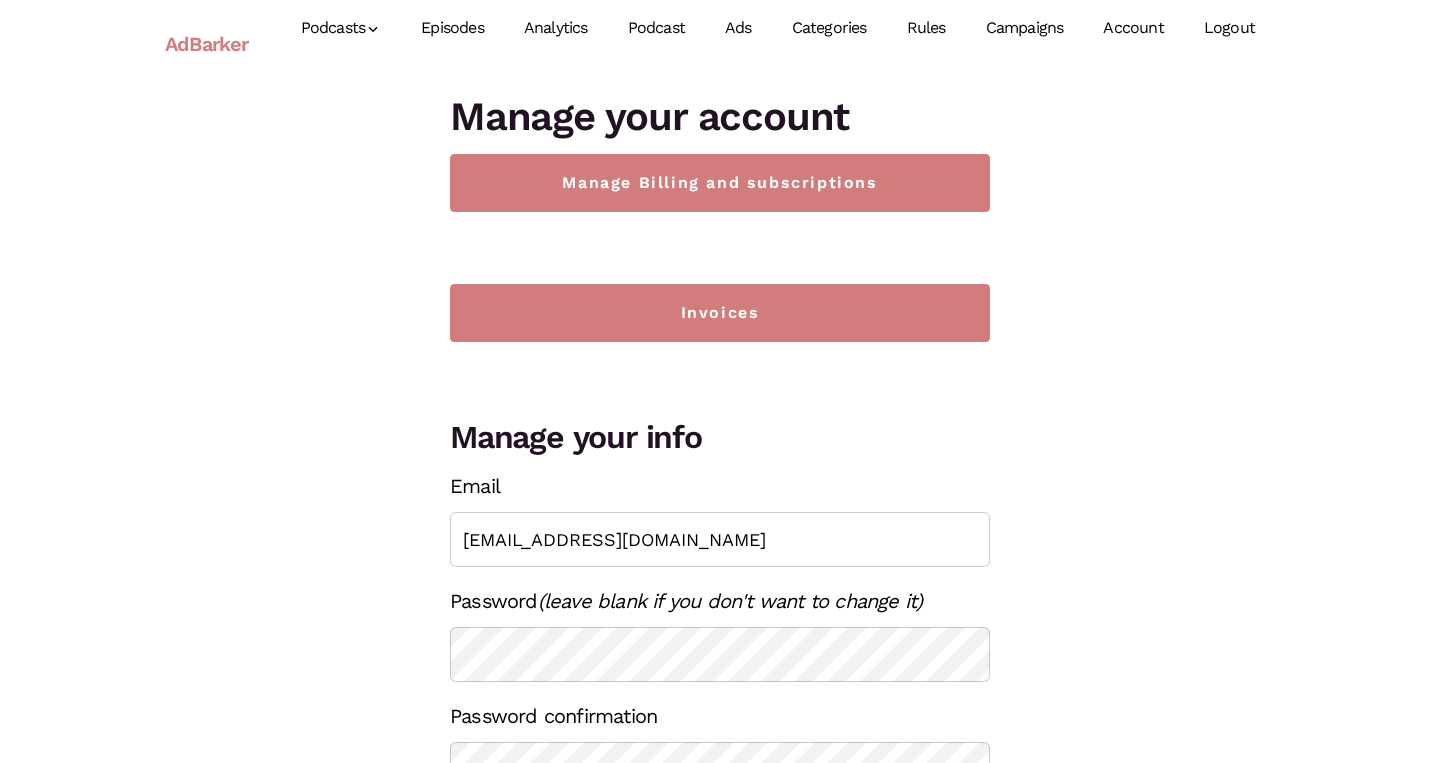
click at [1000, 33] on link "Campaigns" at bounding box center [1025, 28] width 118 height 89
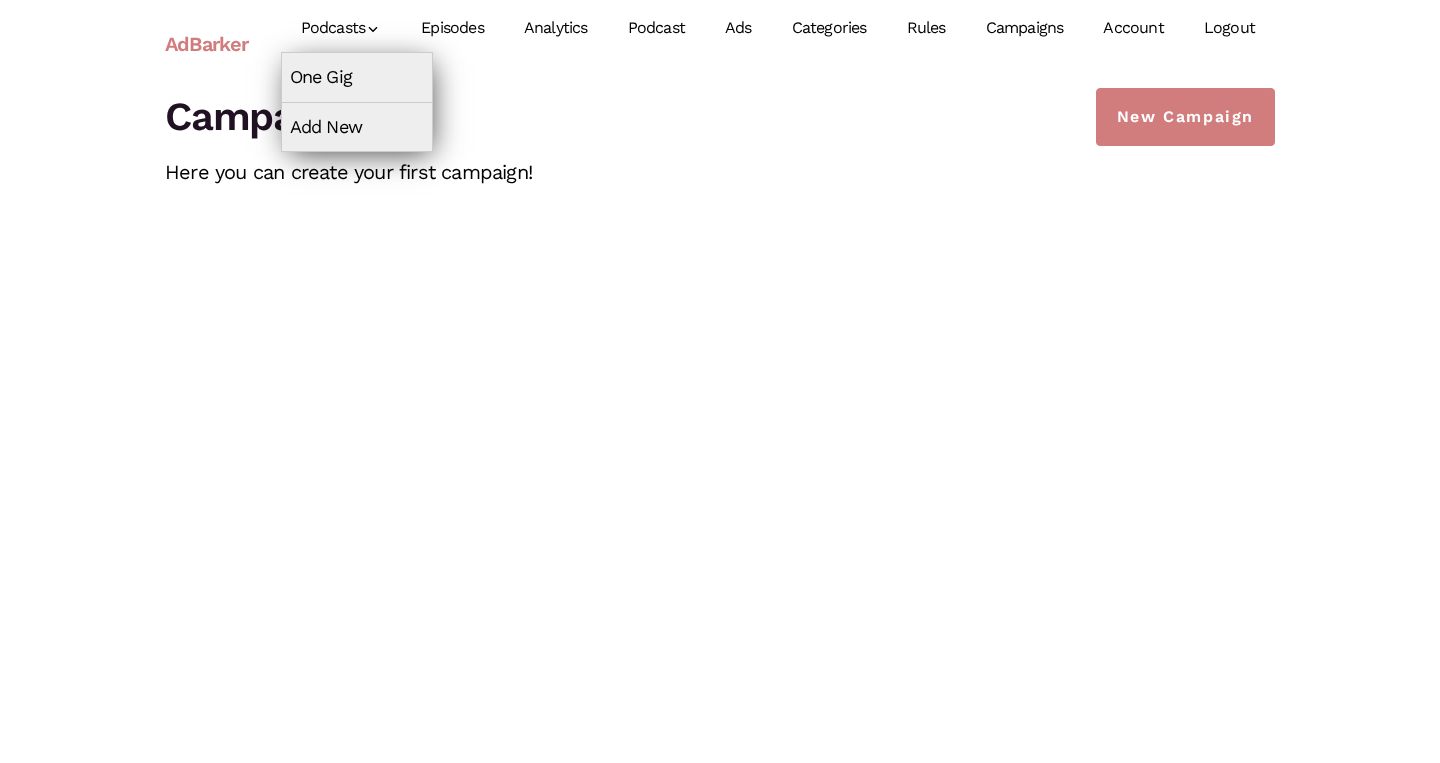
click at [328, 29] on link "Podcasts" at bounding box center [341, 28] width 121 height 89
click at [337, 77] on link "One Gig" at bounding box center [357, 77] width 150 height 48
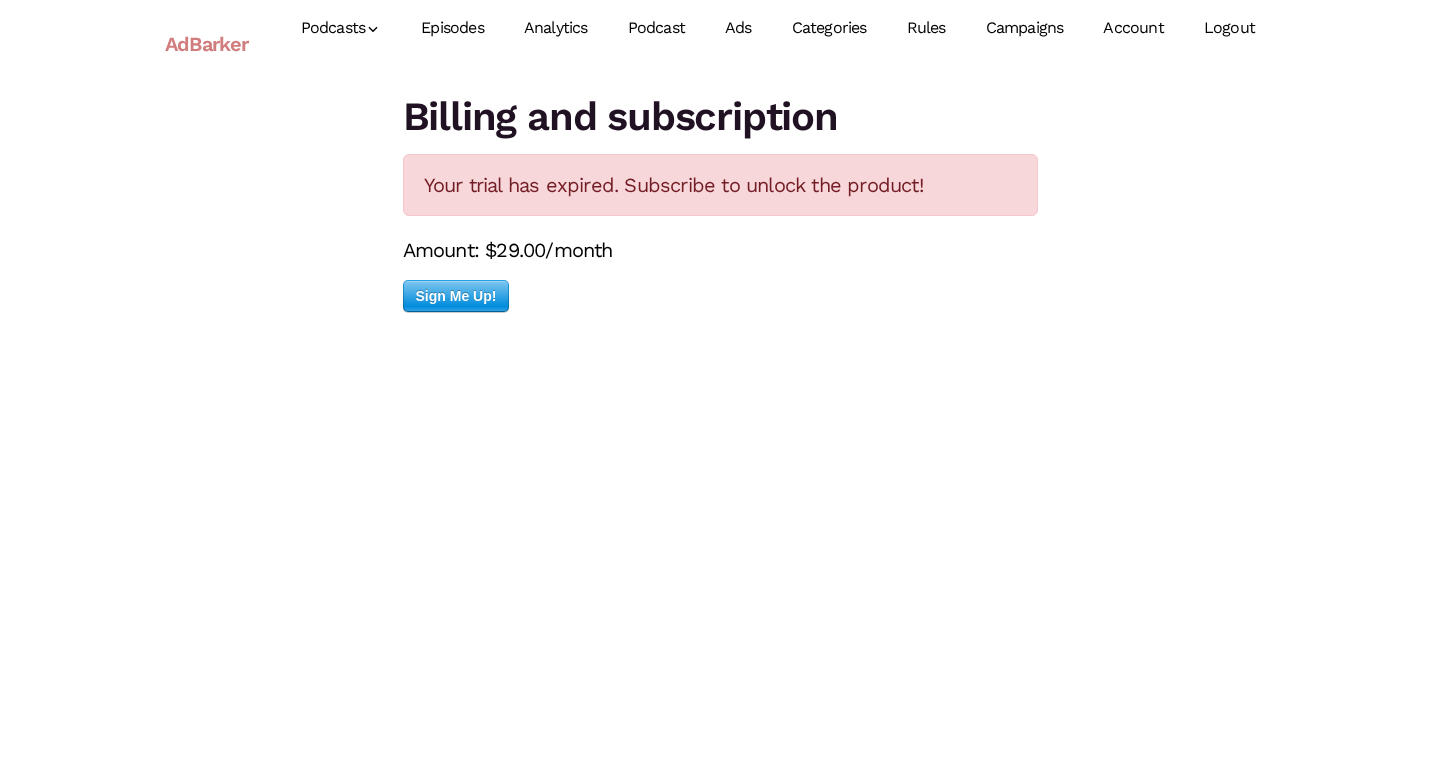
click at [456, 30] on link "Episodes" at bounding box center [452, 28] width 103 height 89
click at [583, 32] on link "Analytics" at bounding box center [556, 28] width 104 height 89
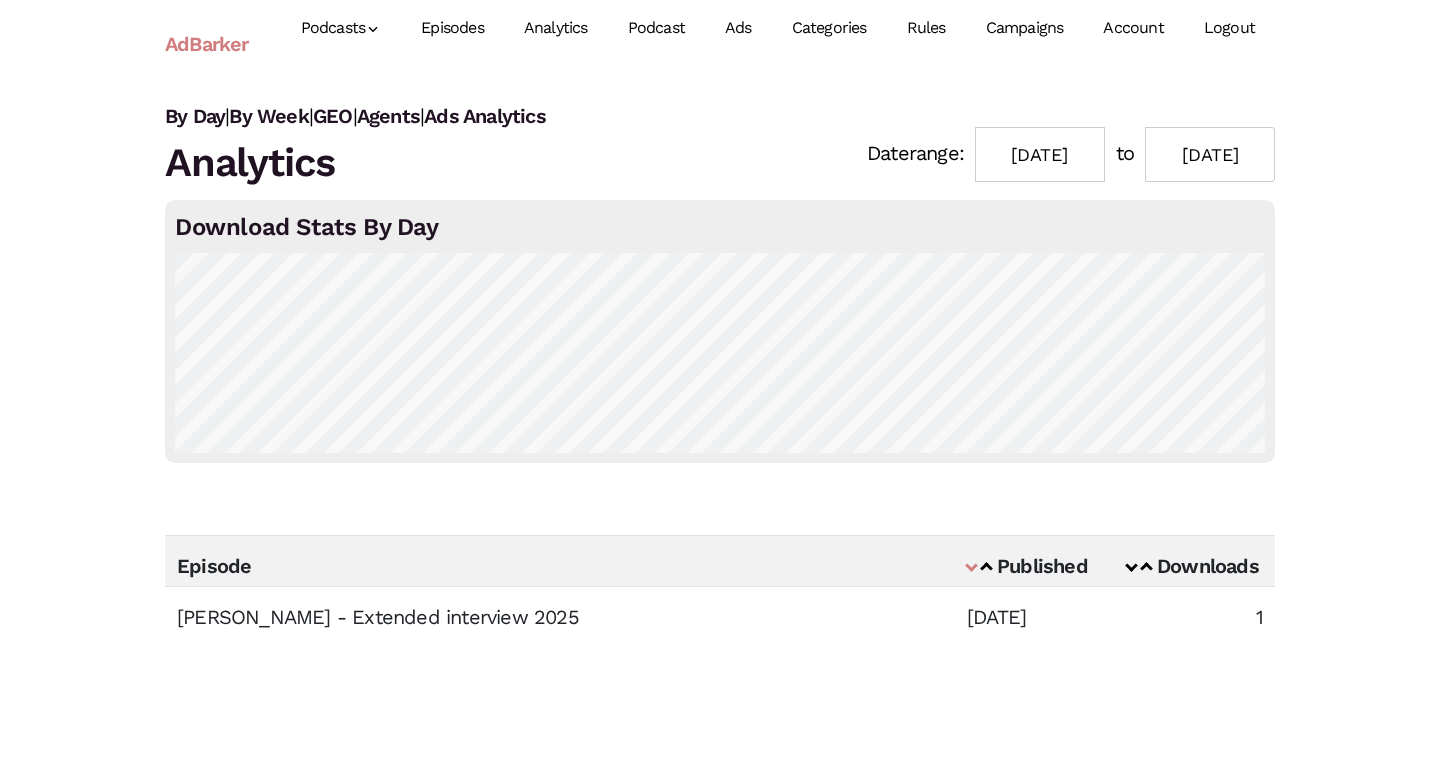
click at [669, 26] on link "Podcast" at bounding box center [656, 28] width 97 height 89
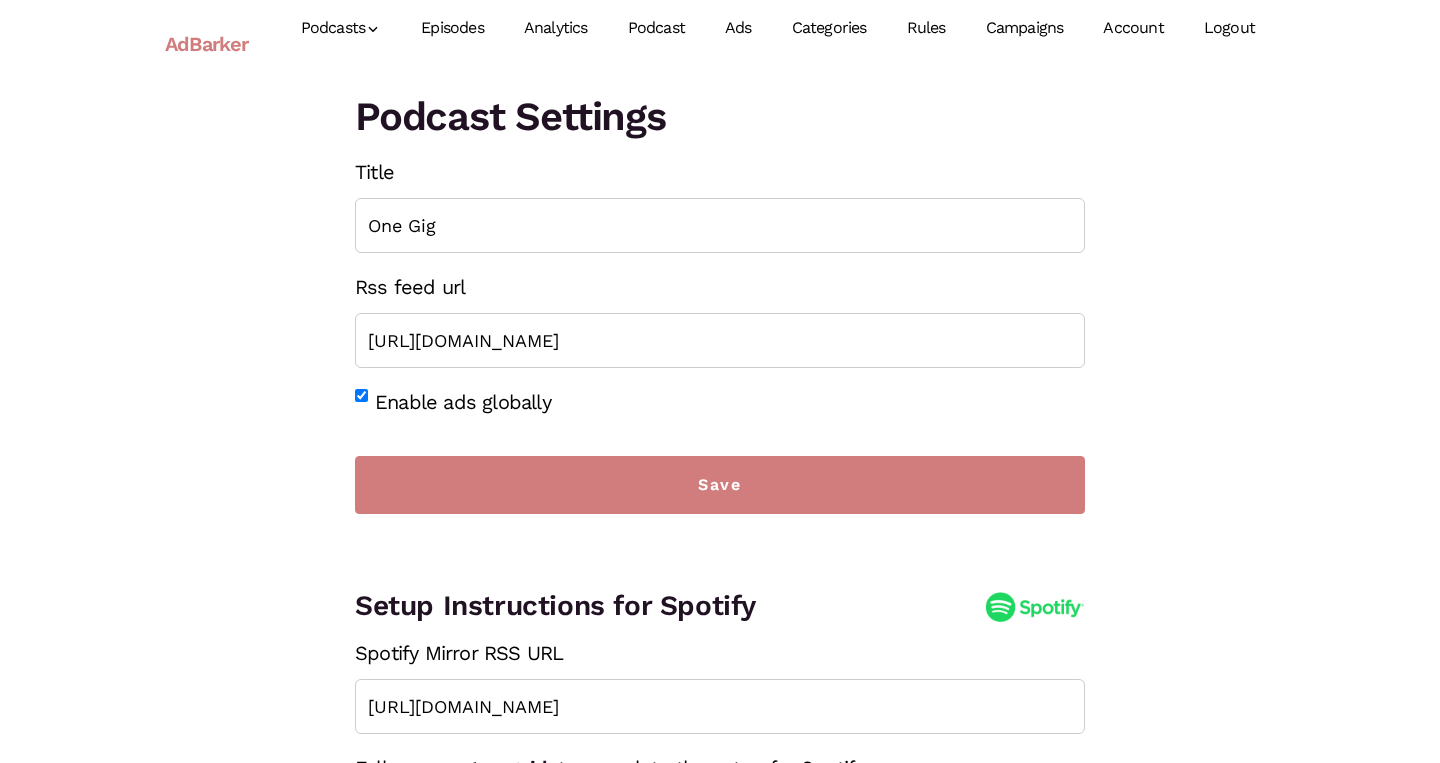
click at [750, 30] on link "Ads" at bounding box center [738, 28] width 67 height 89
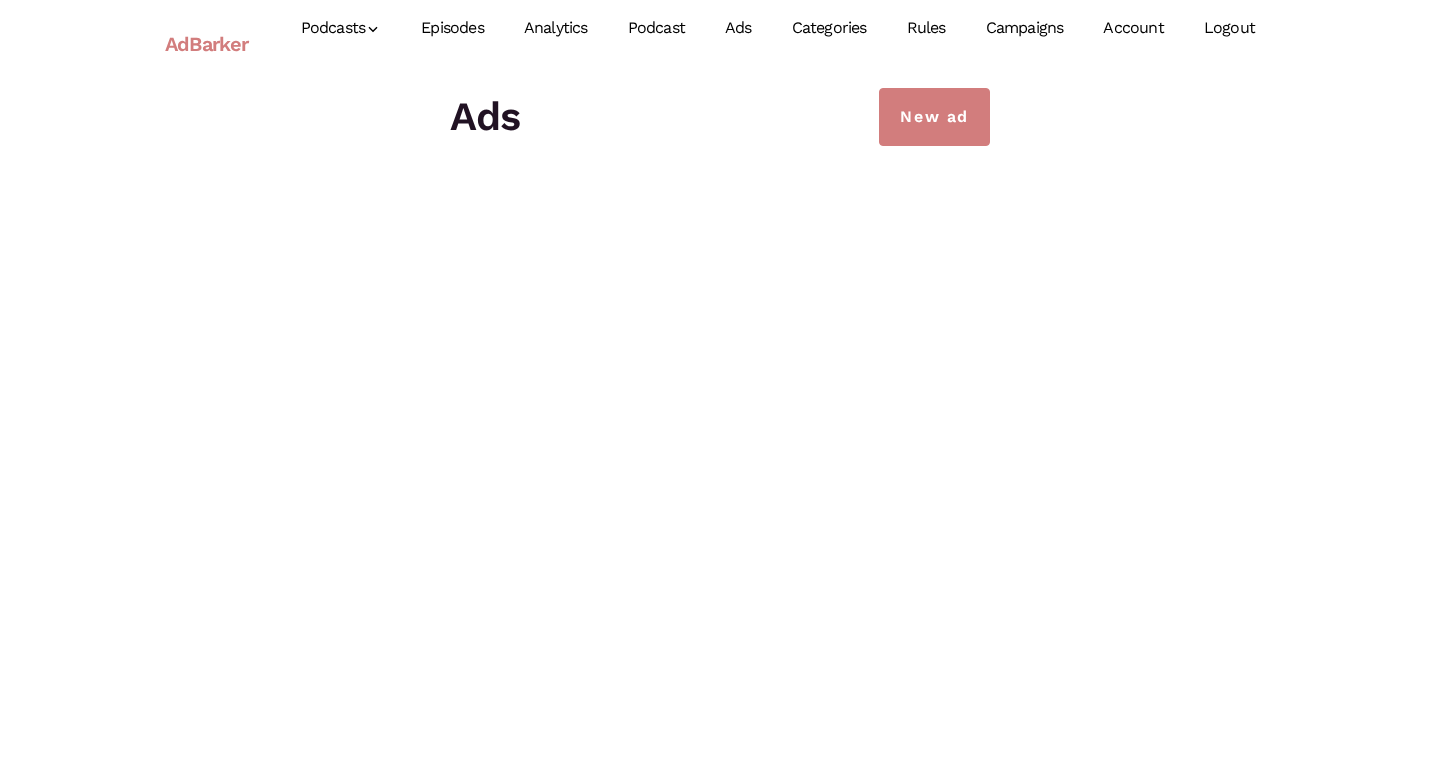
click at [830, 30] on link "Categories" at bounding box center [829, 28] width 115 height 89
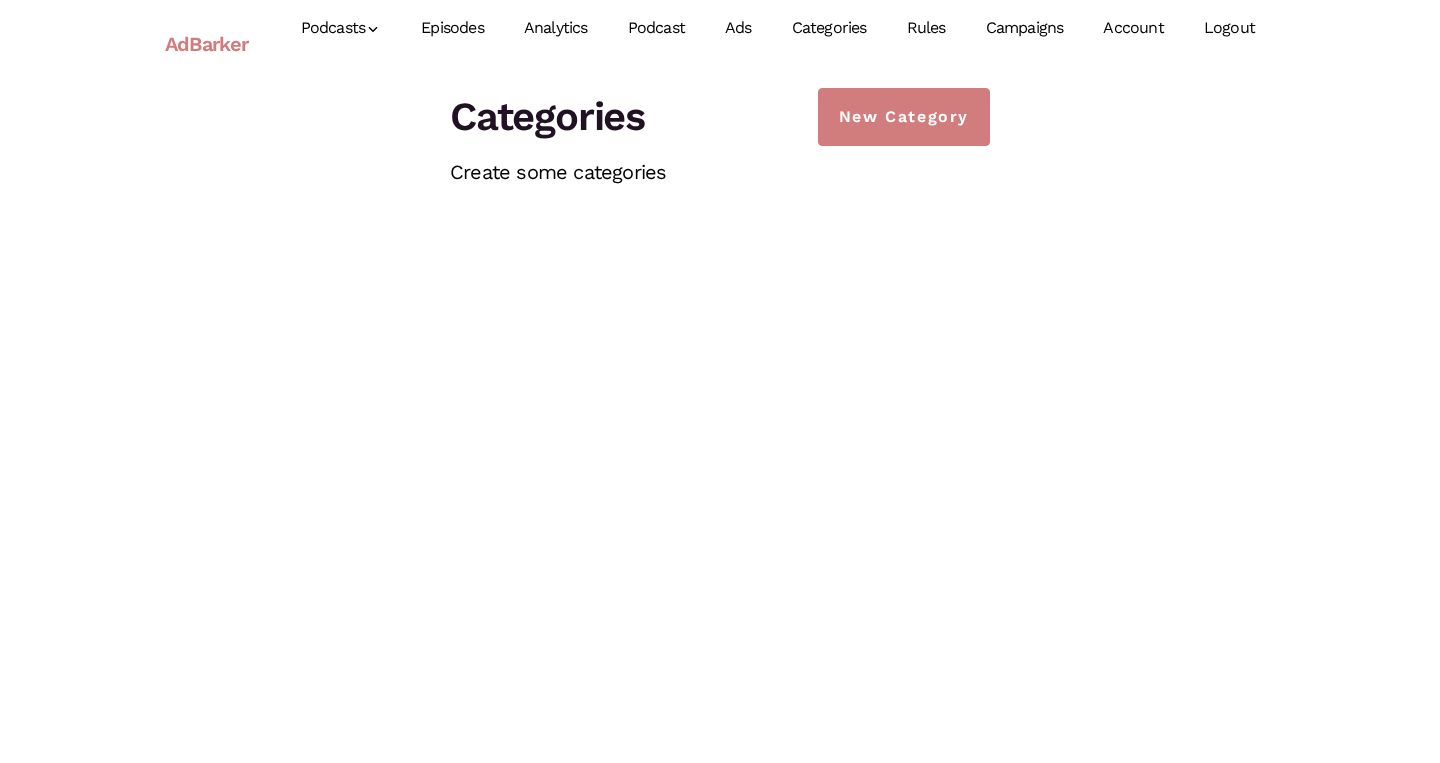
click at [918, 28] on link "Rules" at bounding box center [926, 28] width 79 height 89
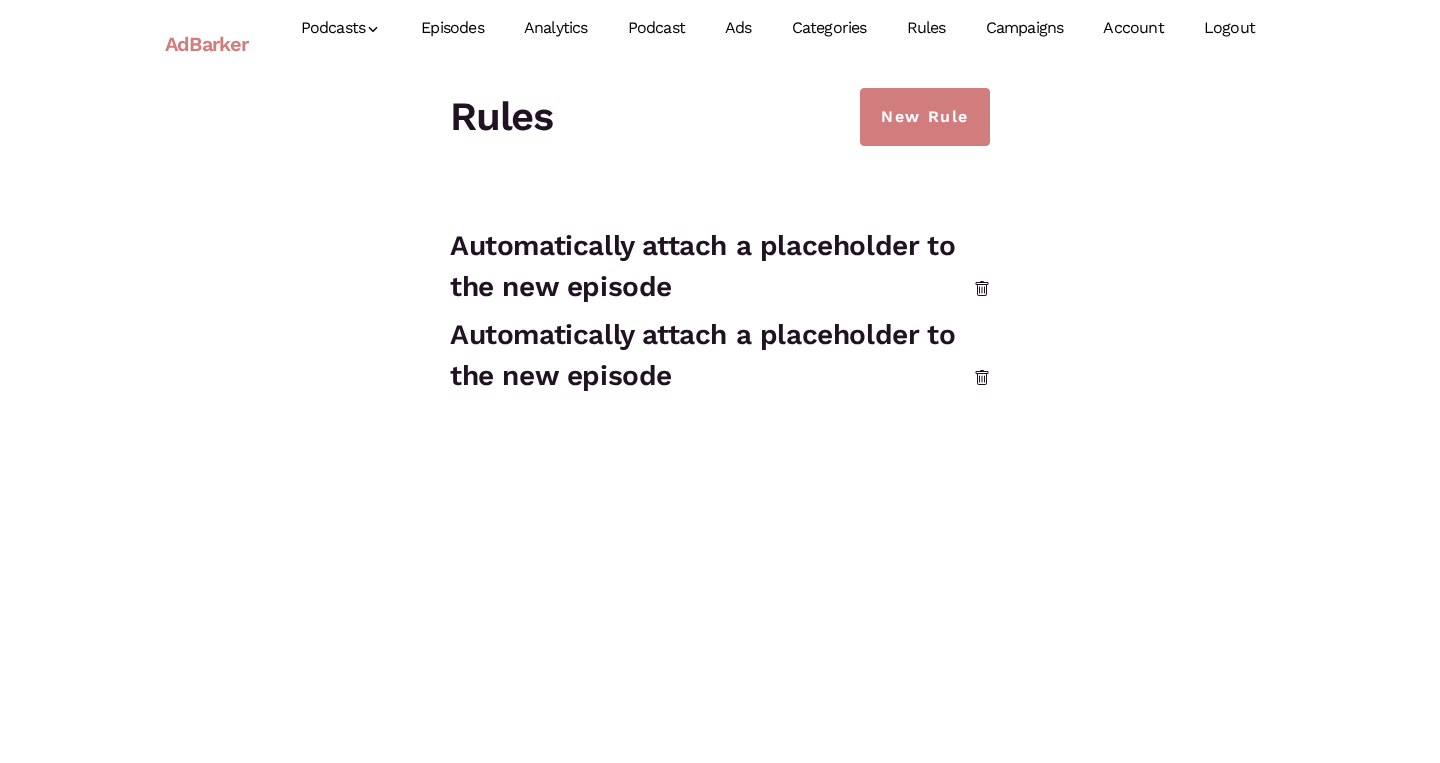
click at [1016, 23] on link "Campaigns" at bounding box center [1025, 28] width 118 height 89
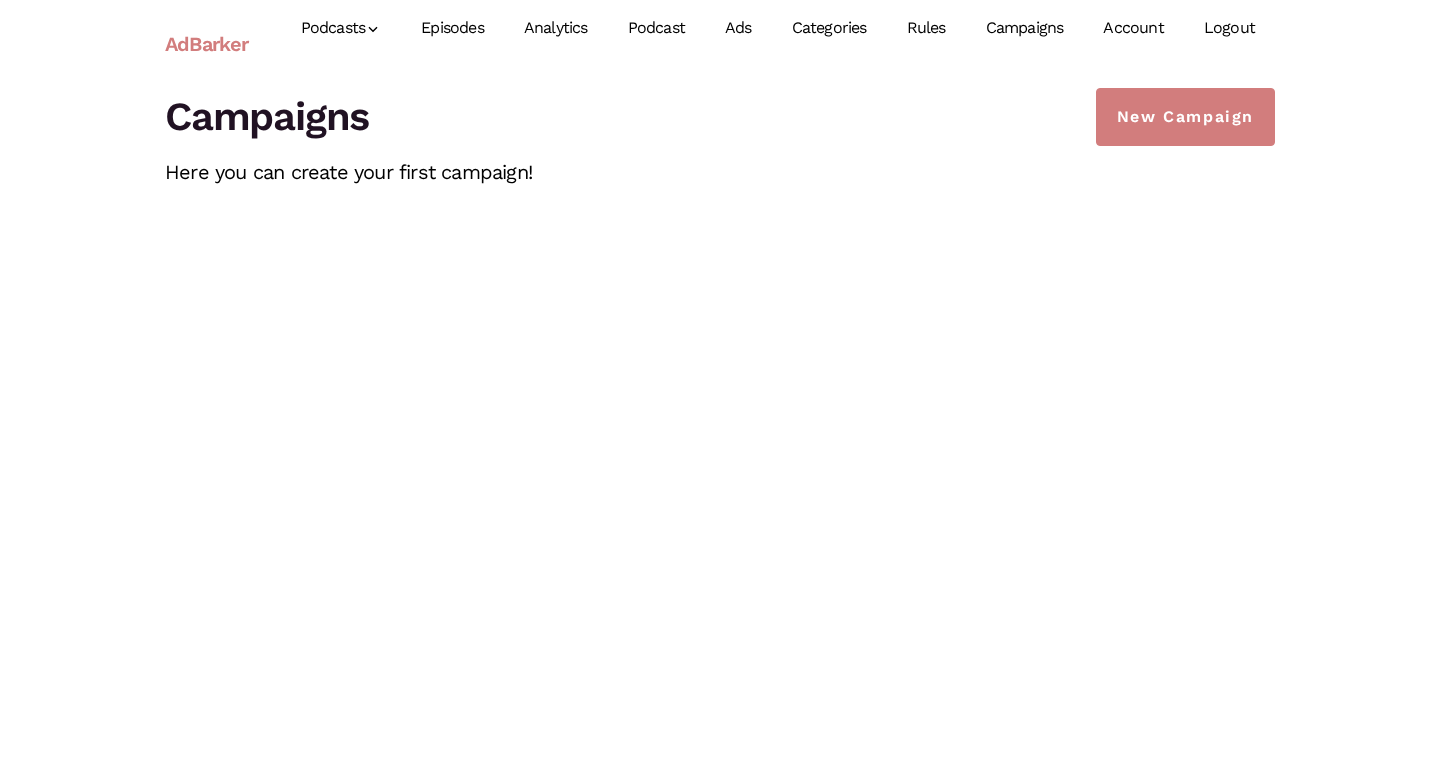
click at [1158, 30] on link "Account" at bounding box center [1133, 28] width 100 height 89
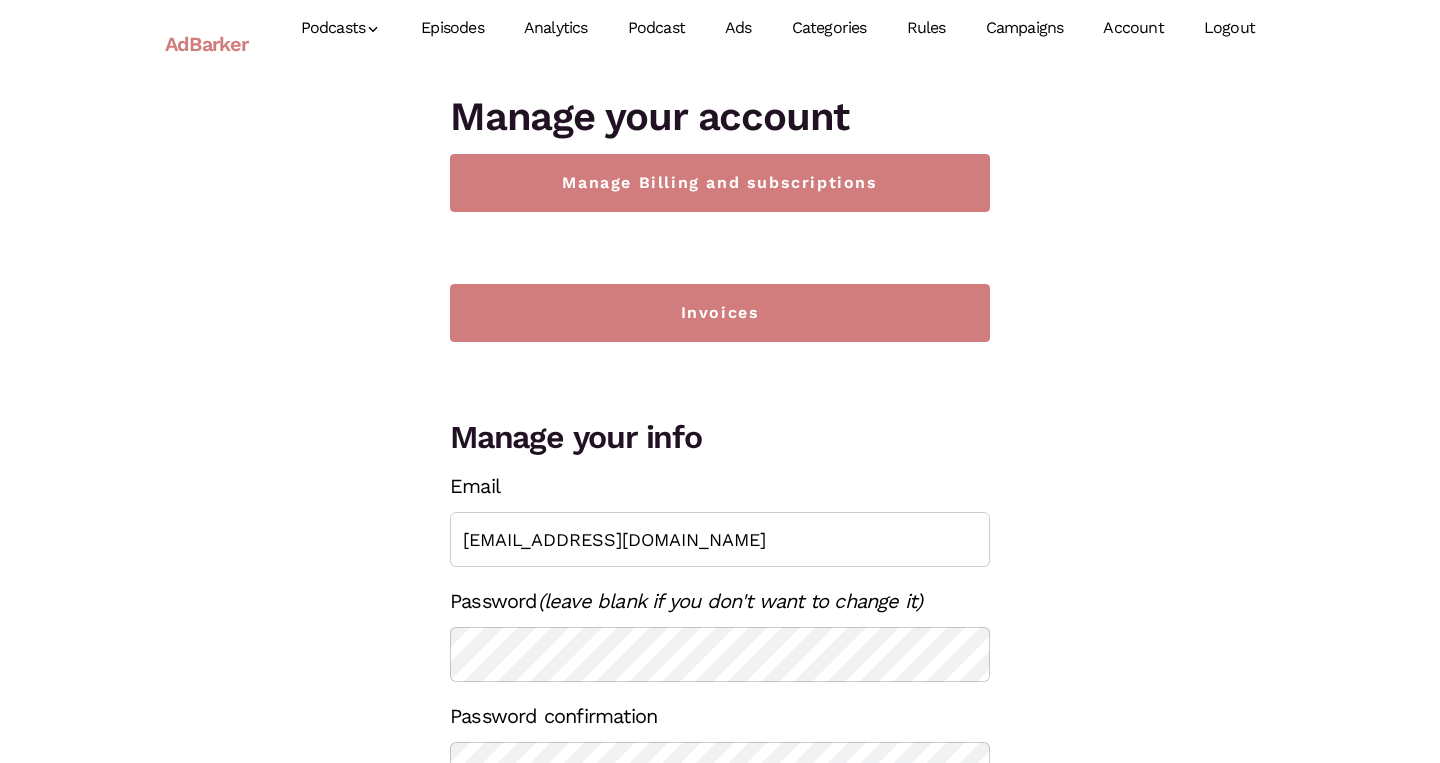
click at [1216, 31] on link "Logout" at bounding box center [1229, 28] width 91 height 89
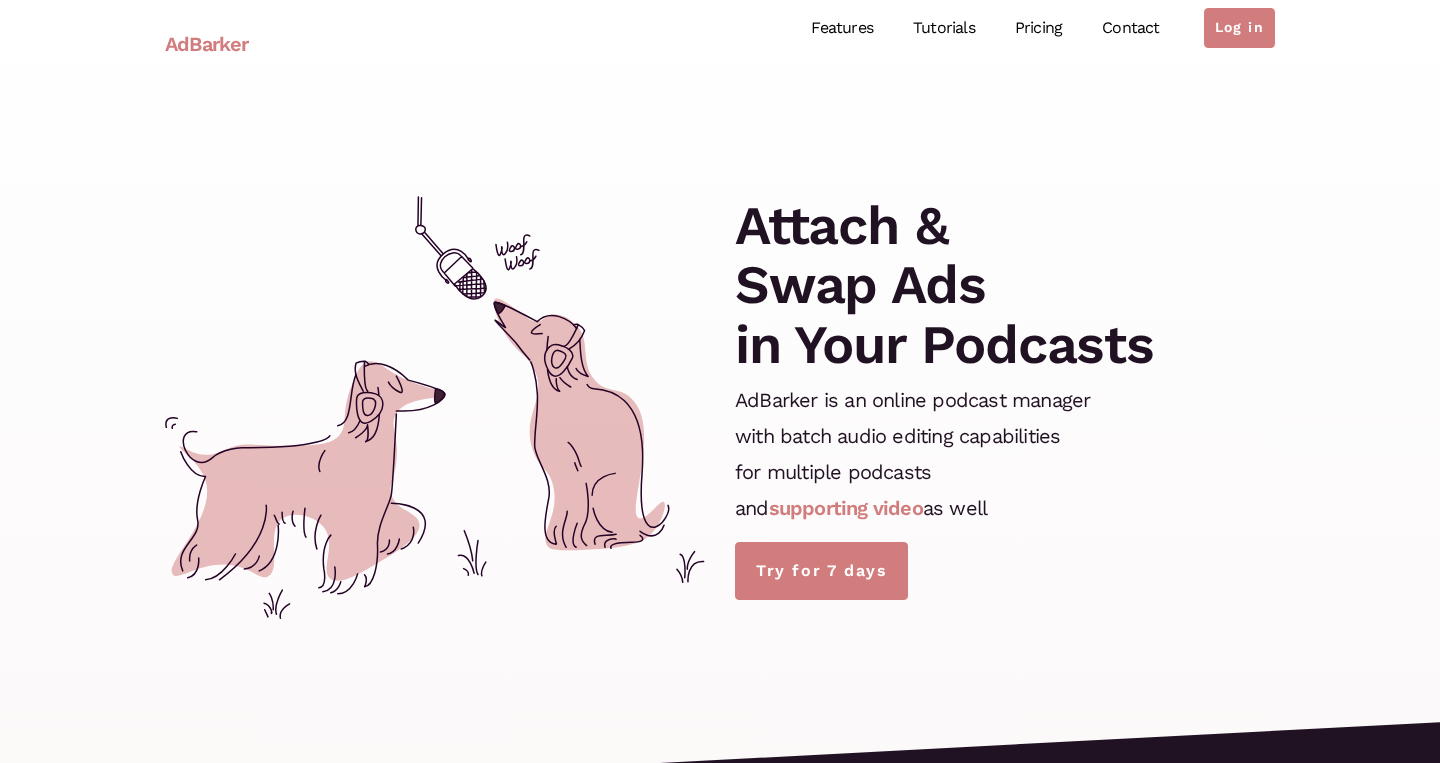
click at [1046, 24] on link "Pricing" at bounding box center [1038, 28] width 87 height 89
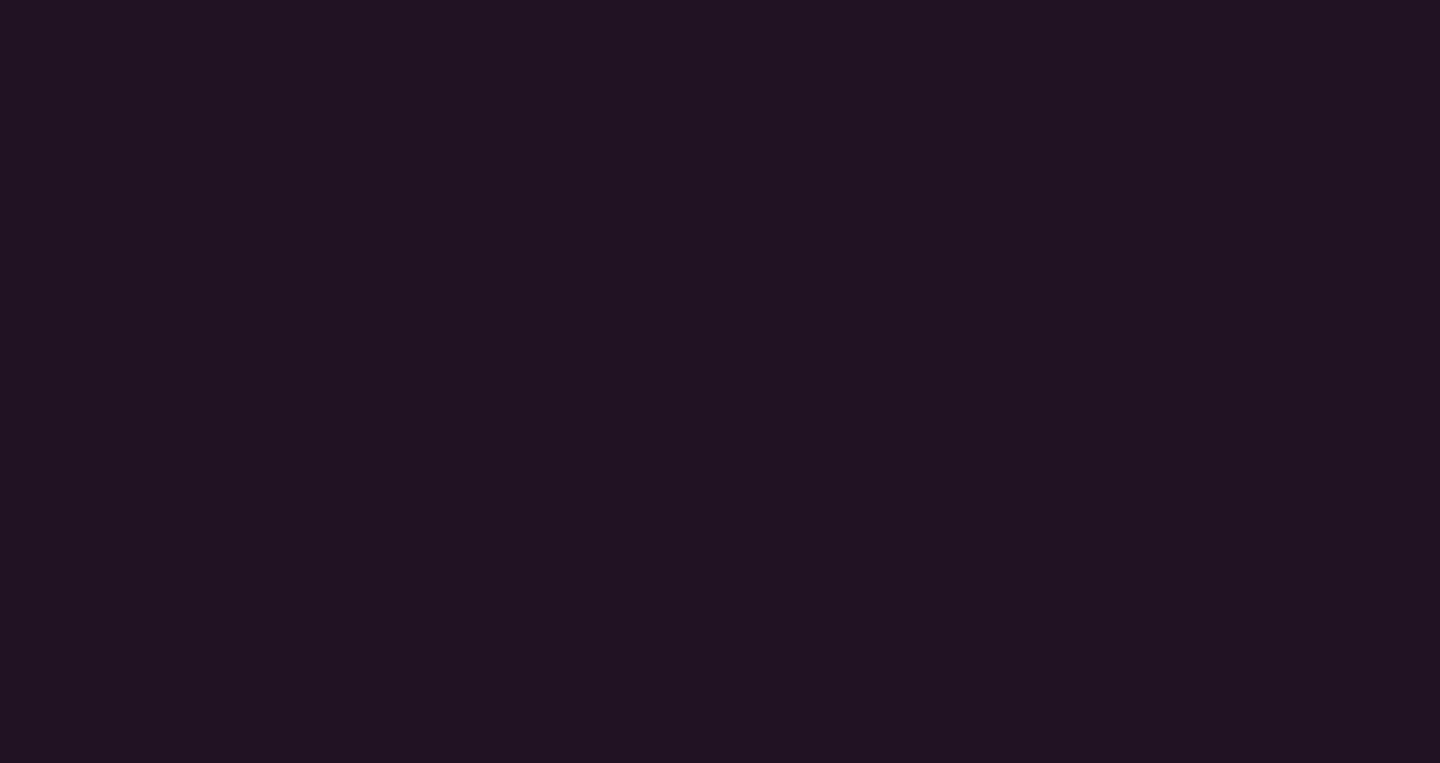
scroll to position [4208, 0]
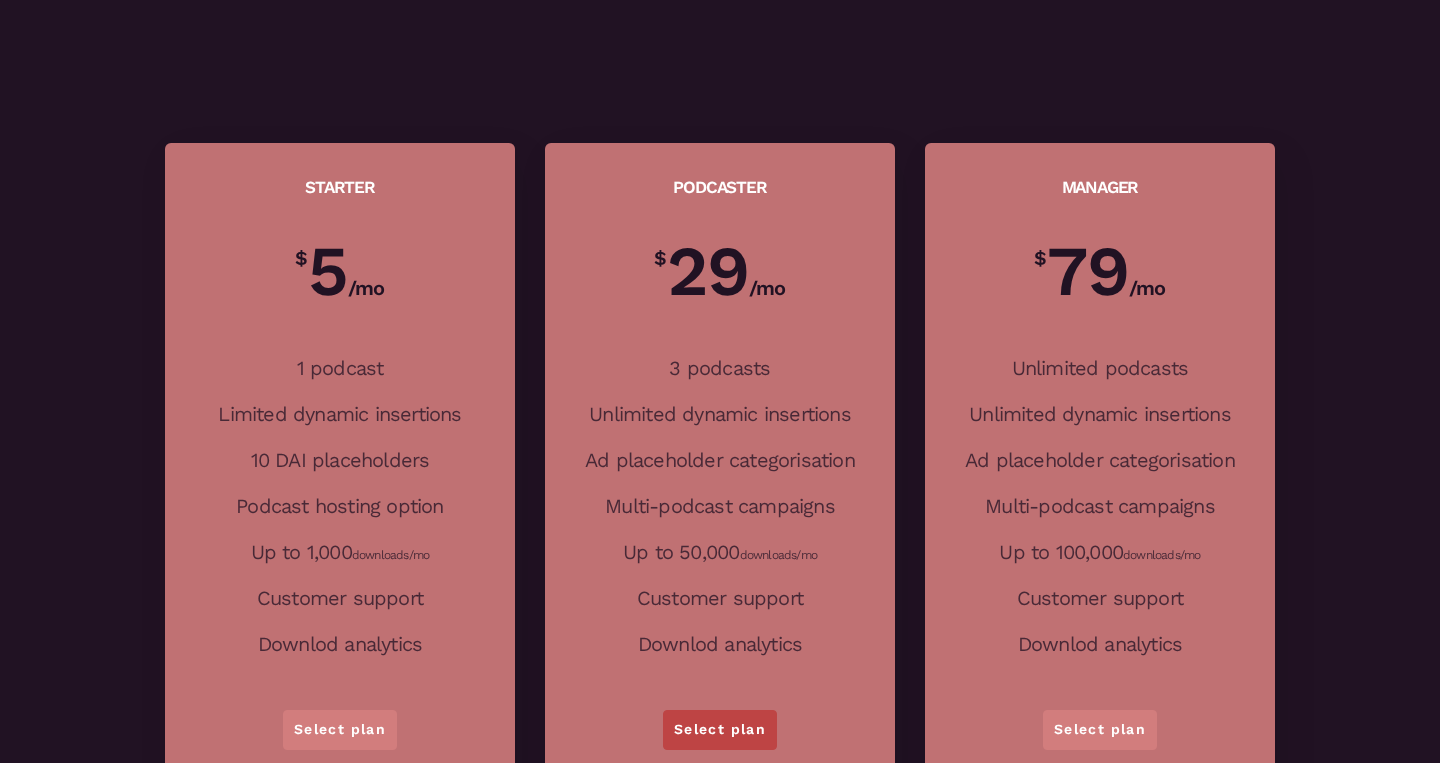
click at [734, 720] on link "Select plan" at bounding box center [720, 730] width 114 height 40
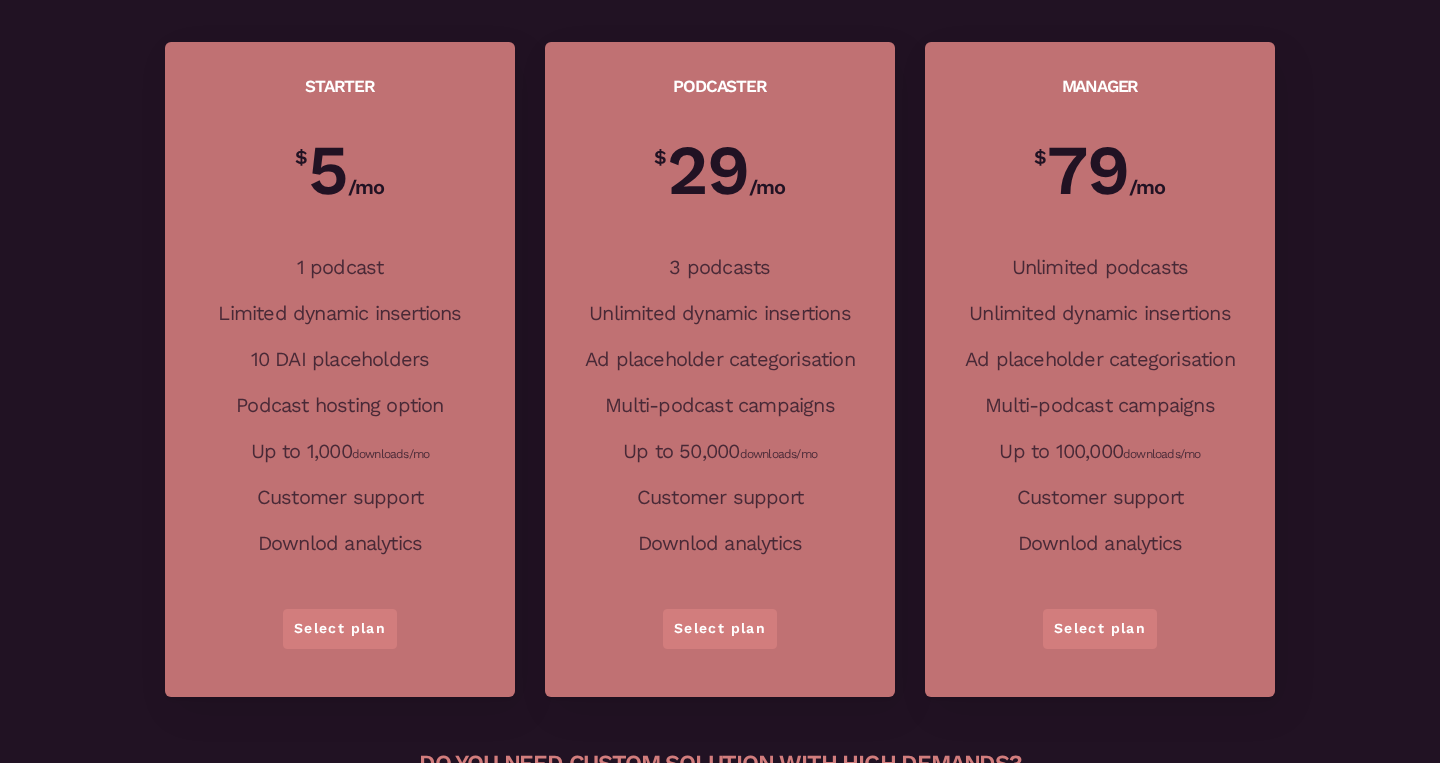
scroll to position [4298, 0]
